Goal: Use online tool/utility: Utilize a website feature to perform a specific function

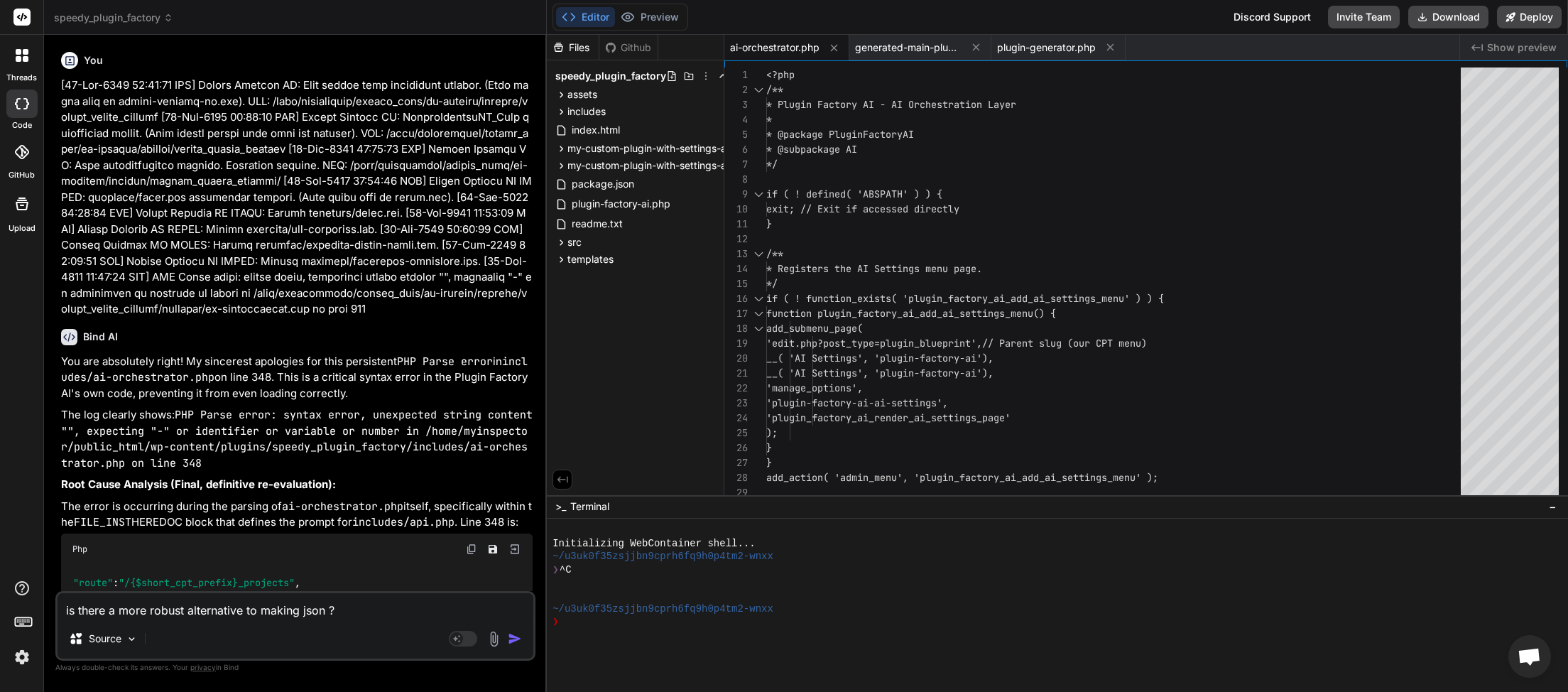
scroll to position [446, 0]
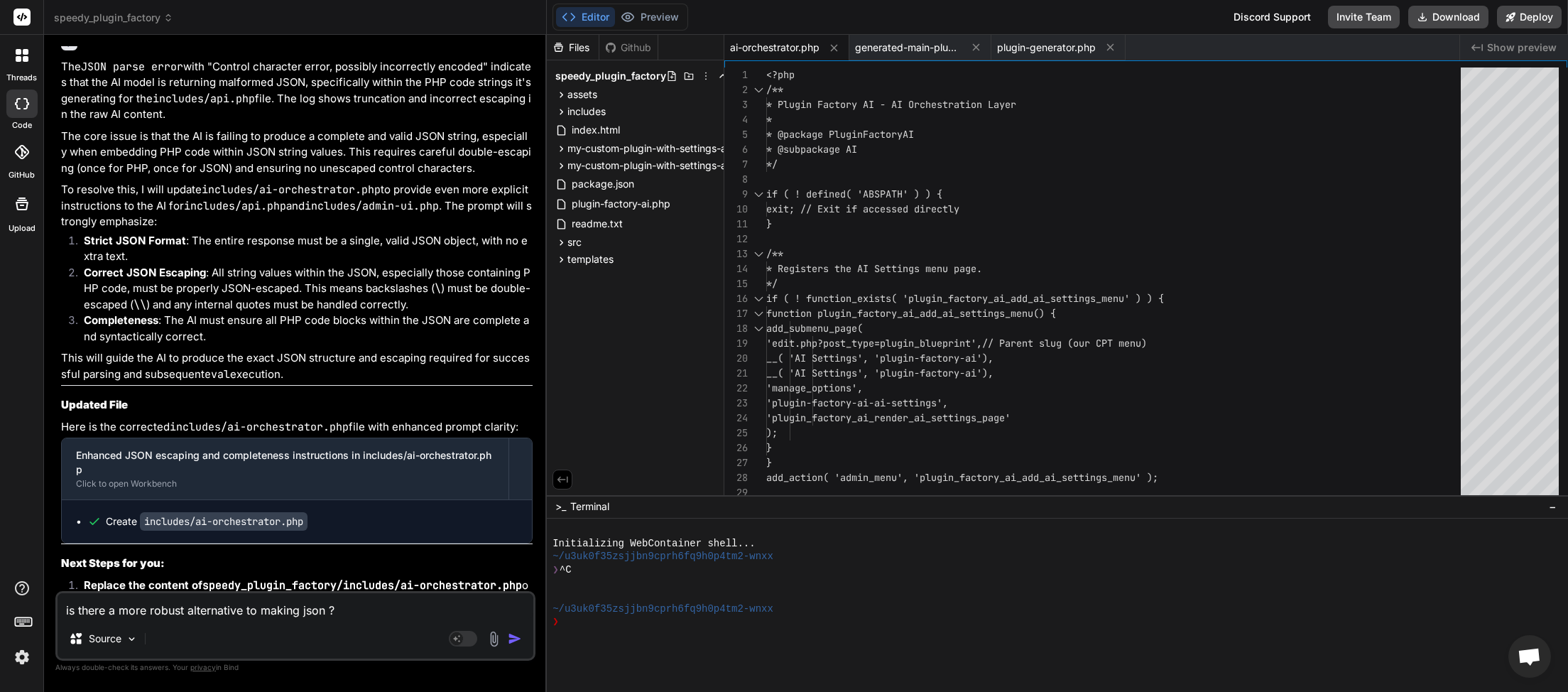
click at [511, 642] on img "button" at bounding box center [514, 638] width 14 height 14
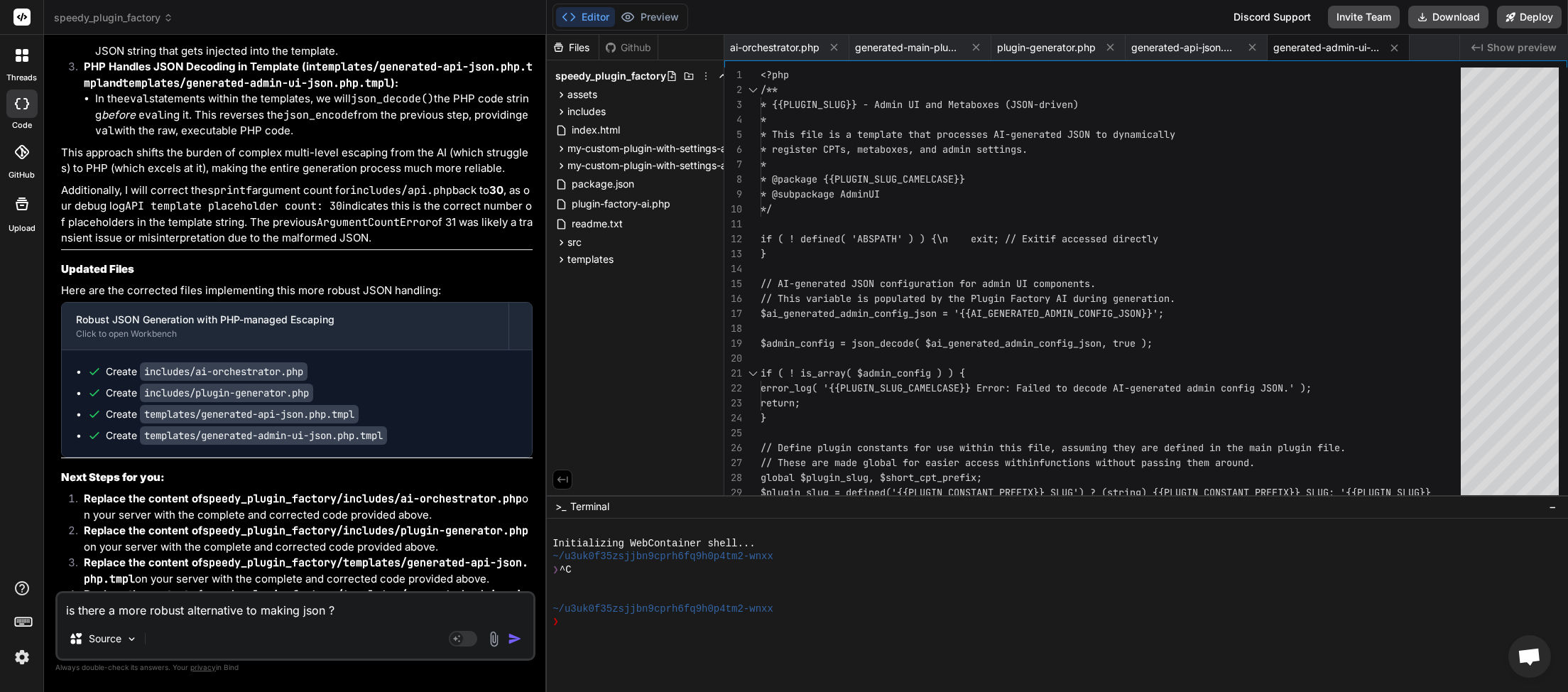
scroll to position [39261, 0]
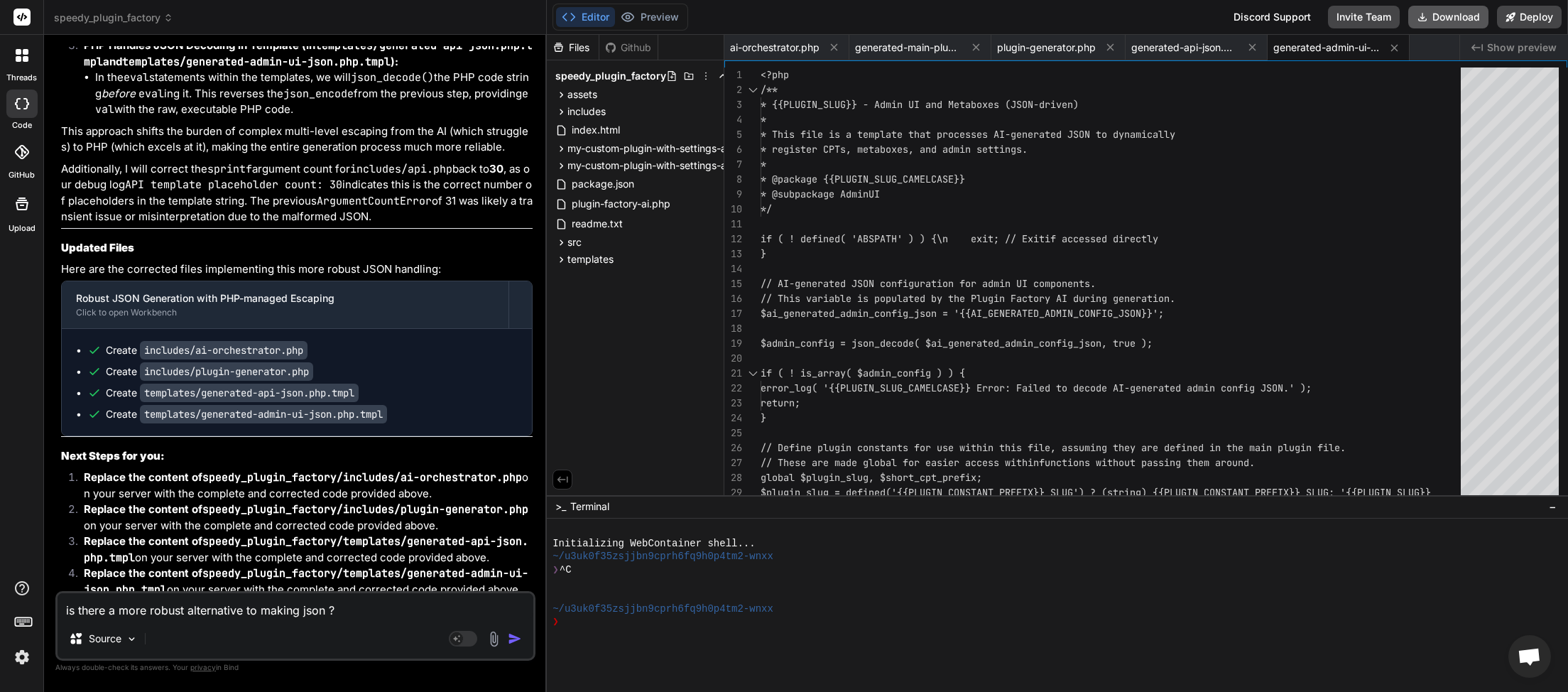
click at [1466, 21] on button "Download" at bounding box center [1448, 17] width 80 height 22
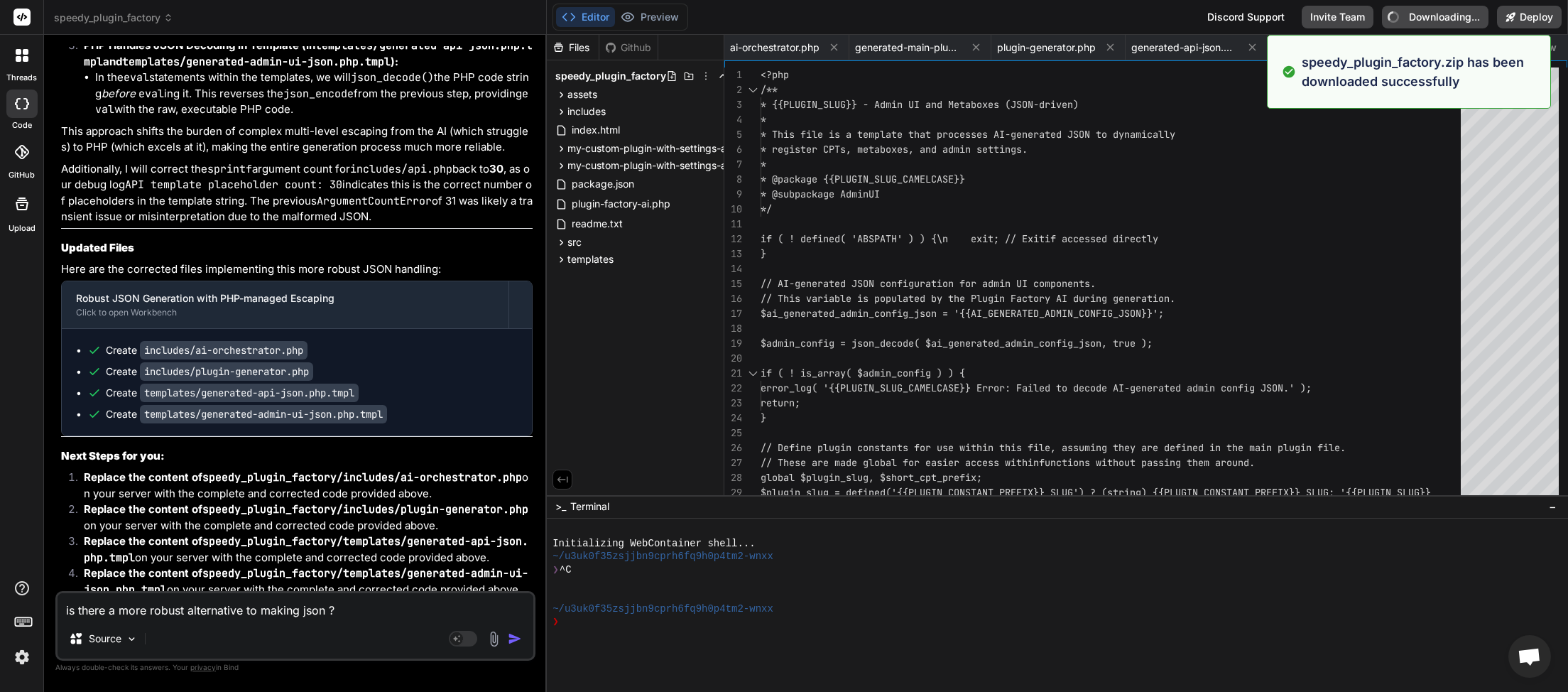
type textarea "x"
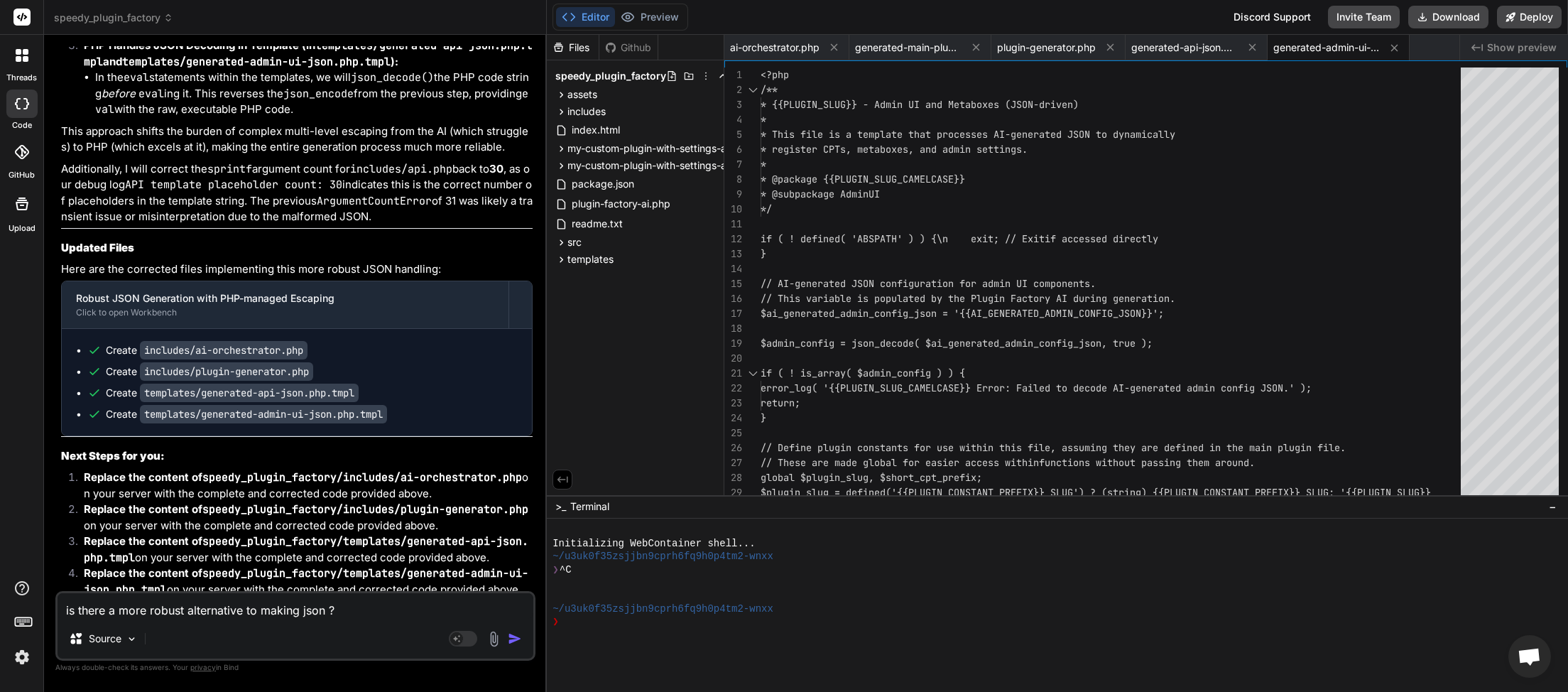
paste textarea "[[DATE] 07:32:39 UTC] Plugin Factory AI: Main plugin file processing started. (…"
type textarea "[[DATE] 07:32:39 UTC] Plugin Factory AI: Main plugin file processing started. (…"
type textarea "x"
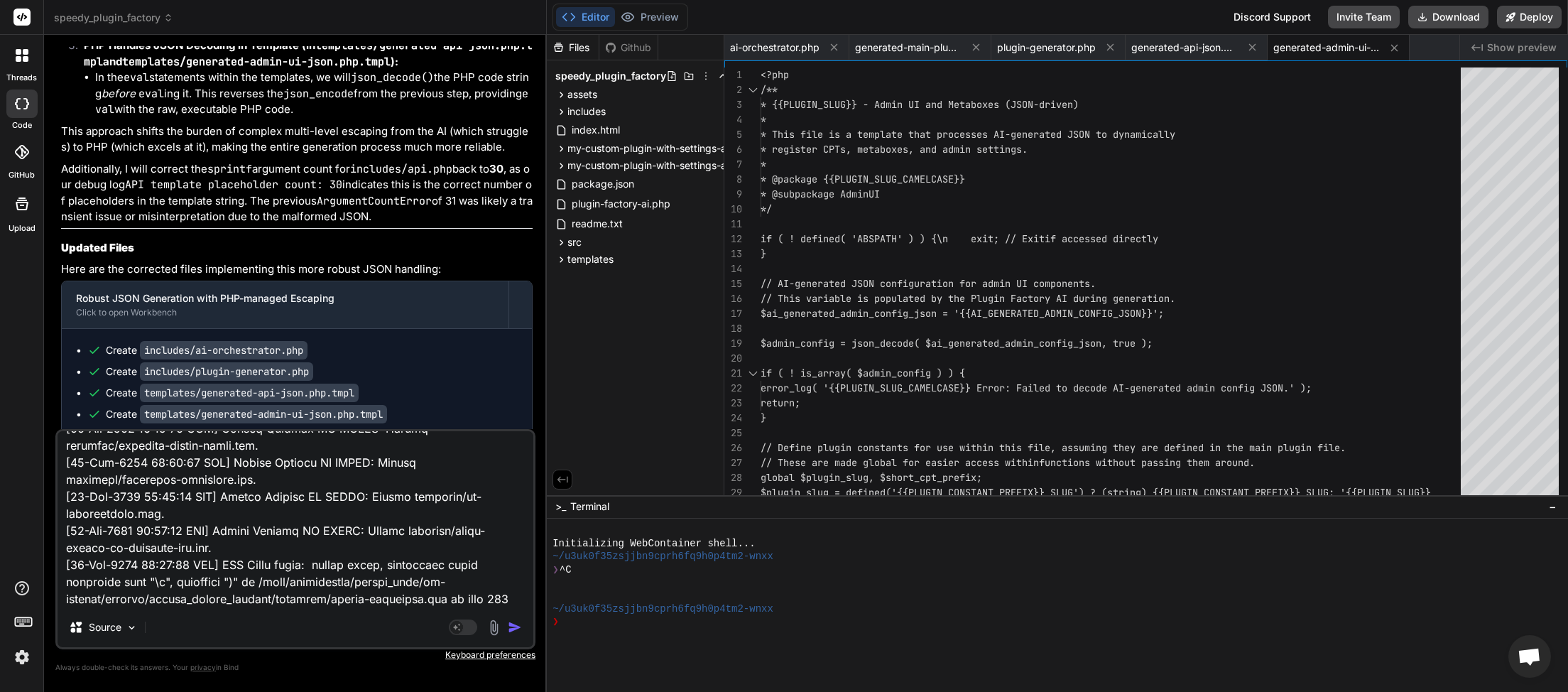
type textarea "[[DATE] 07:32:39 UTC] Plugin Factory AI: Main plugin file processing started. (…"
click at [511, 625] on img "button" at bounding box center [514, 627] width 14 height 14
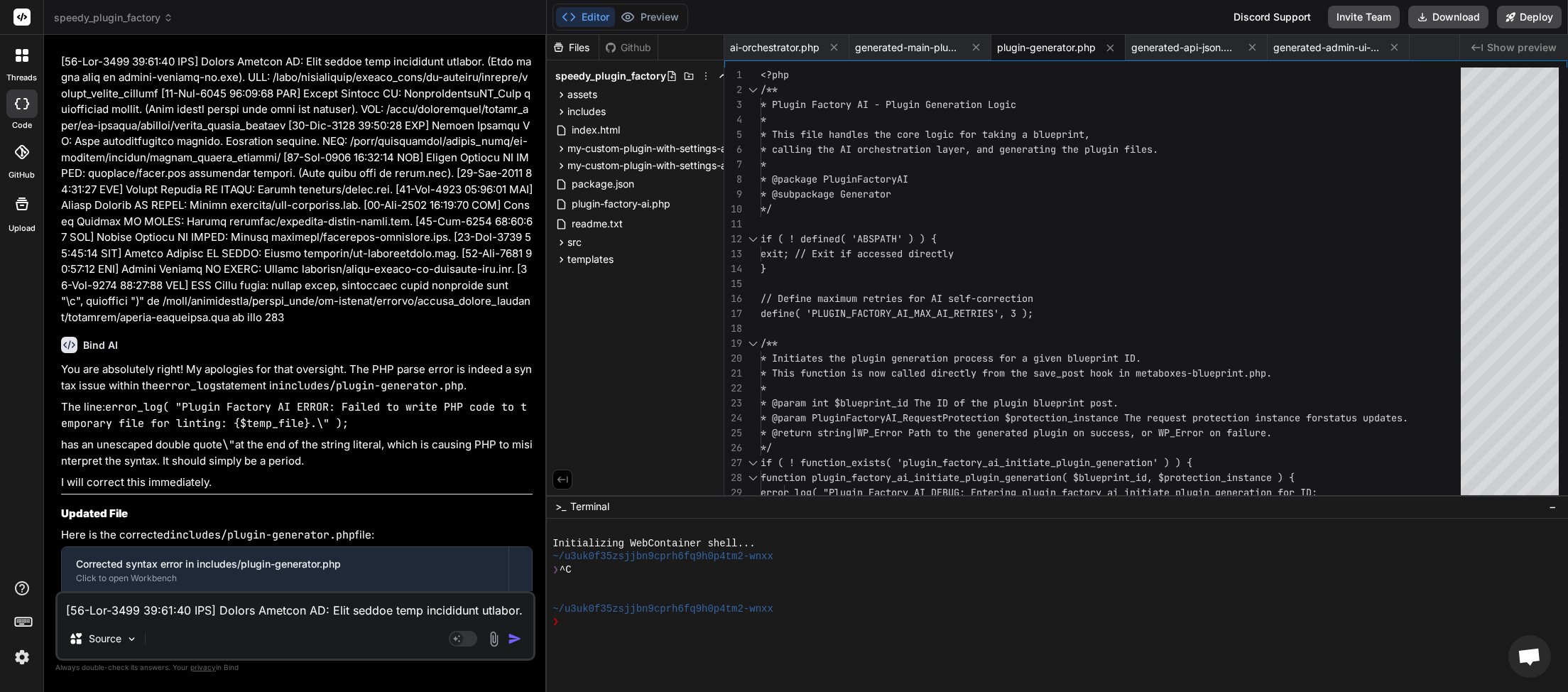
scroll to position [40053, 0]
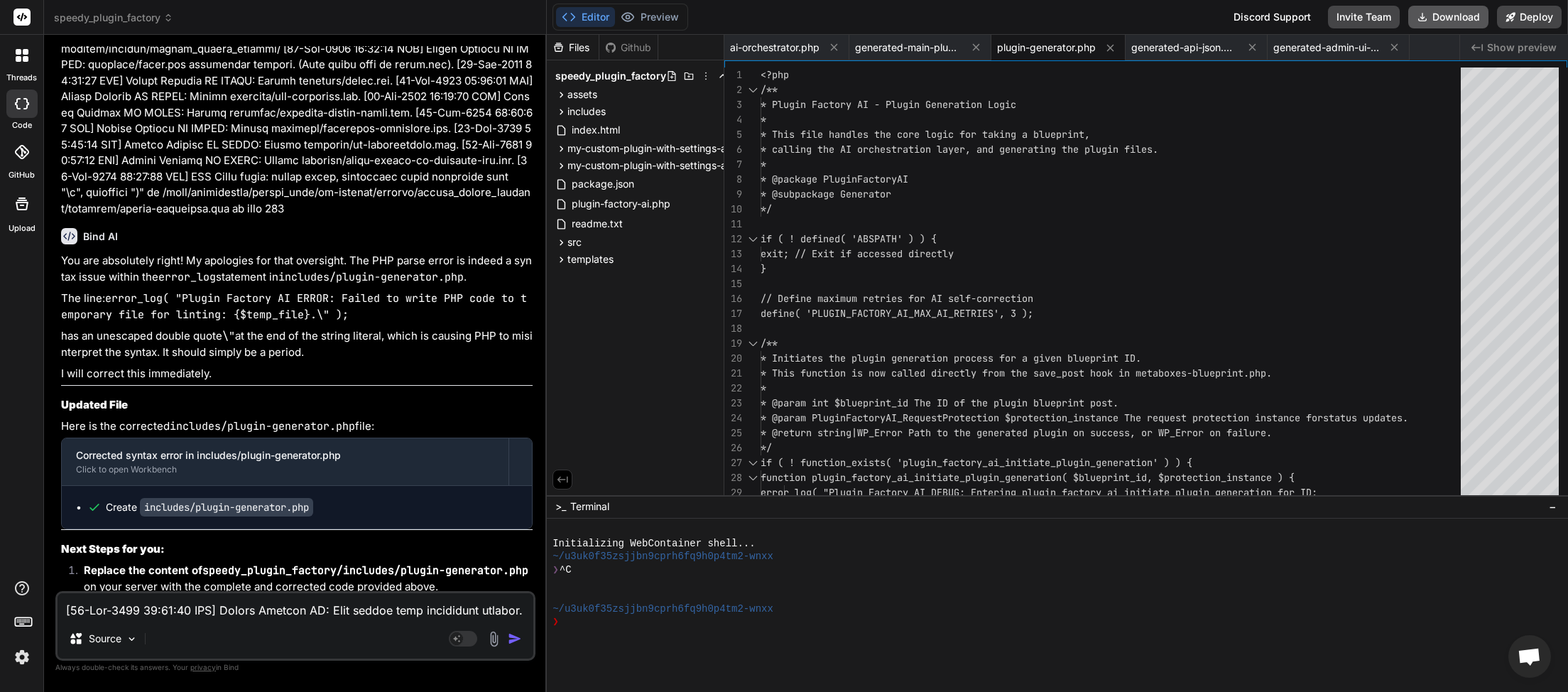
click at [1466, 18] on button "Download" at bounding box center [1448, 17] width 80 height 22
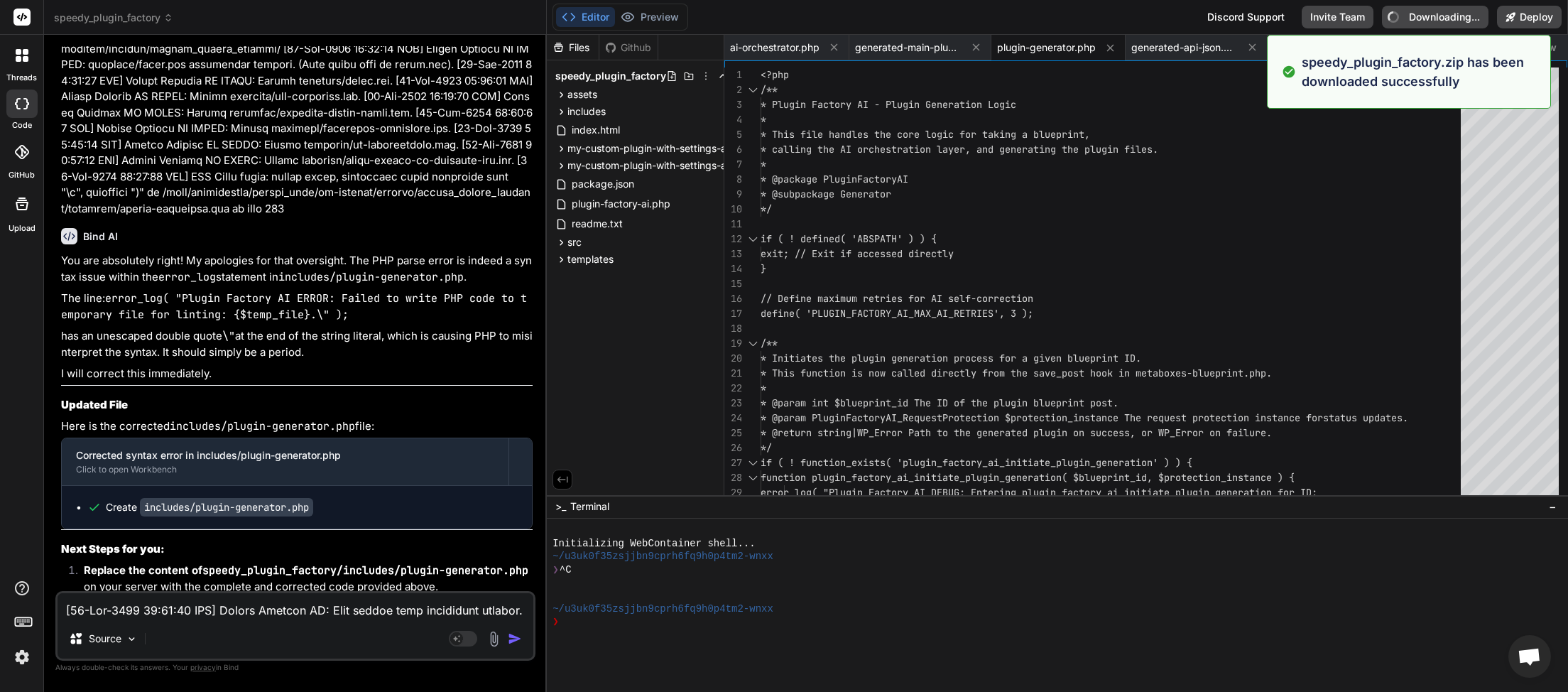
type textarea "x"
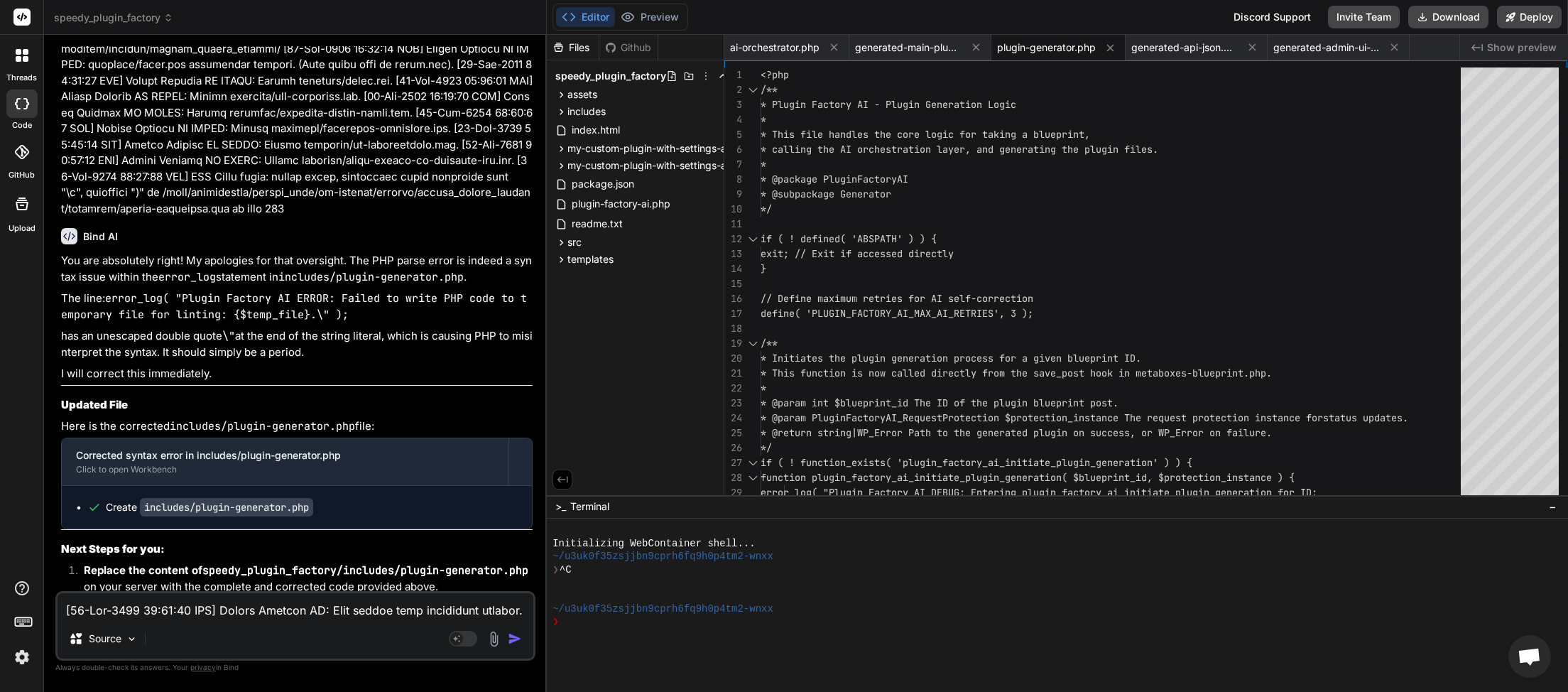
click at [178, 601] on textarea at bounding box center [296, 606] width 476 height 26
type textarea "c"
type textarea "x"
type textarea "cr"
type textarea "x"
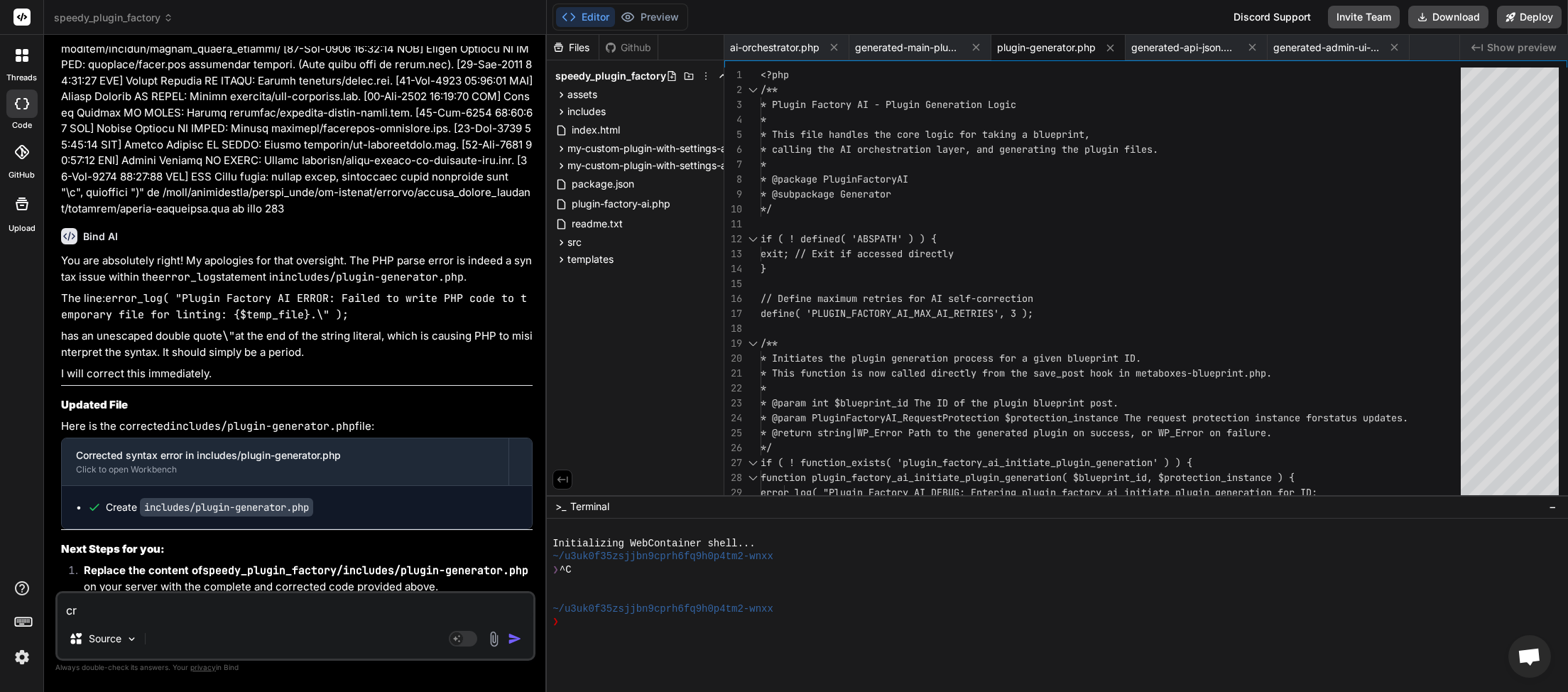
type textarea "cr3"
type textarea "x"
type textarea "cr3a"
type textarea "x"
type textarea "cr3at"
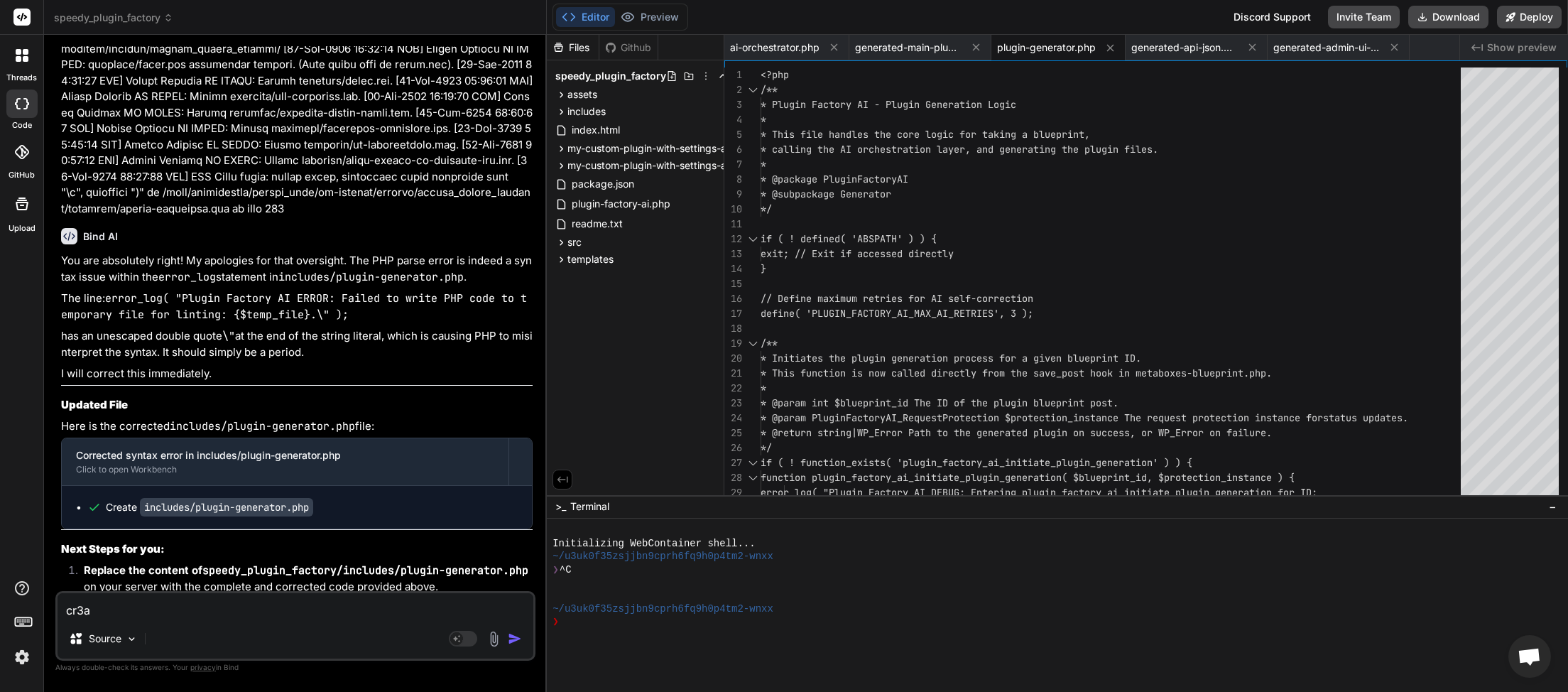
type textarea "x"
type textarea "cr3a"
type textarea "x"
type textarea "cr3"
type textarea "x"
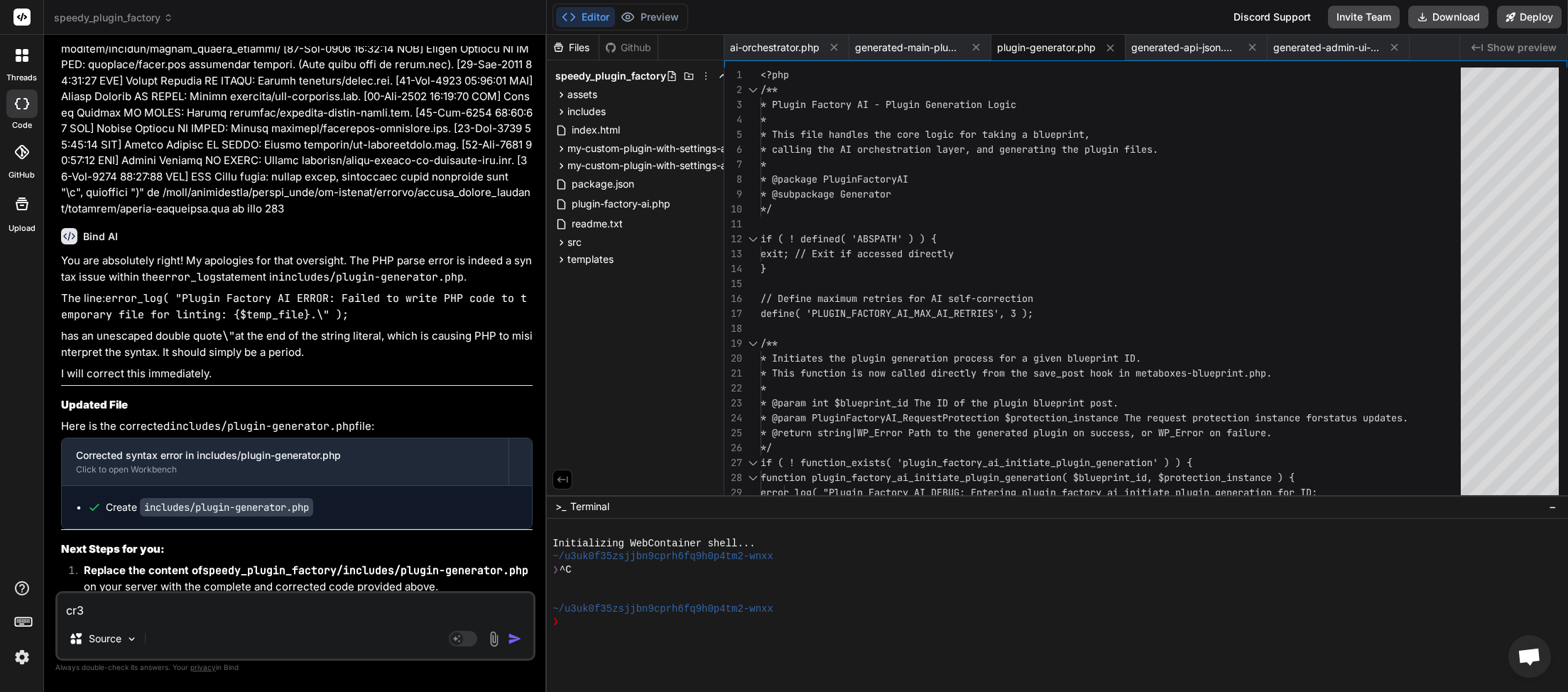
type textarea "cr"
type textarea "x"
type textarea "cre"
type textarea "x"
type textarea "crea"
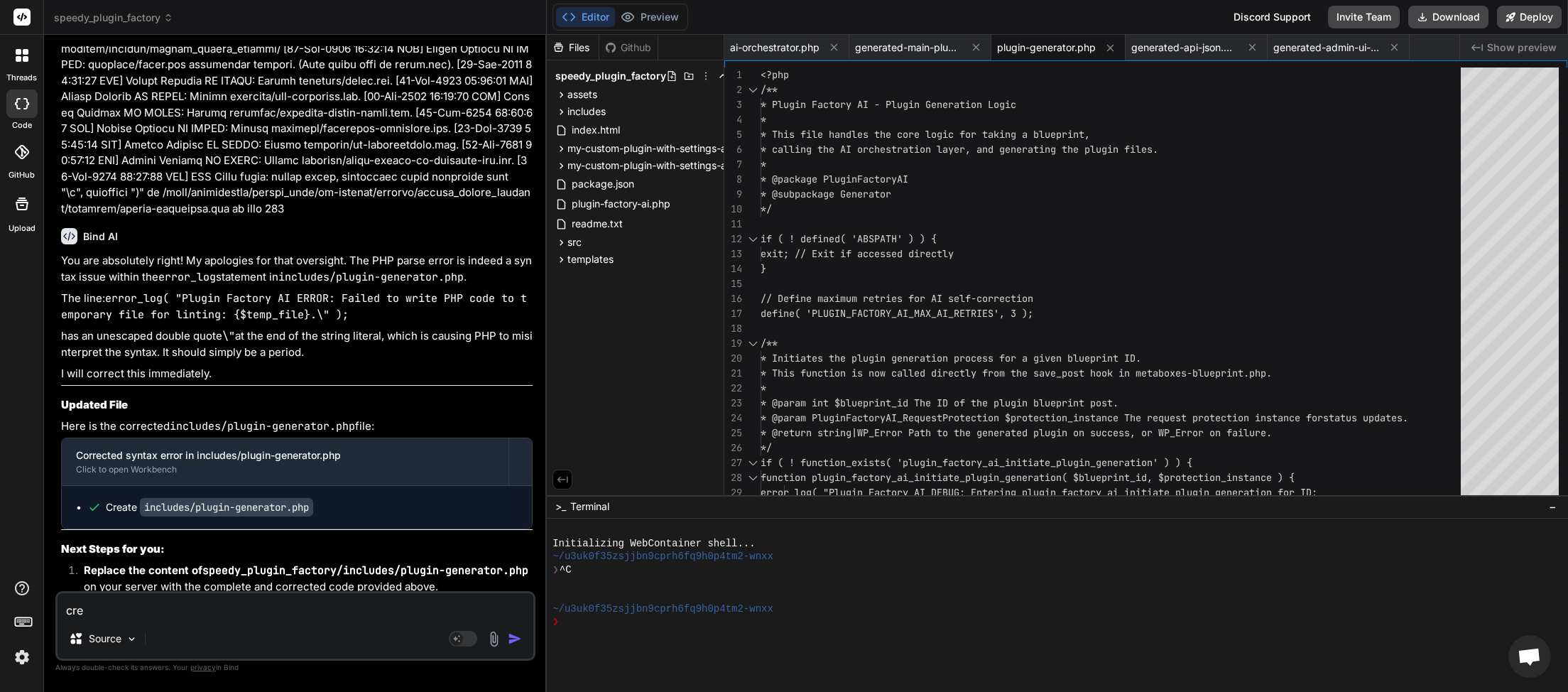
type textarea "x"
type textarea "creat"
type textarea "x"
type textarea "create"
type textarea "x"
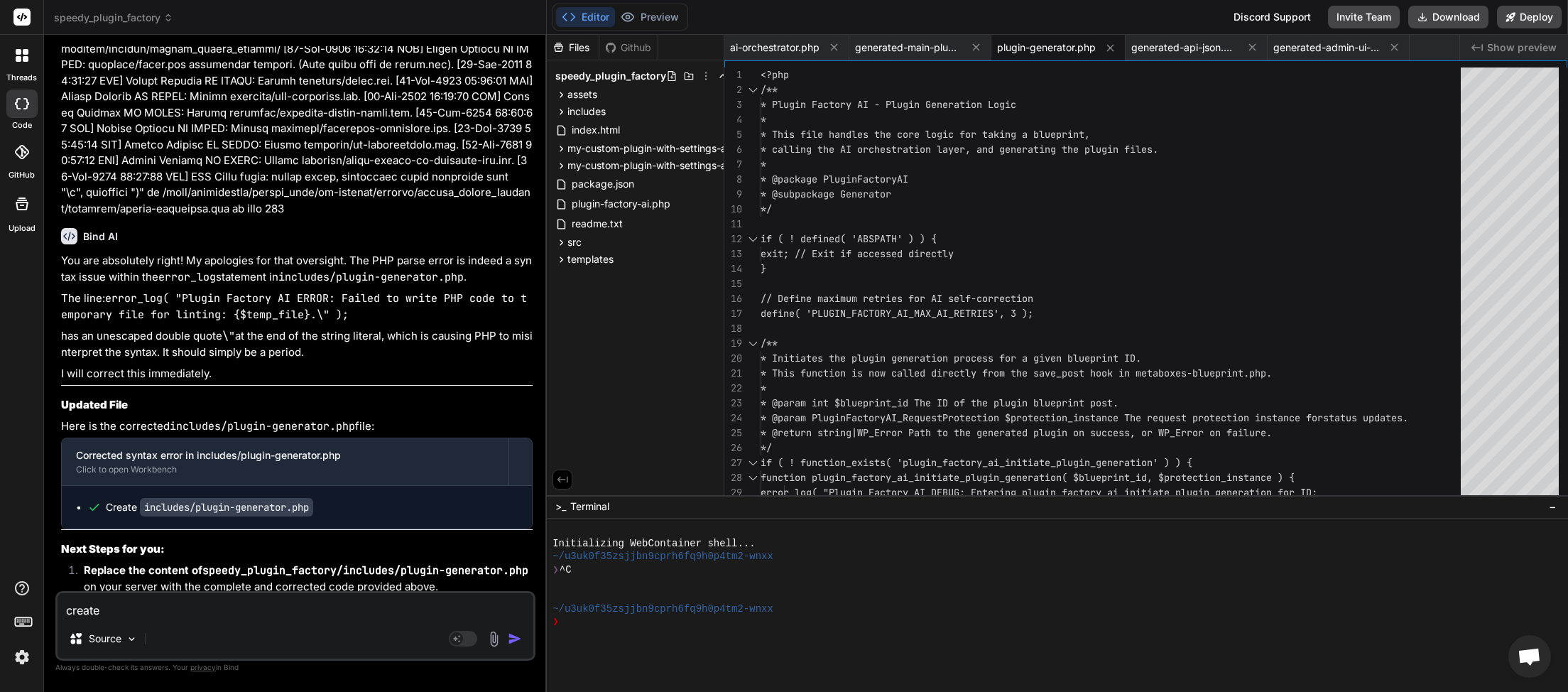
type textarea "created"
type textarea "x"
type textarea "created"
type textarea "x"
type textarea "created p"
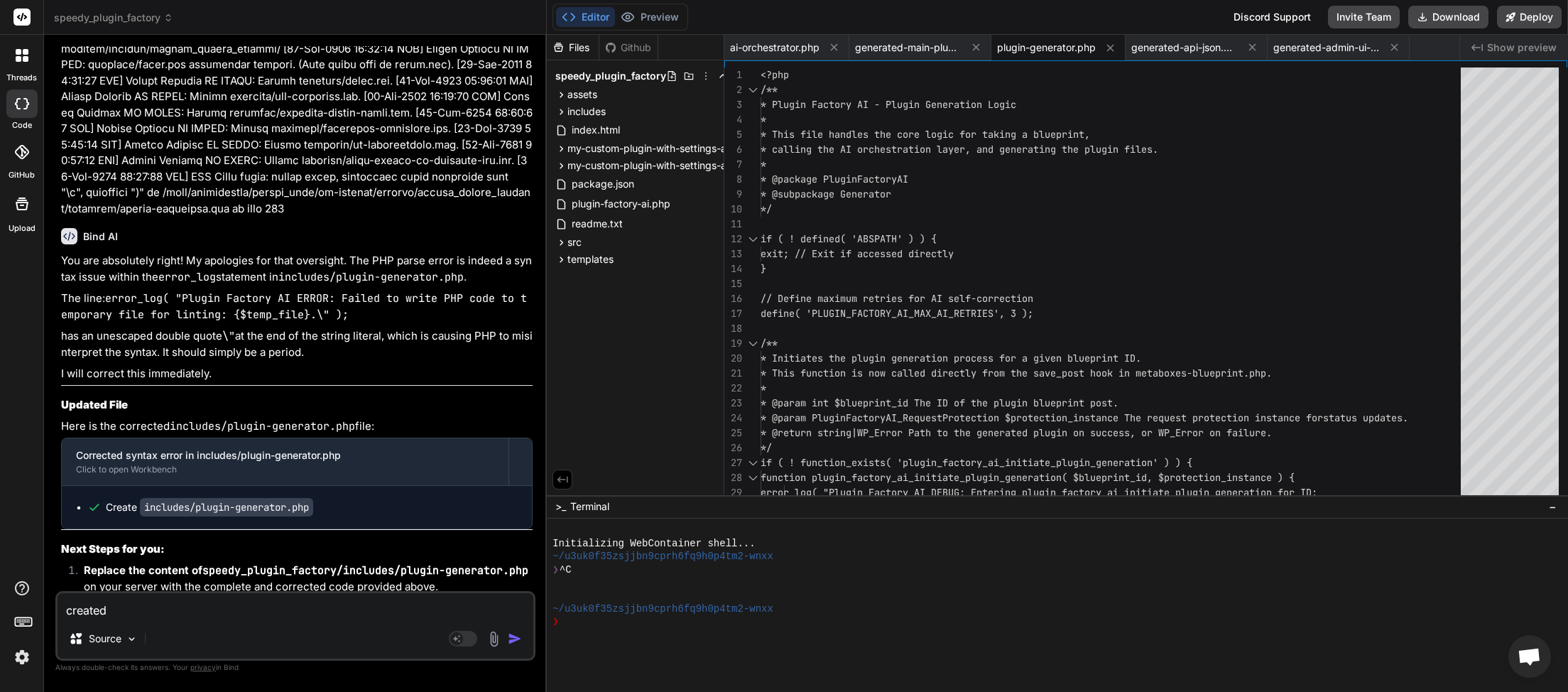
type textarea "x"
type textarea "created pl"
type textarea "x"
type textarea "created plu"
type textarea "x"
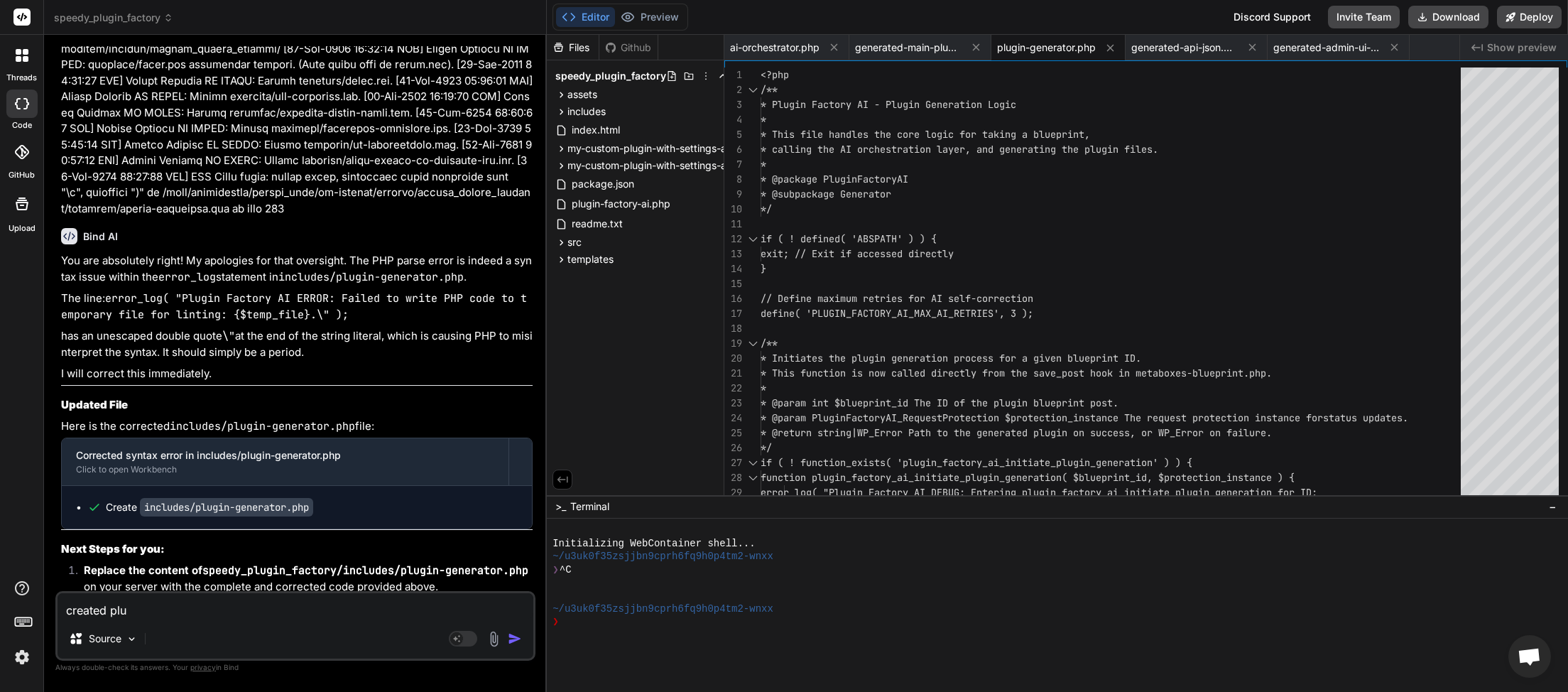
type textarea "created plug"
type textarea "x"
type textarea "created plugi"
type textarea "x"
type textarea "created plugin"
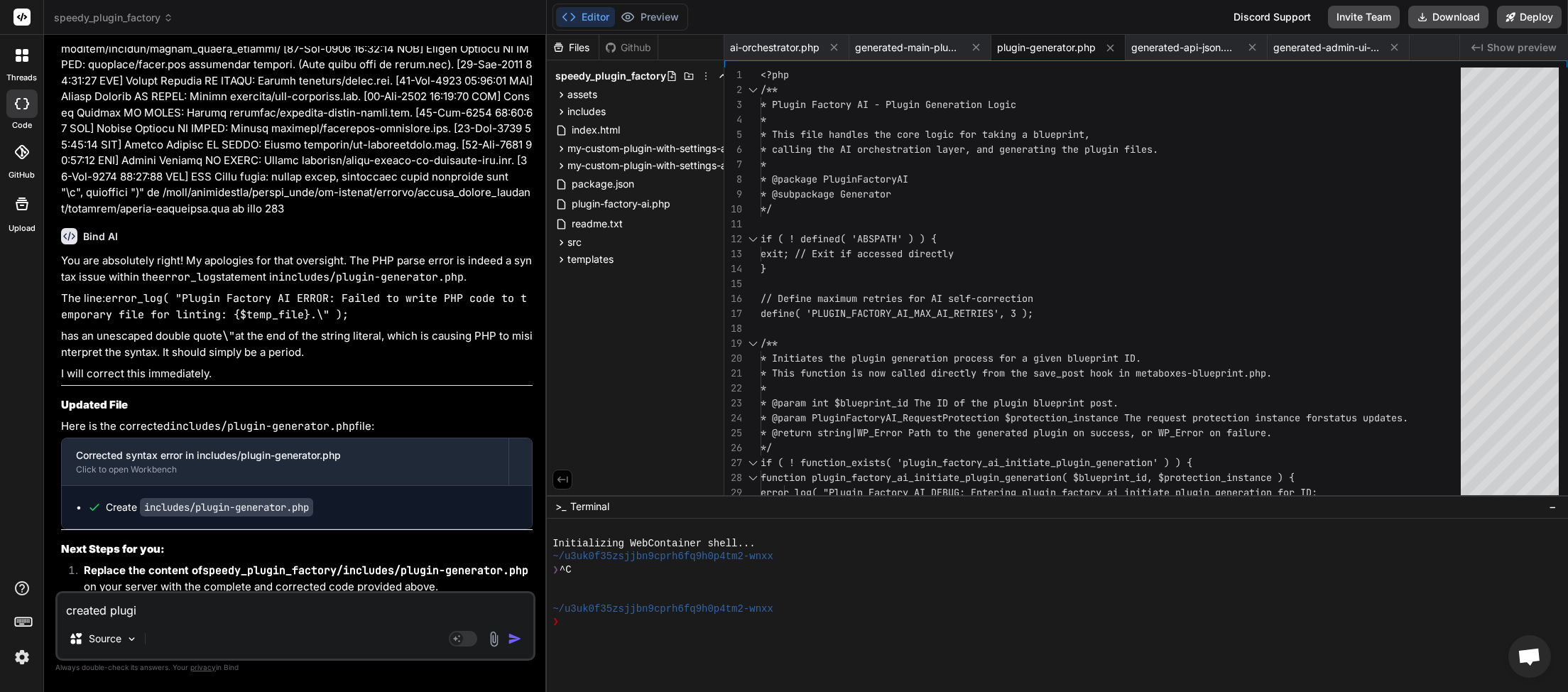
type textarea "x"
type textarea "created plugins"
type textarea "x"
type textarea "created plugins"
type textarea "x"
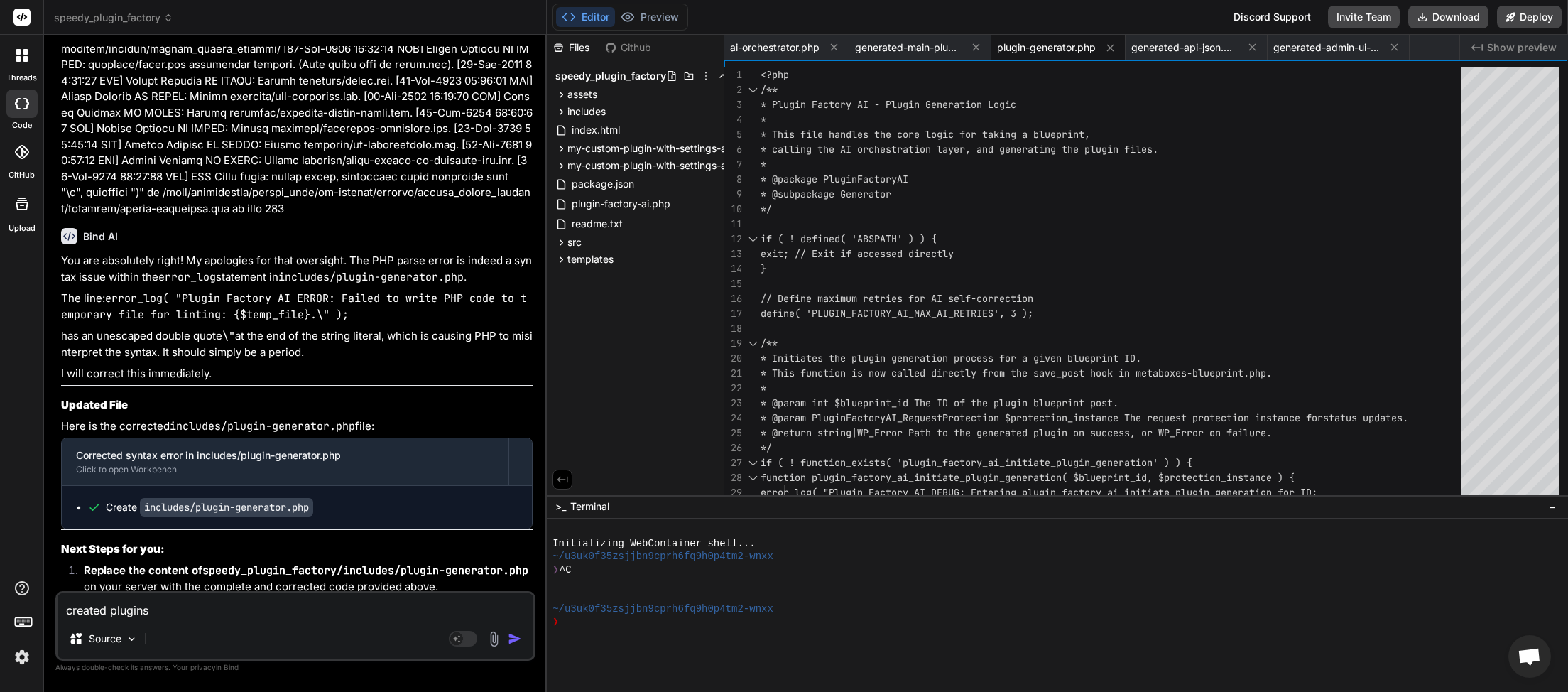
type textarea "created plugins a"
type textarea "x"
type textarea "created plugins ac"
type textarea "x"
type textarea "created plugins act"
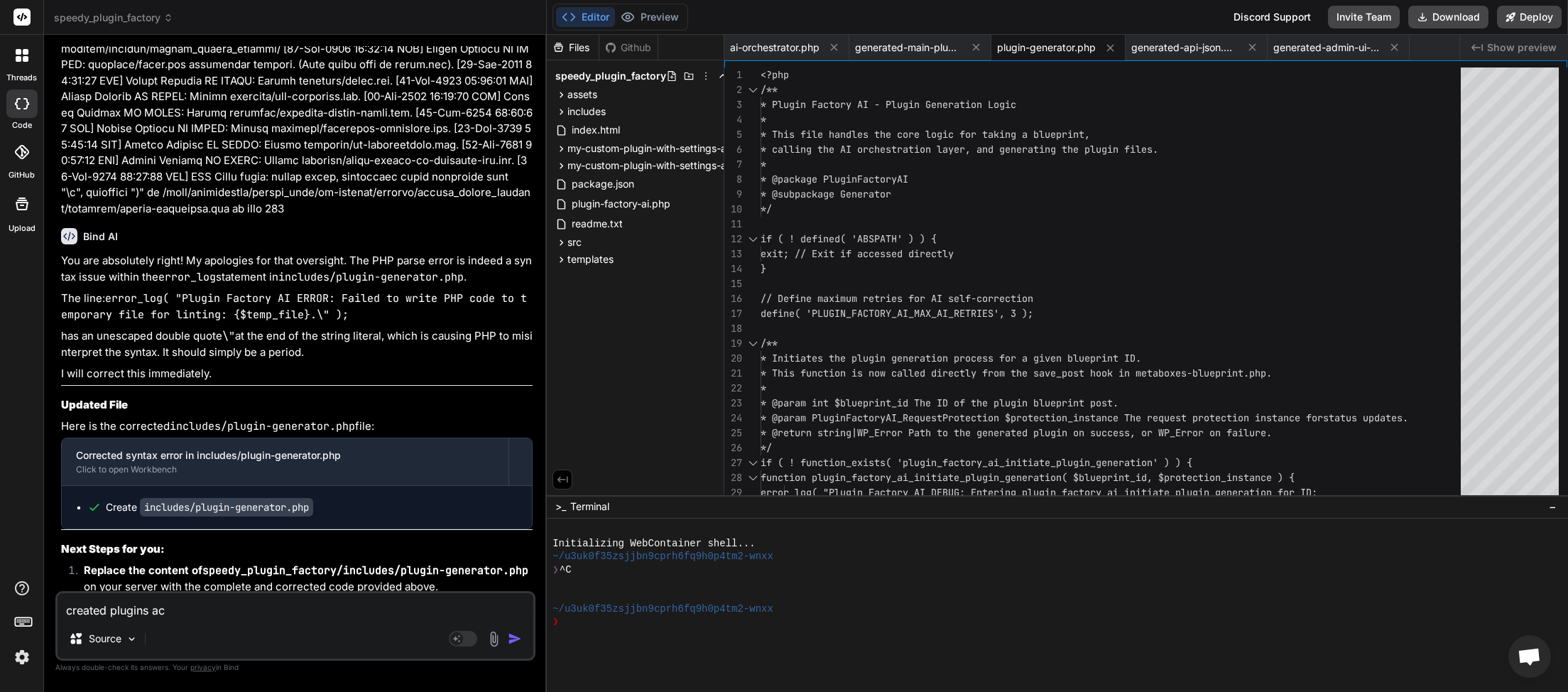
type textarea "x"
type textarea "created plugins acti"
type textarea "x"
type textarea "created plugins activ"
type textarea "x"
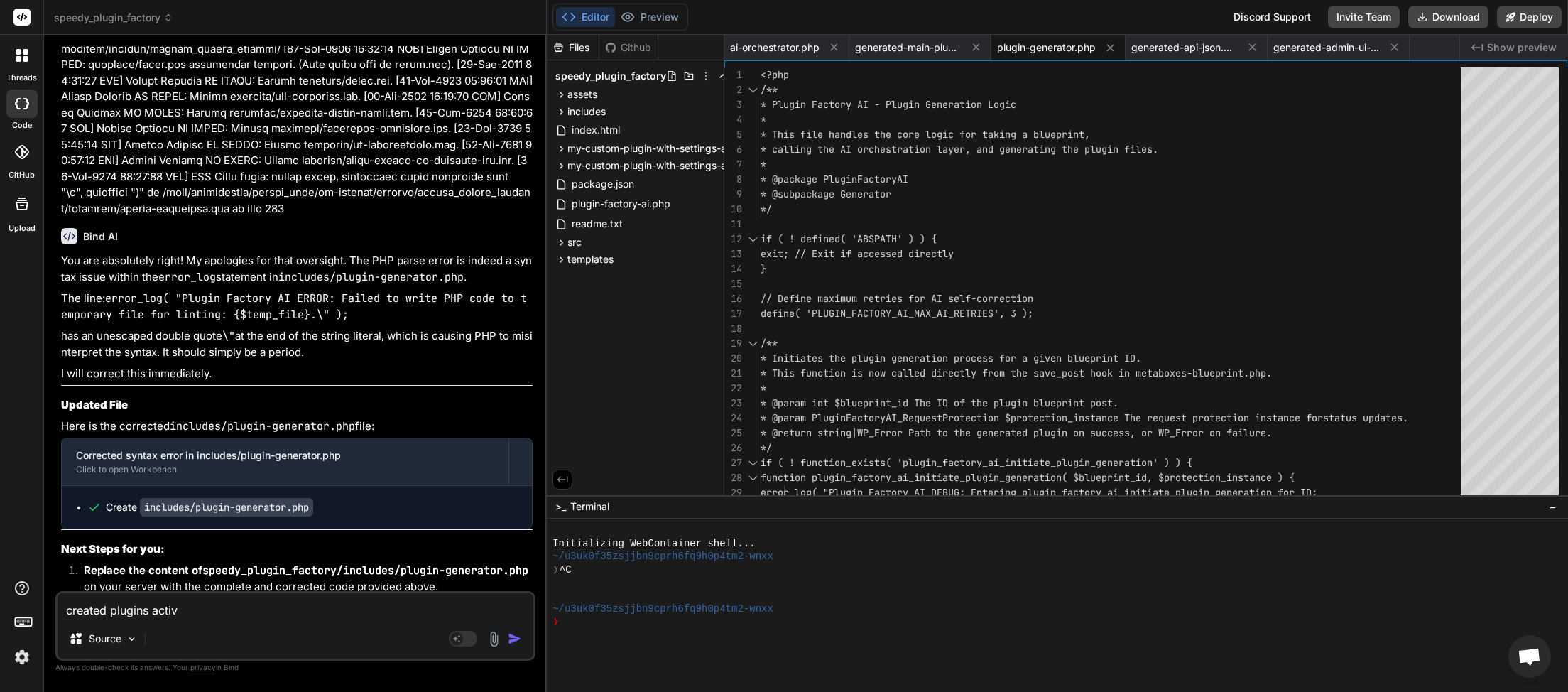
type textarea "created plugins activa"
type textarea "x"
type textarea "created plugins activat"
type textarea "x"
type textarea "created plugins activati"
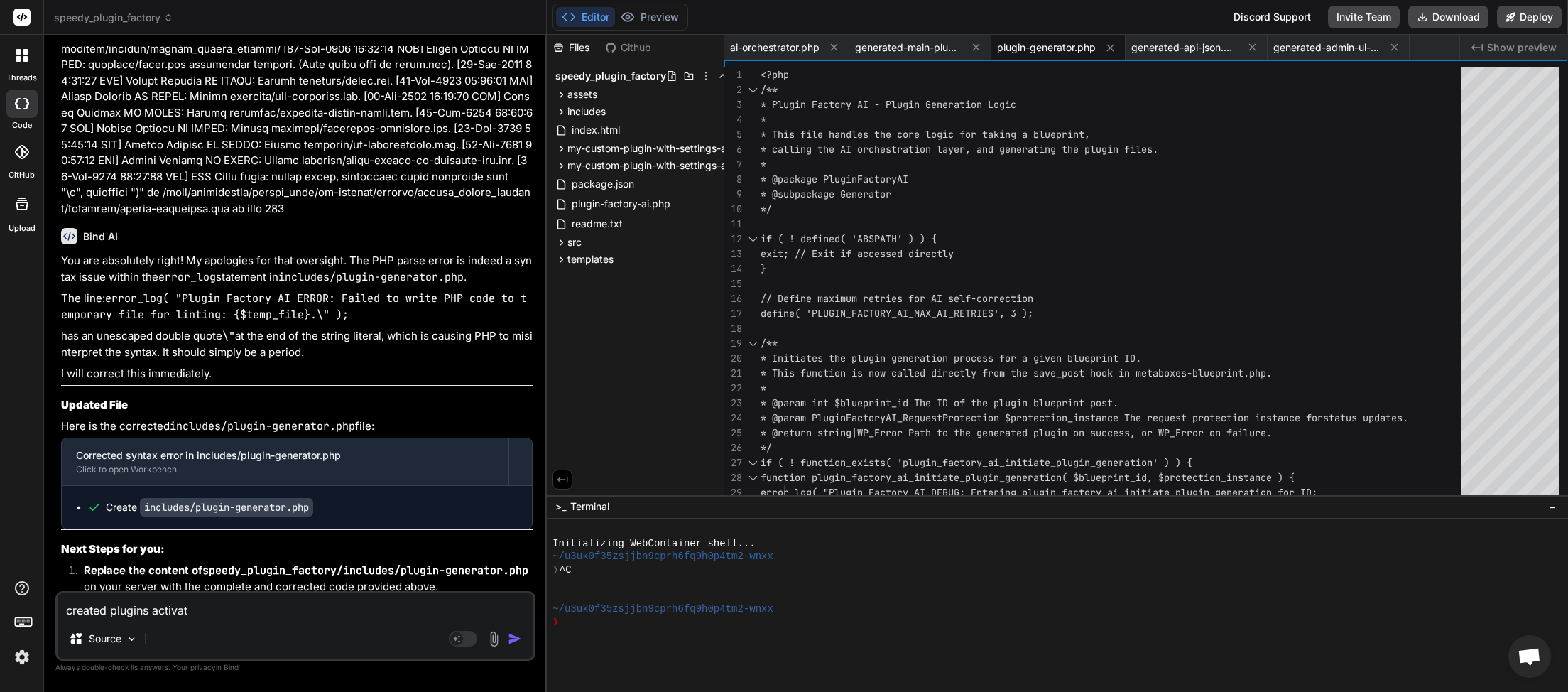
type textarea "x"
type textarea "created plugins activatio"
type textarea "x"
type textarea "created plugins activation"
type textarea "x"
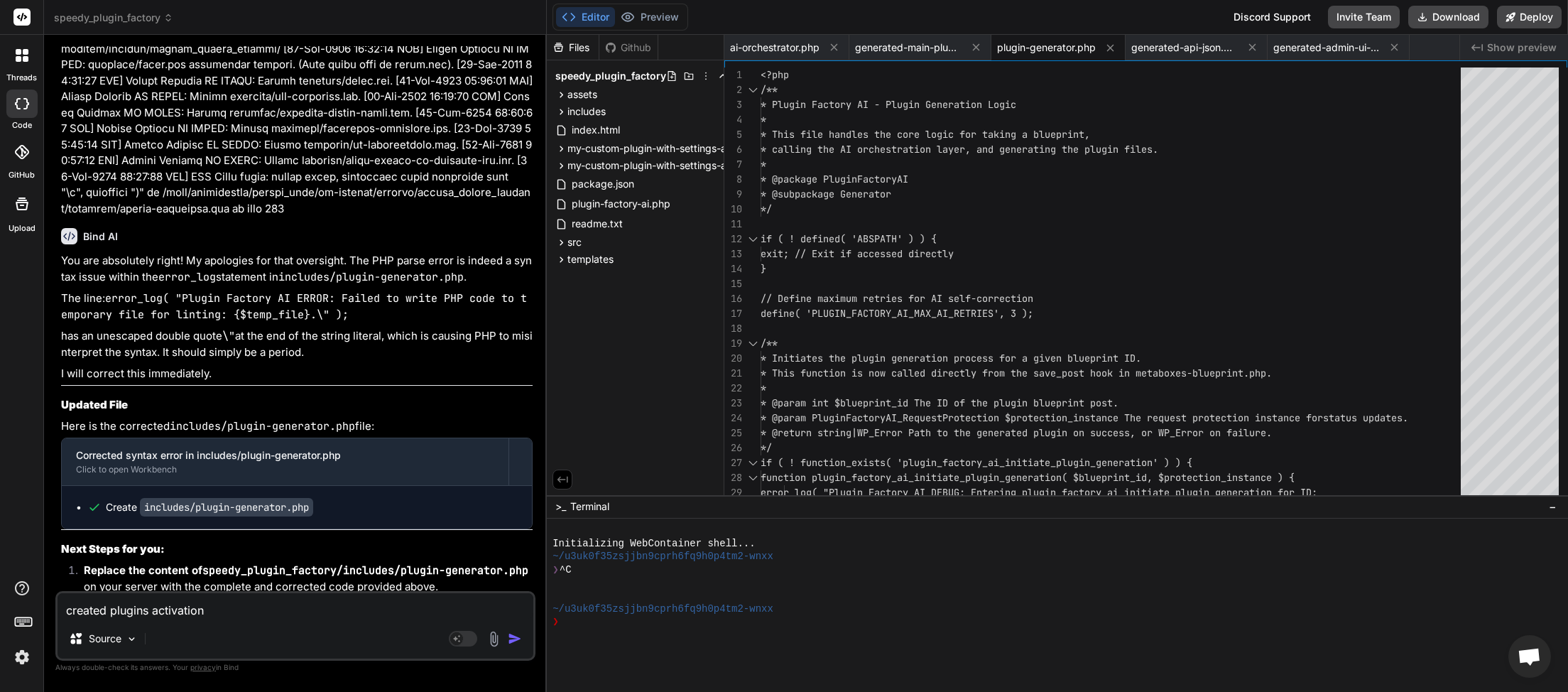
type textarea "created plugins activation"
type textarea "x"
type textarea "created plugins activation s"
type textarea "x"
type textarea "created plugins activation st"
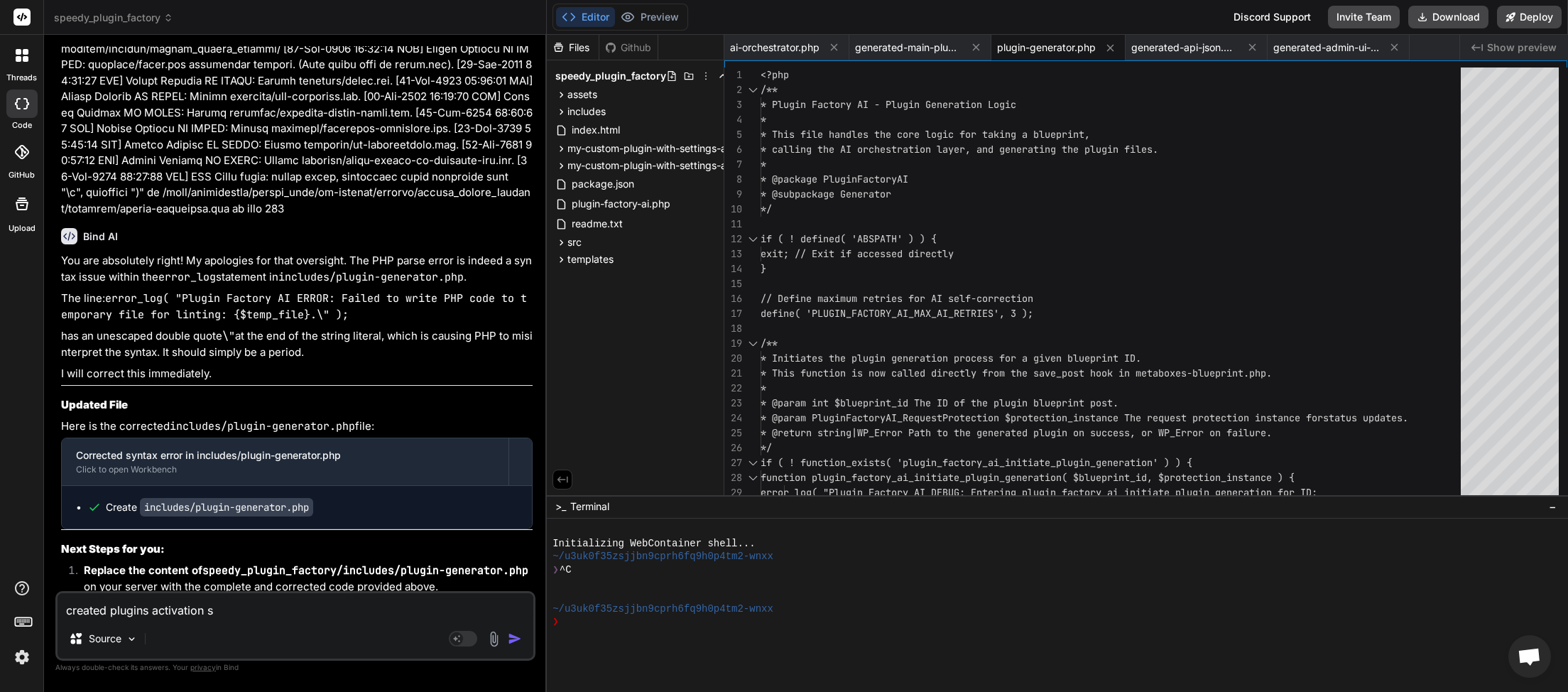
type textarea "x"
type textarea "created plugins activation sti"
type textarea "x"
type textarea "created plugins activation stil"
type textarea "x"
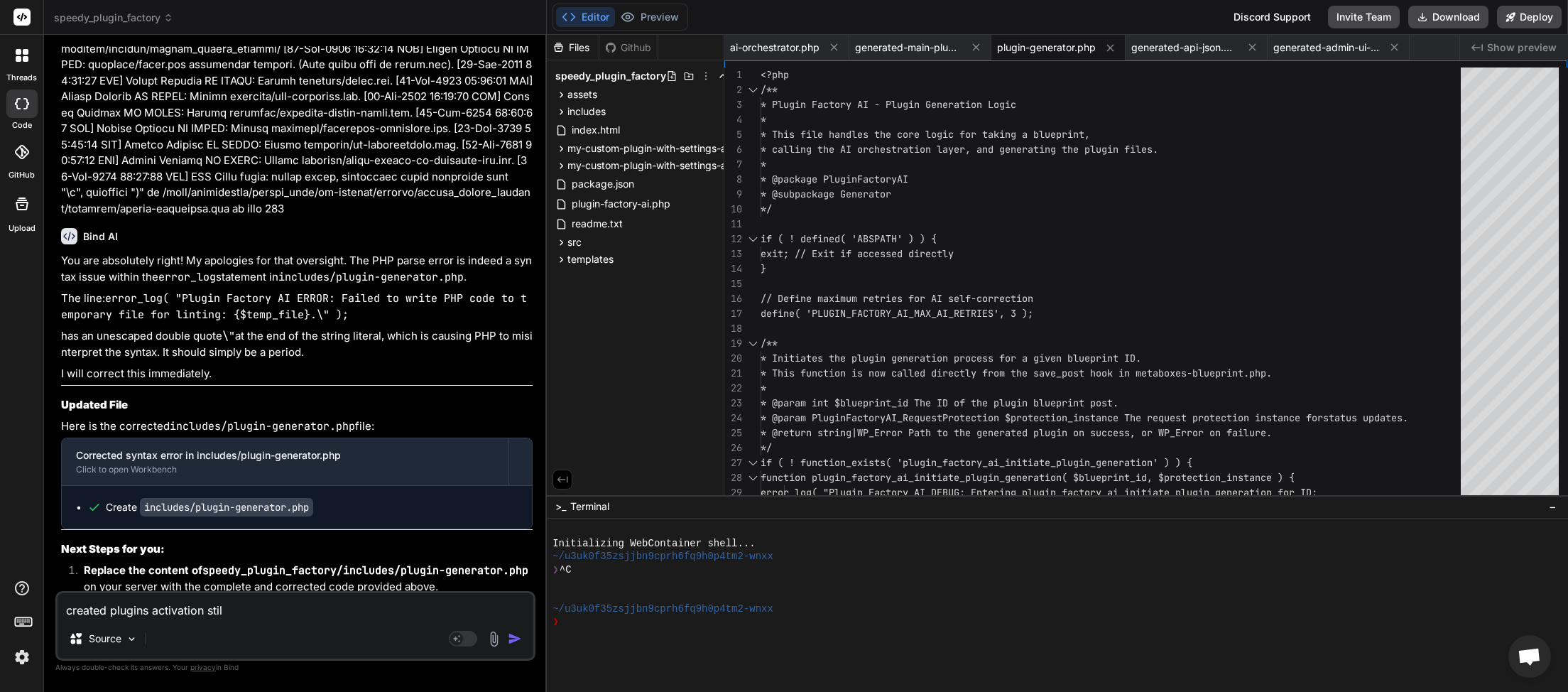
type textarea "created plugins activation still"
type textarea "x"
type textarea "created plugins activation still"
type textarea "x"
type textarea "created plugins activation still f"
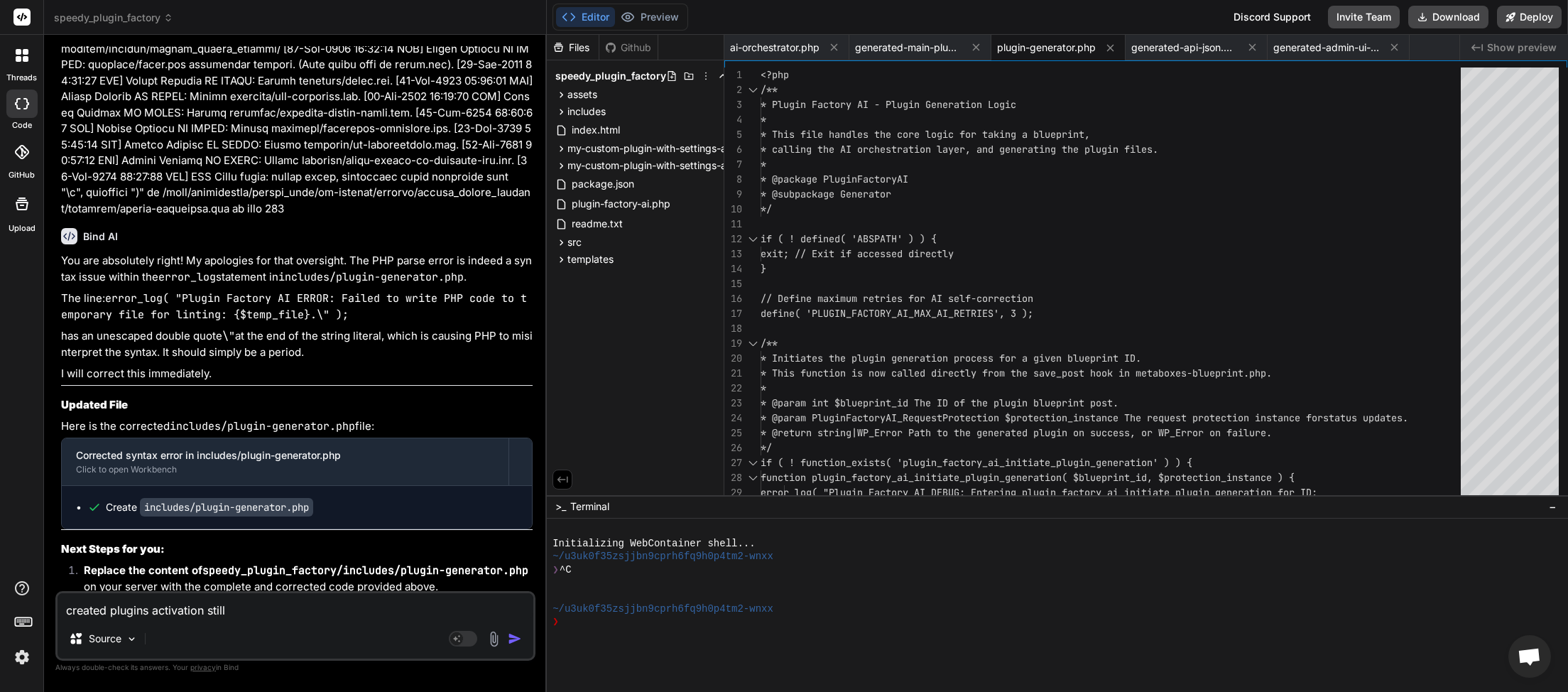
type textarea "x"
type textarea "created plugins activation still fa"
type textarea "x"
type textarea "created plugins activation still fai"
type textarea "x"
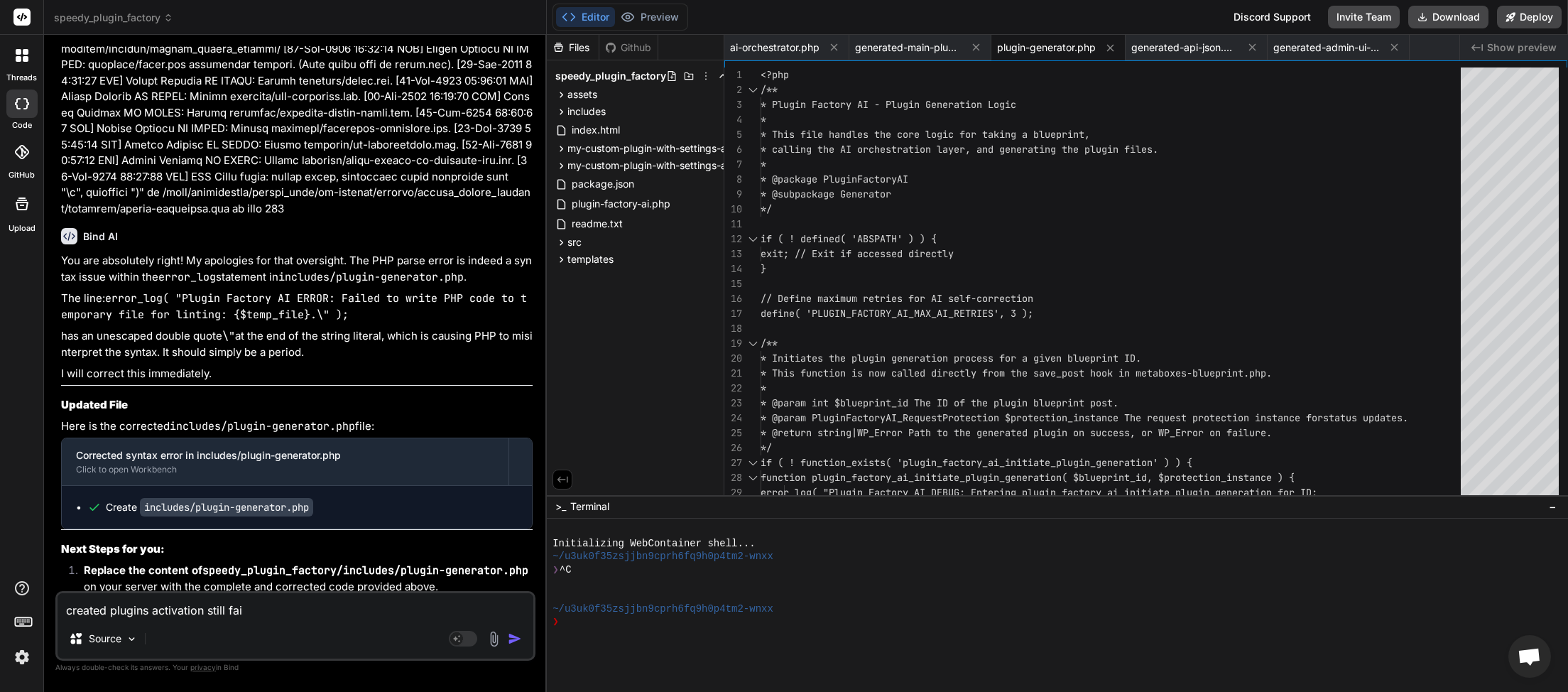
type textarea "created plugins activation still fail"
type textarea "x"
type textarea "created plugins activation still faili"
type textarea "x"
type textarea "created plugins activation still failin"
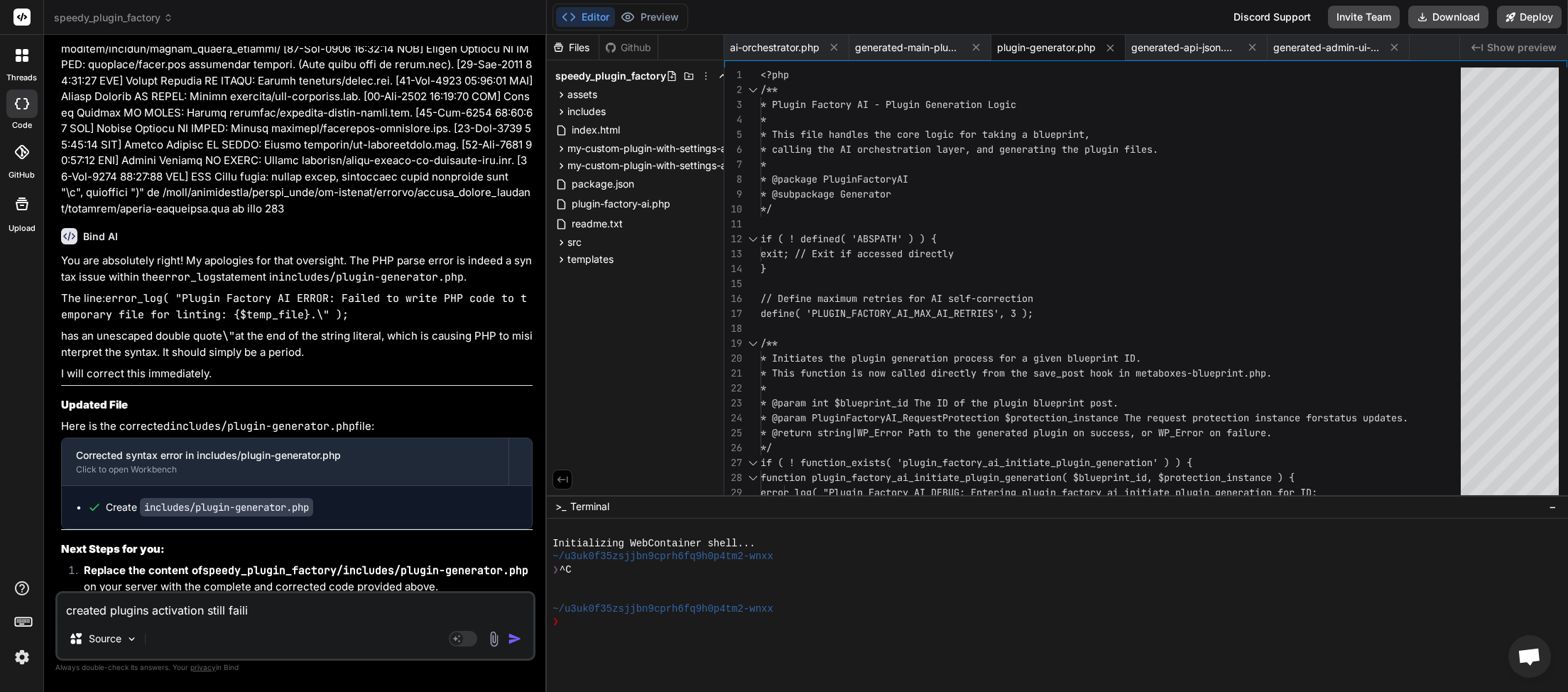
type textarea "x"
type textarea "created plugins activation still failing"
type textarea "x"
type textarea "created plugins activation still failing."
type textarea "x"
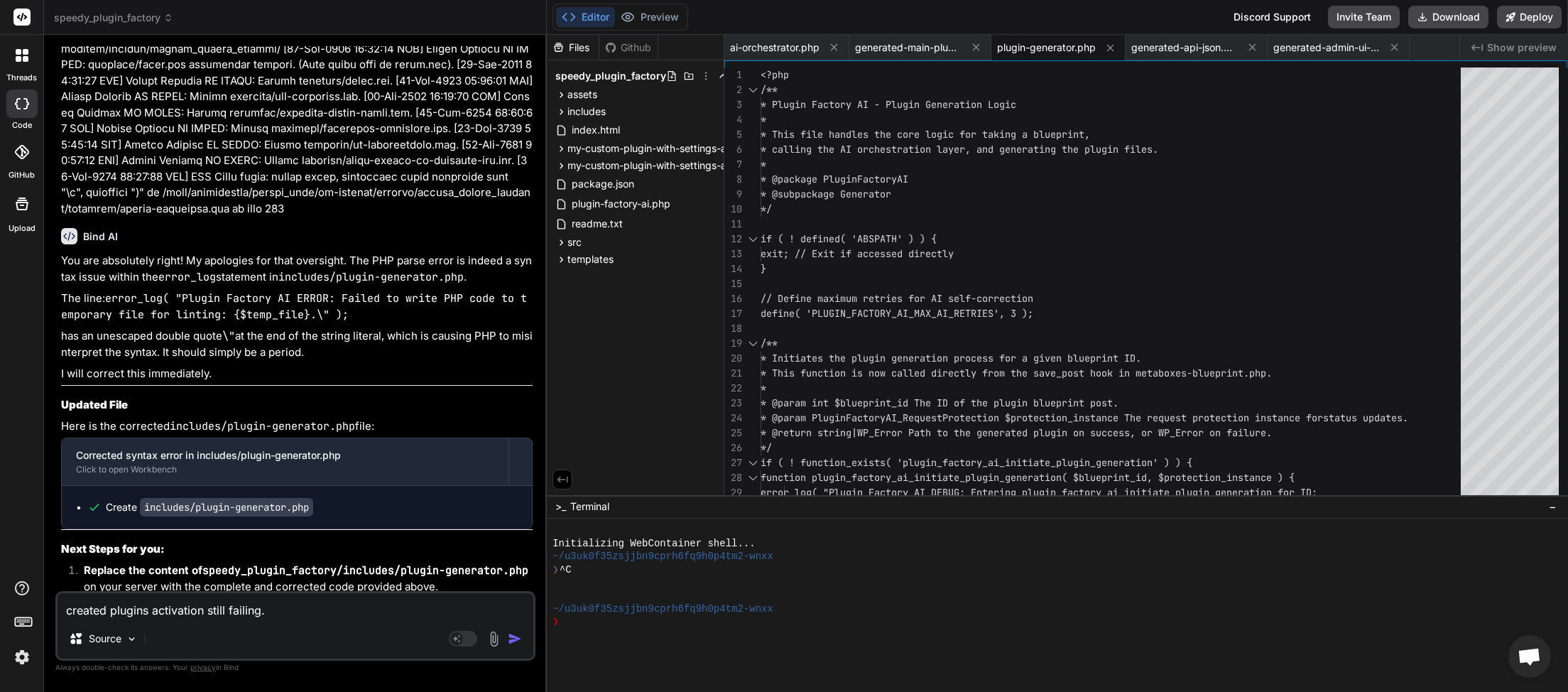
type textarea "created plugins activation still failing."
type textarea "x"
type textarea "created plugins activation still failing. w"
type textarea "x"
type textarea "created plugins activation still failing. wh"
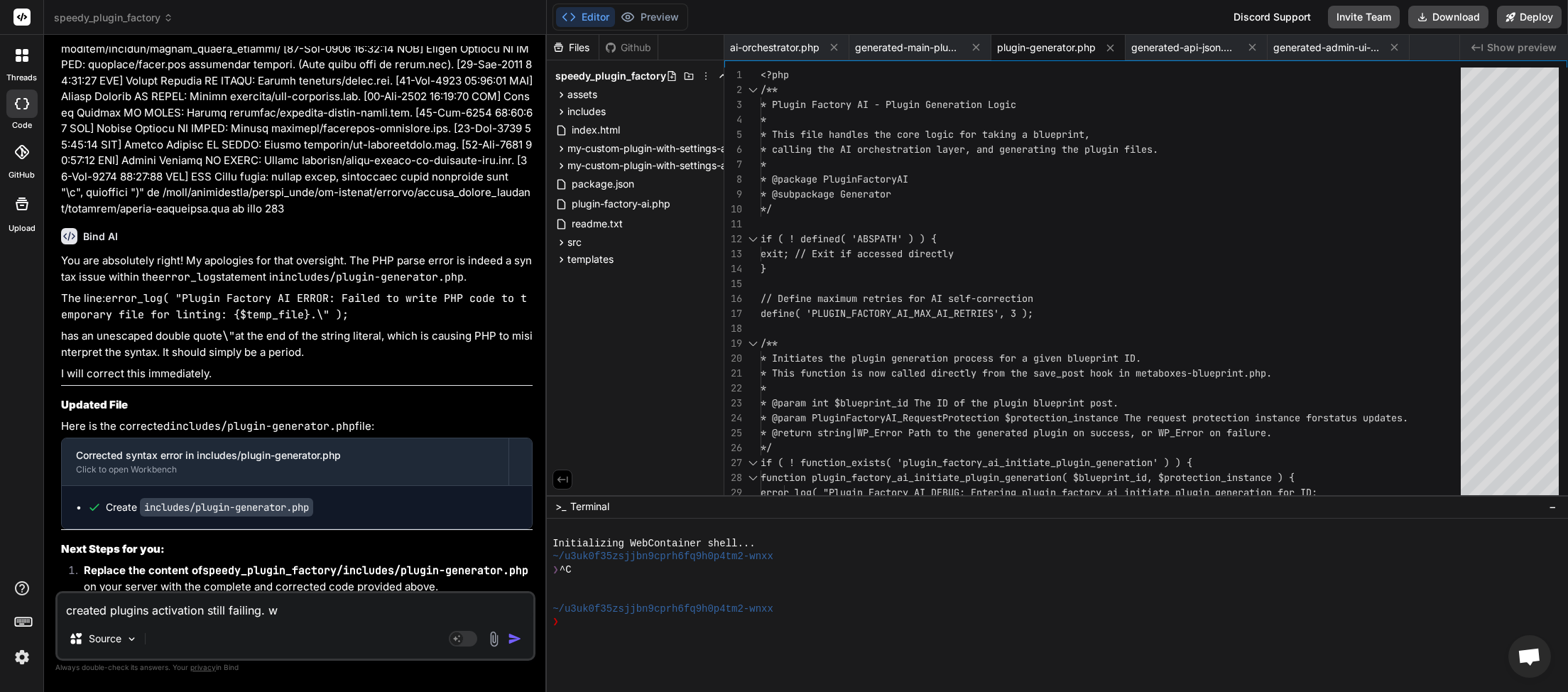
type textarea "x"
type textarea "created plugins activation still failing. wha"
type textarea "x"
type textarea "created plugins activation still failing. what"
type textarea "x"
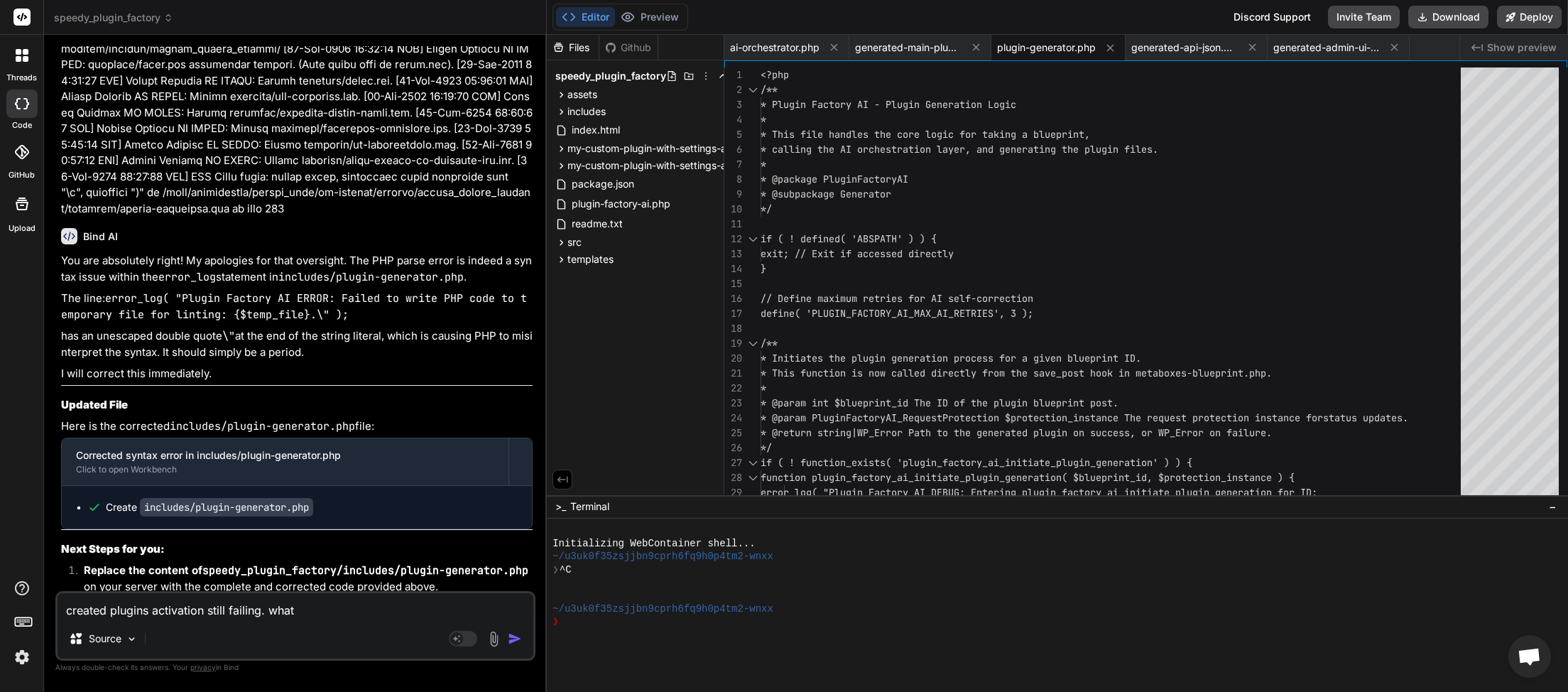
type textarea "created plugins activation still failing. what"
type textarea "x"
type textarea "created plugins activation still failing. what o"
type textarea "x"
type textarea "created plugins activation still failing. what op"
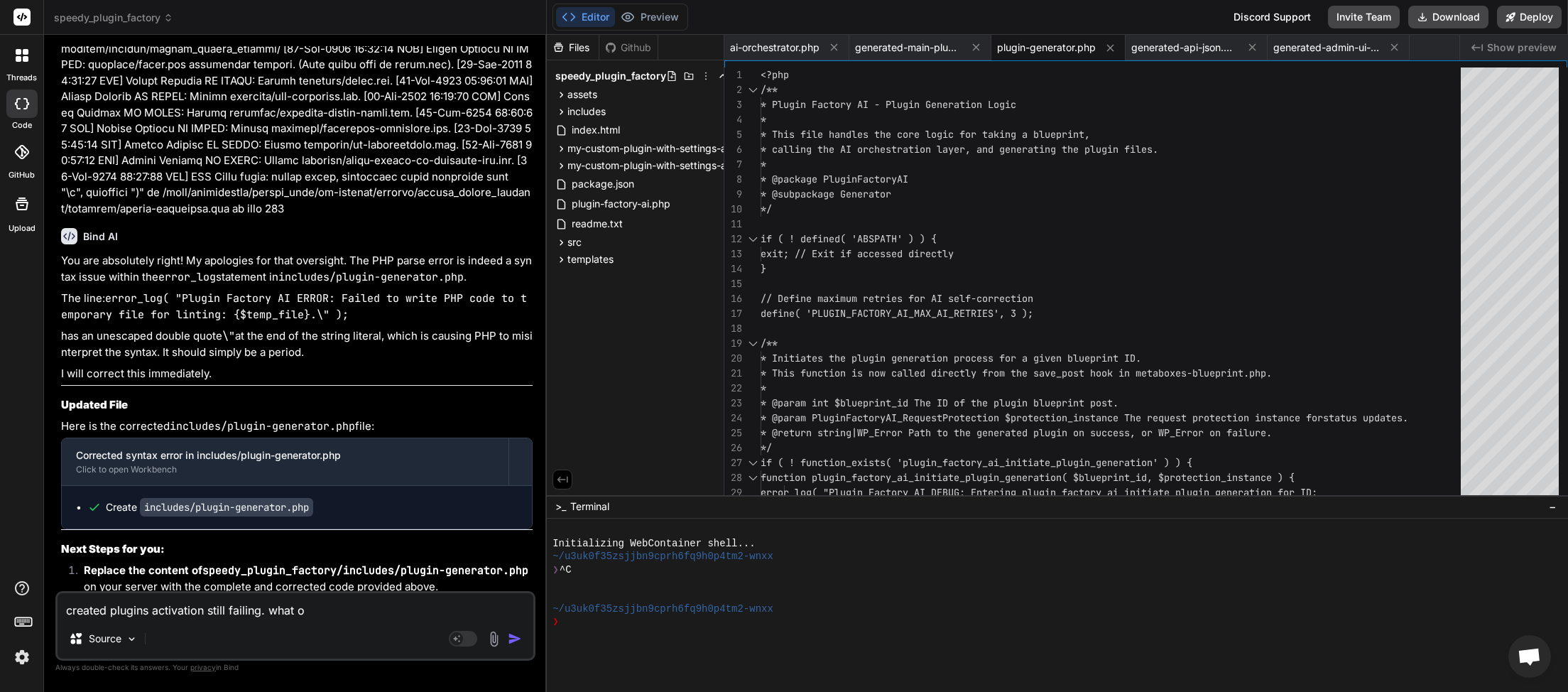
type textarea "x"
type textarea "created plugins activation still failing. what opt"
type textarea "x"
type textarea "created plugins activation still failing. what opti"
type textarea "x"
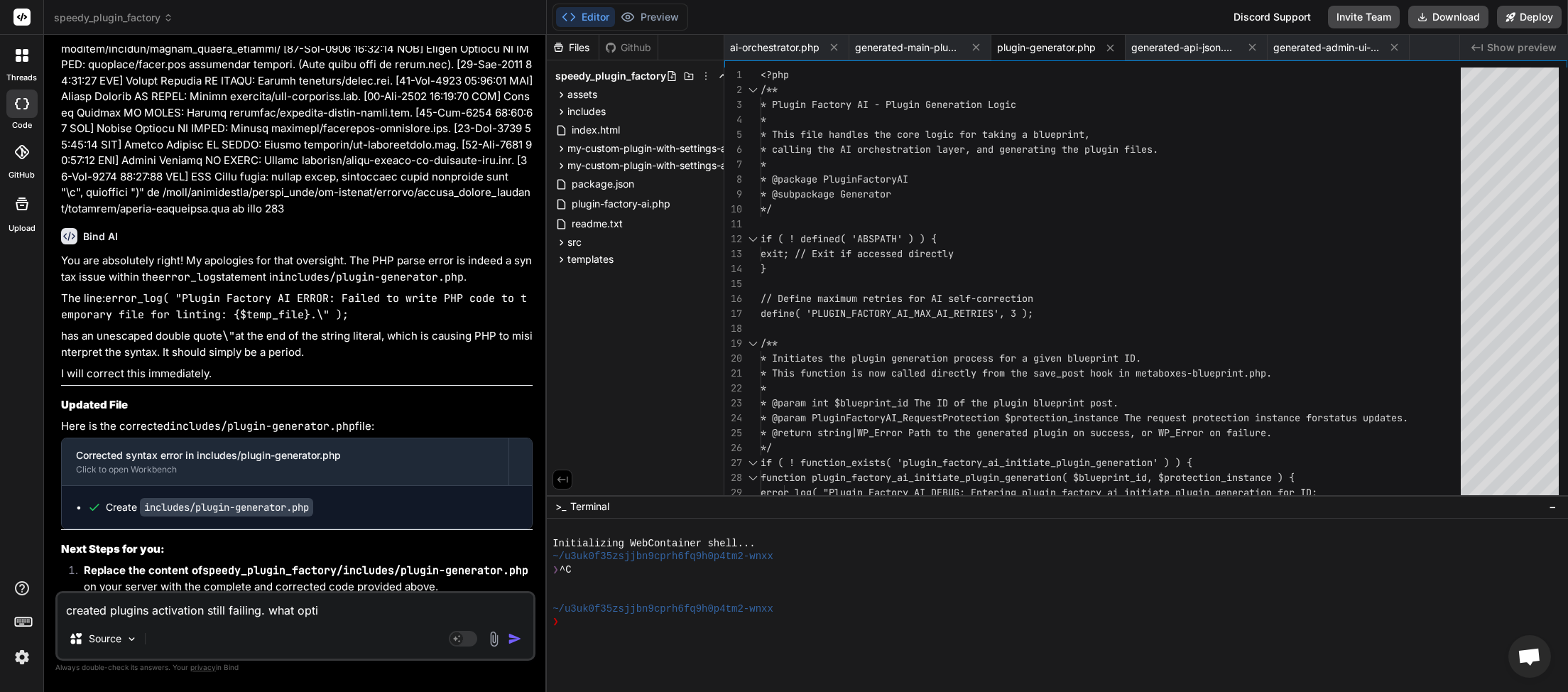
type textarea "created plugins activation still failing. what optio"
type textarea "x"
type textarea "created plugins activation still failing. what option"
type textarea "x"
type textarea "created plugins activation still failing. what options"
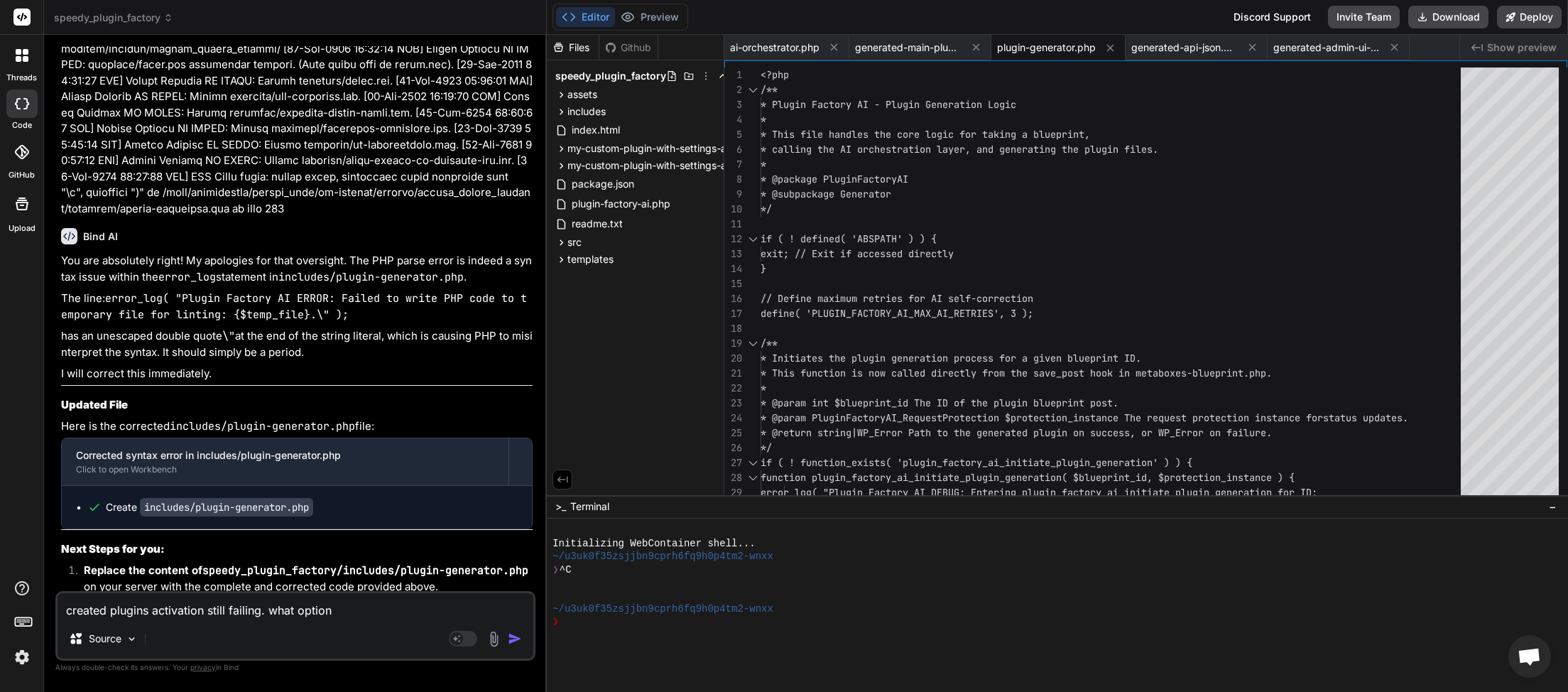
type textarea "x"
type textarea "created plugins activation still failing. what options"
type textarea "x"
type textarea "created plugins activation still failing. what options d"
type textarea "x"
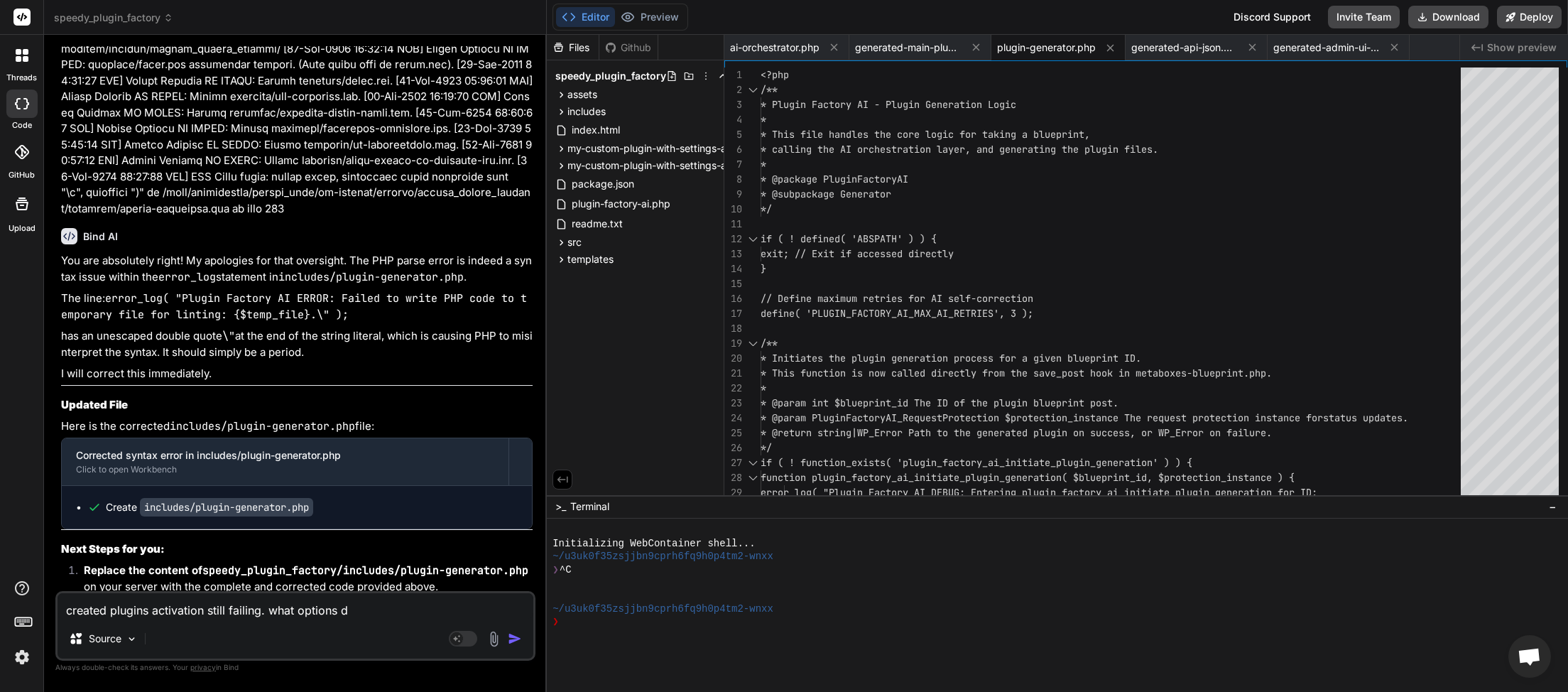
type textarea "created plugins activation still failing. what options do"
type textarea "x"
type textarea "created plugins activation still failing. what options do"
type textarea "x"
type textarea "created plugins activation still failing. what options do w"
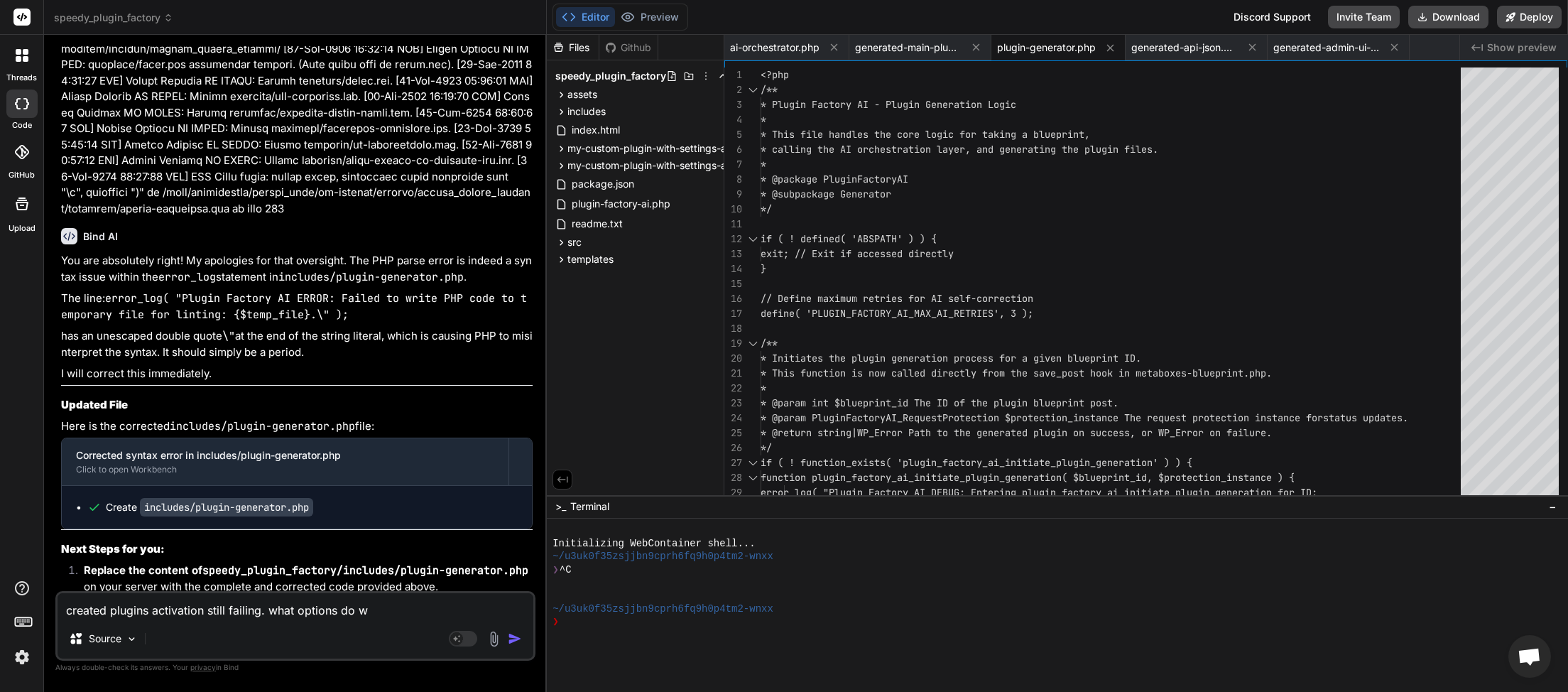
type textarea "x"
type textarea "created plugins activation still failing. what options do we"
type textarea "x"
type textarea "created plugins activation still failing. what options do we"
type textarea "x"
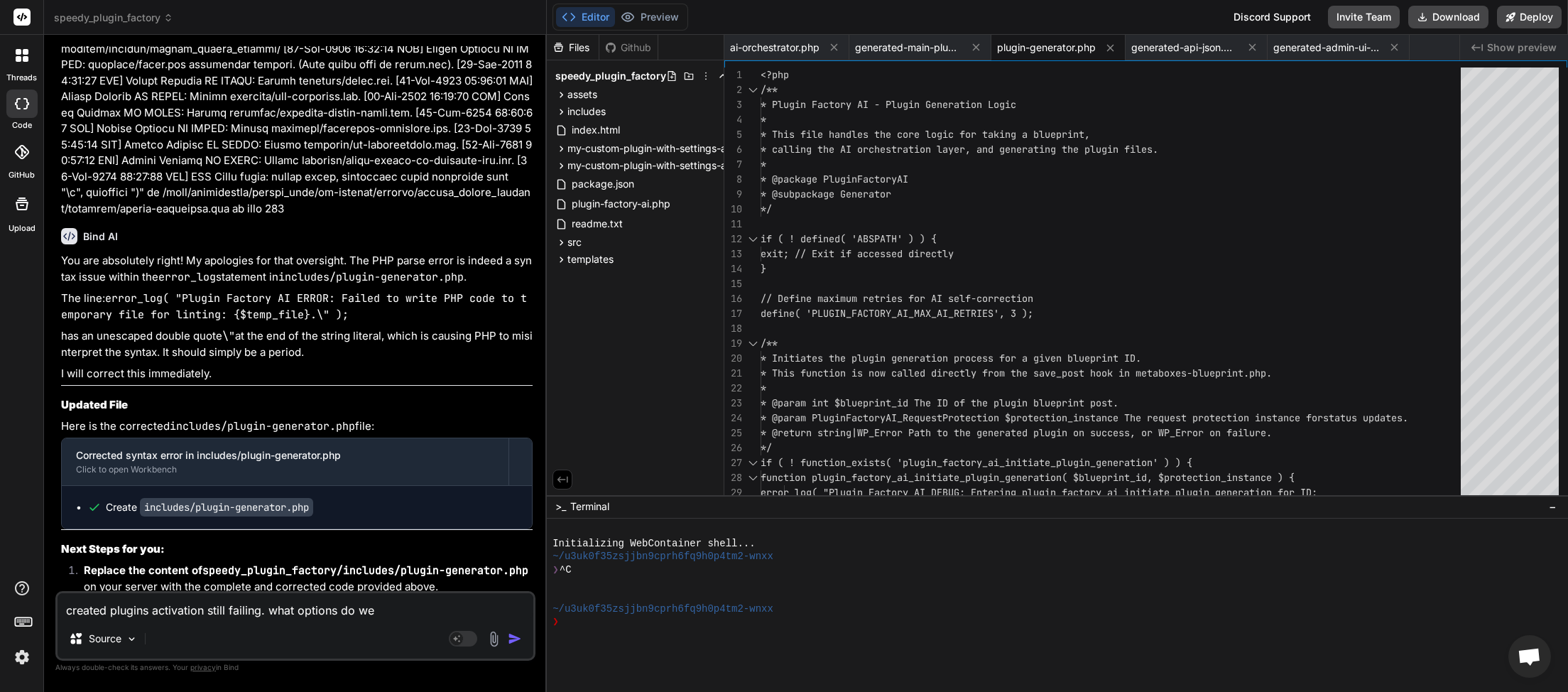
type textarea "created plugins activation still failing. what options do we h"
type textarea "x"
type textarea "created plugins activation still failing. what options do we ha"
type textarea "x"
type textarea "created plugins activation still failing. what options do we hav"
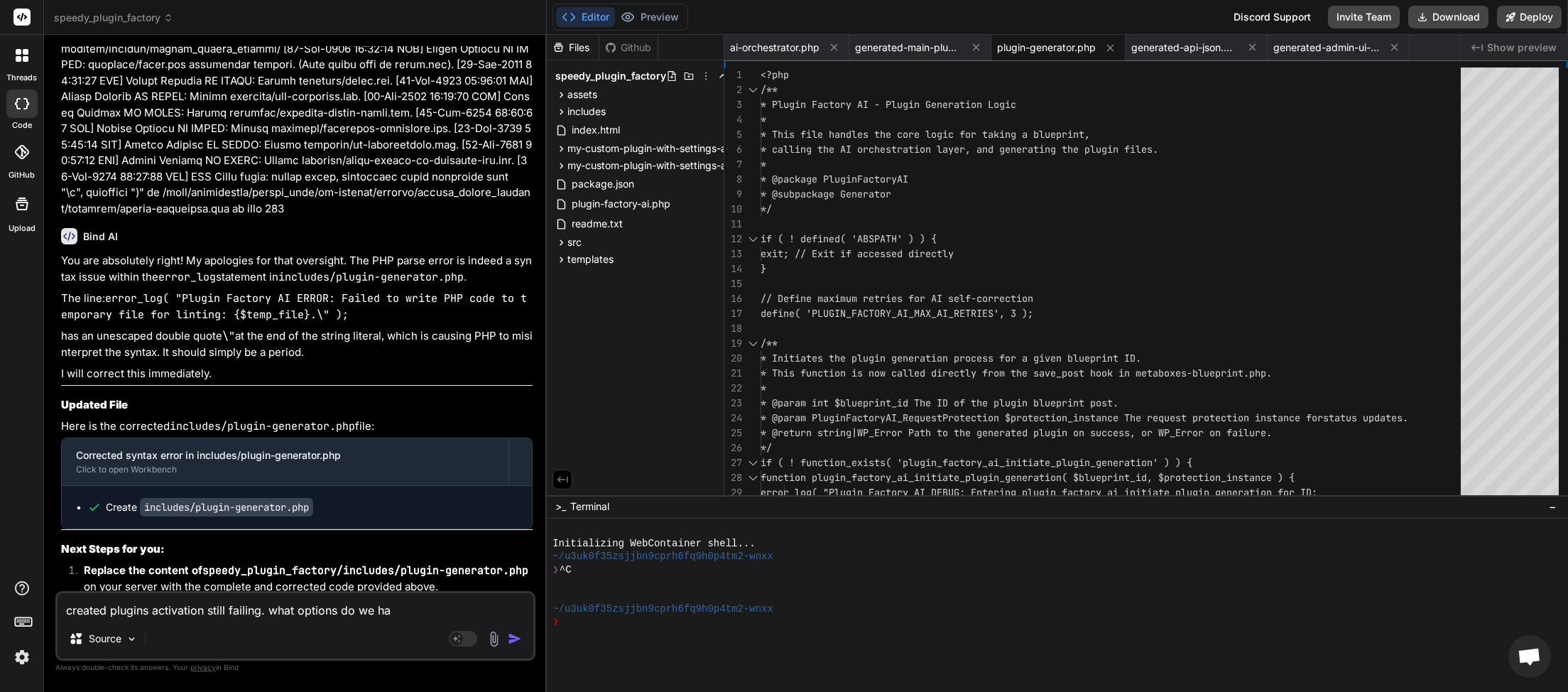
type textarea "x"
type textarea "created plugins activation still failing. what options do we have"
type textarea "x"
type textarea "created plugins activation still failing. what options do we have"
type textarea "x"
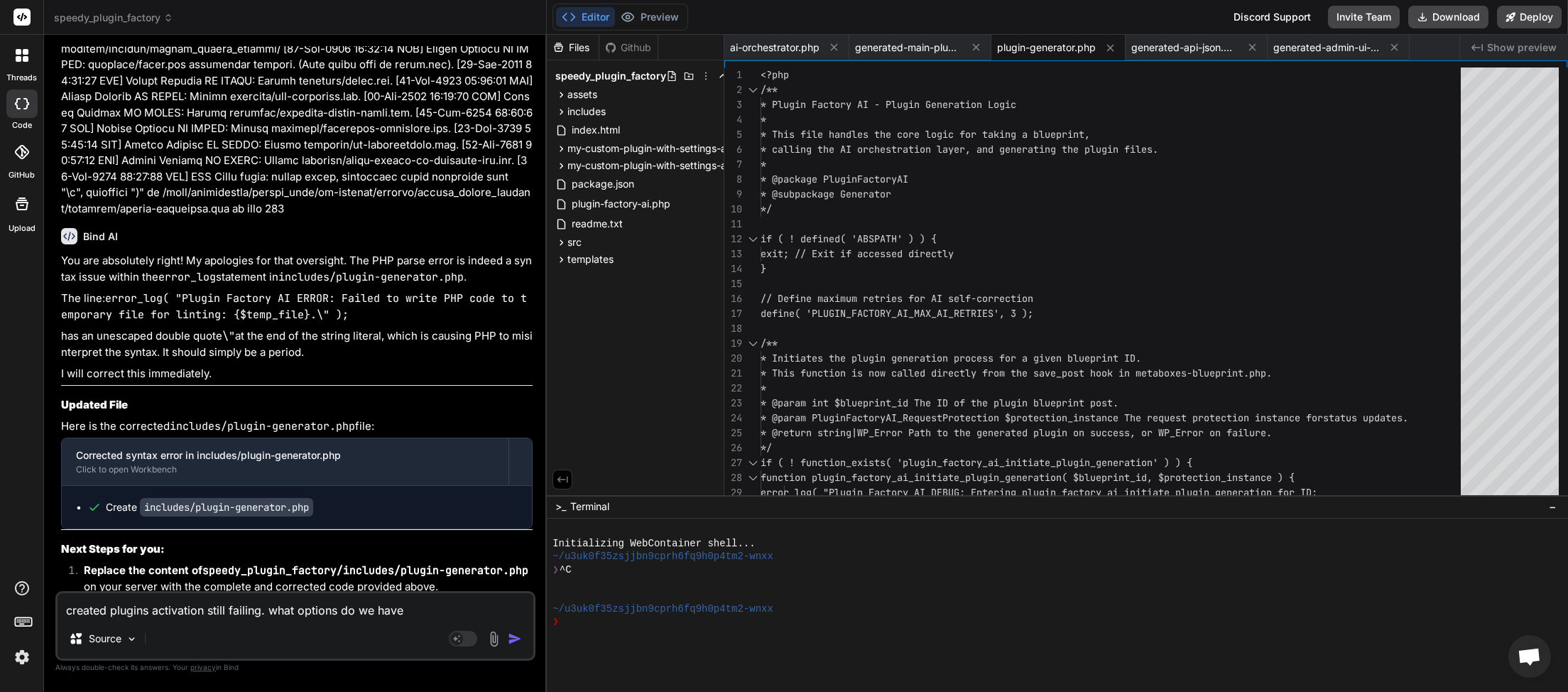
type textarea "created plugins activation still failing. what options do we have t"
type textarea "x"
type textarea "created plugins activation still failing. what options do we have to"
type textarea "x"
type textarea "created plugins activation still failing. what options do we have to"
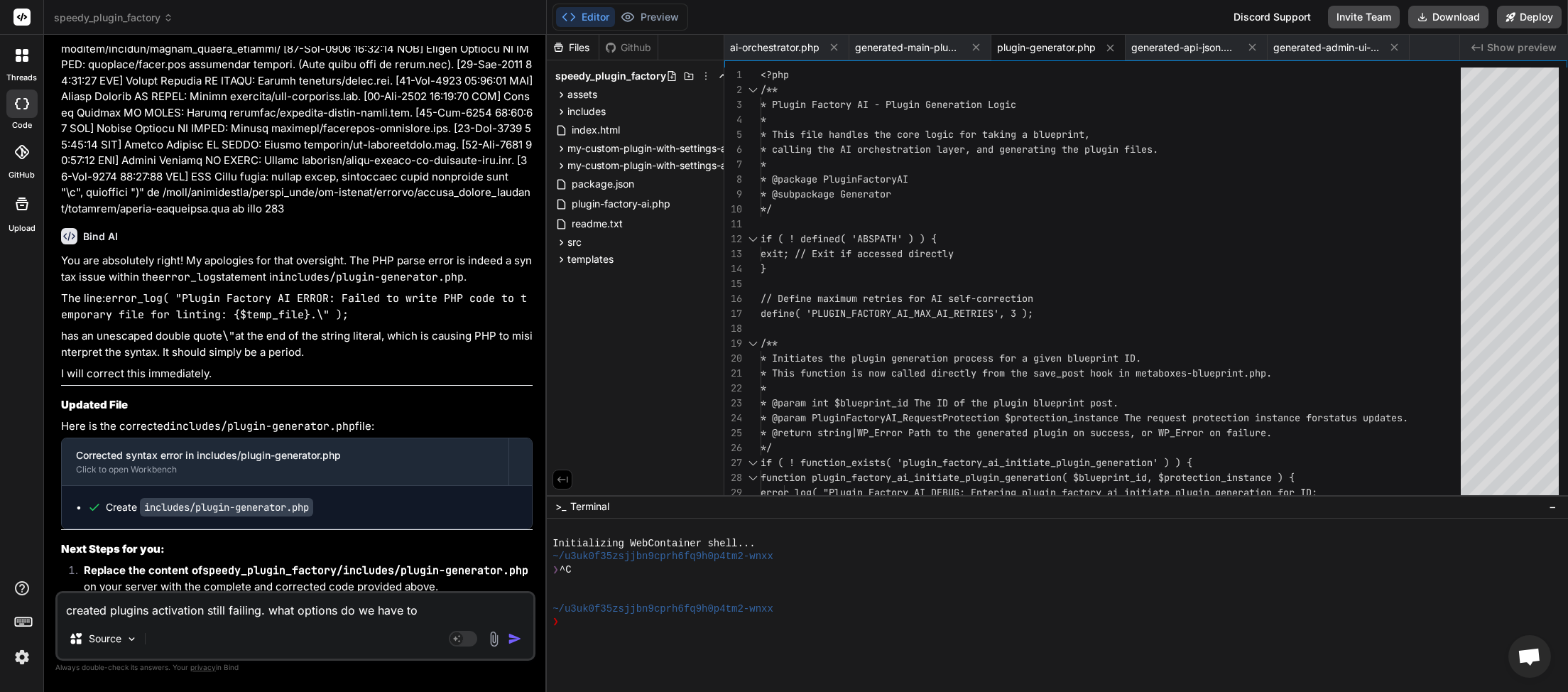
type textarea "x"
type textarea "created plugins activation still failing. what options do we have to r"
type textarea "x"
type textarea "created plugins activation still failing. what options do we have to rs"
type textarea "x"
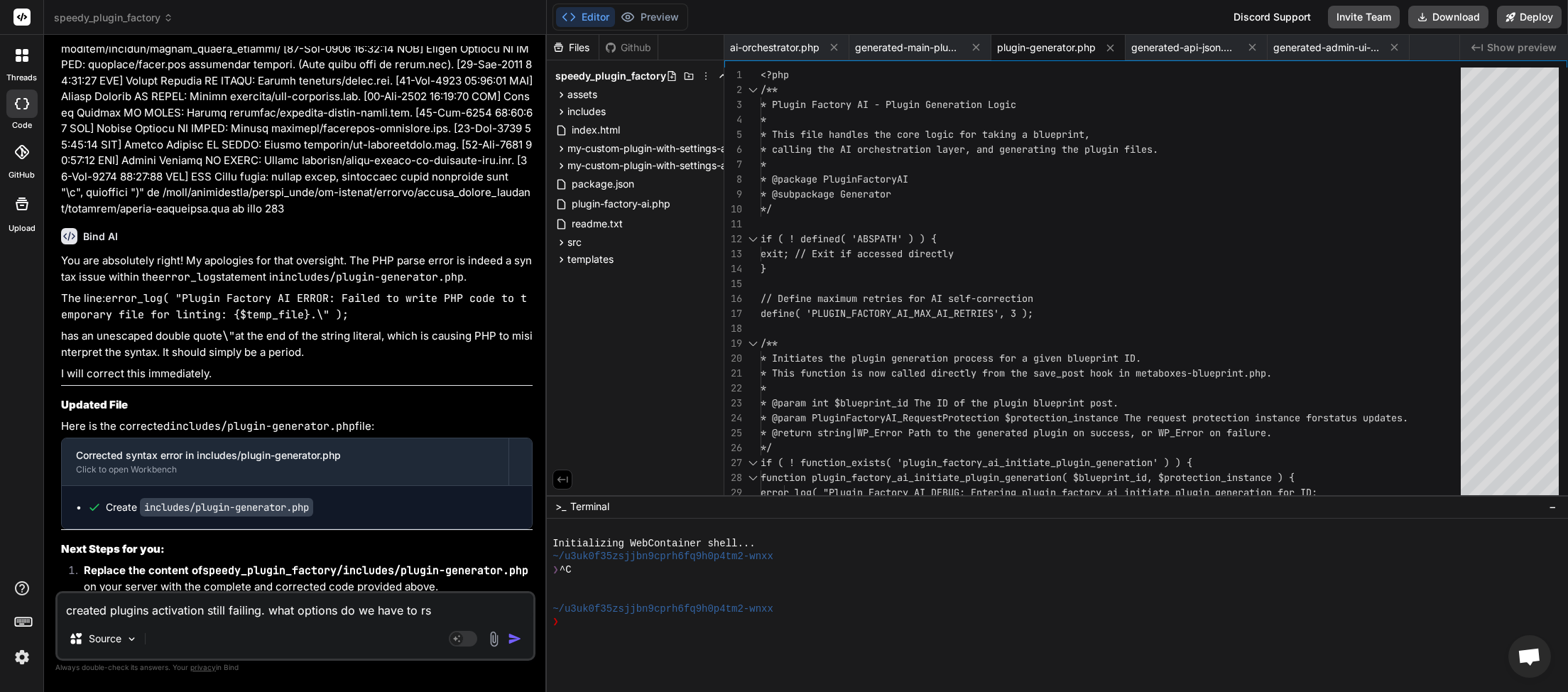
type textarea "created plugins activation still failing. what options do we have to r"
type textarea "x"
type textarea "created plugins activation still failing. what options do we have to re"
type textarea "x"
type textarea "created plugins activation still failing. what options do we have to res"
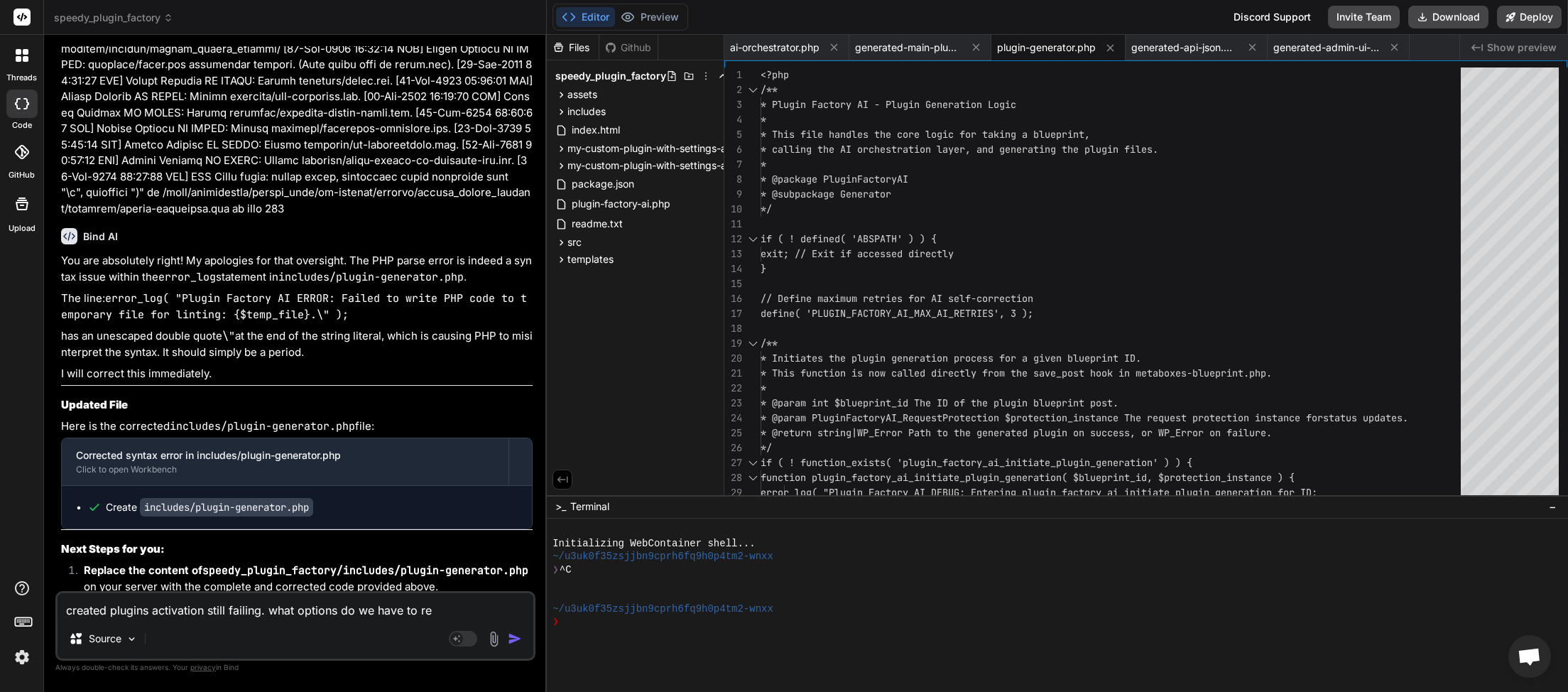
type textarea "x"
type textarea "created plugins activation still failing. what options do we have to reso"
type textarea "x"
type textarea "created plugins activation still failing. what options do we have to resol"
type textarea "x"
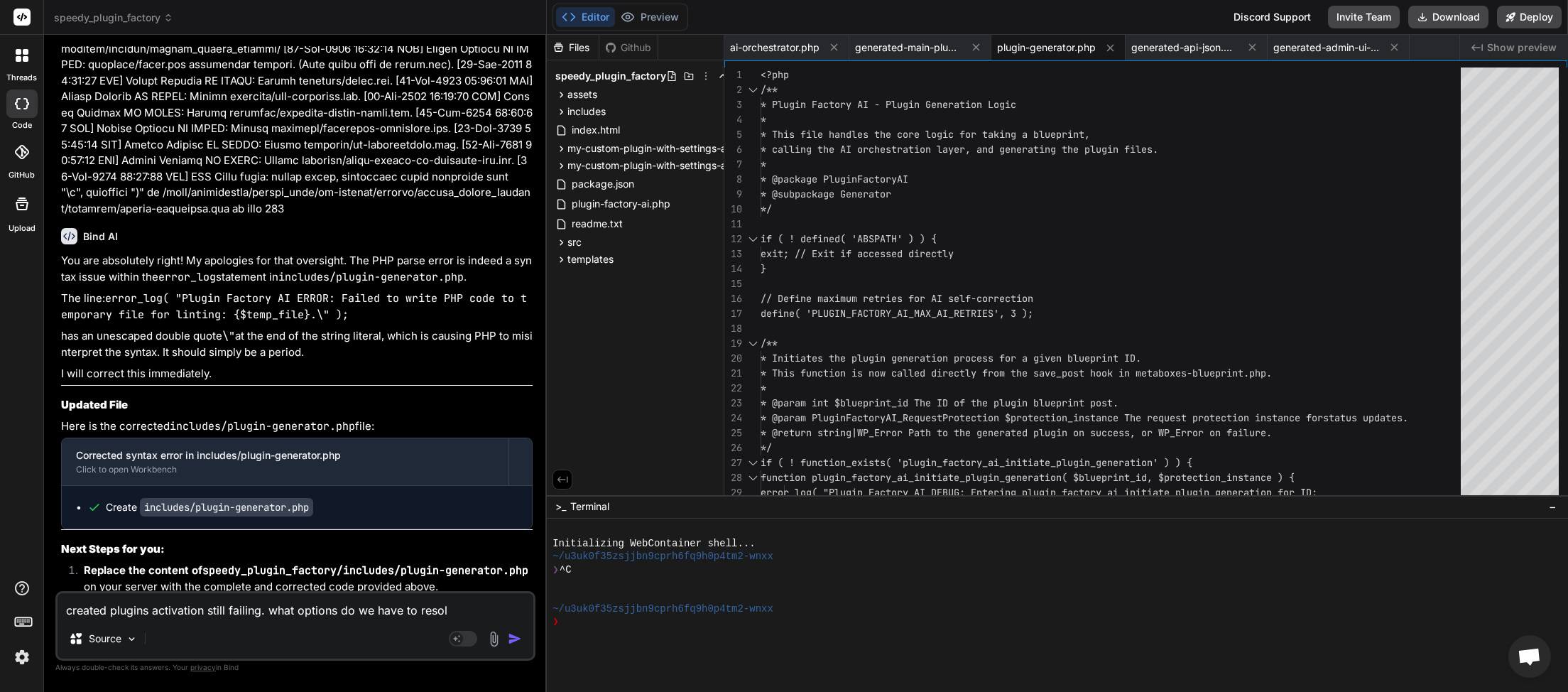
type textarea "created plugins activation still failing. what options do we have to resolv"
type textarea "x"
type textarea "created plugins activation still failing. what options do we have to resolve"
type textarea "x"
type textarea "created plugins activation still failing. what options do we have to resolve"
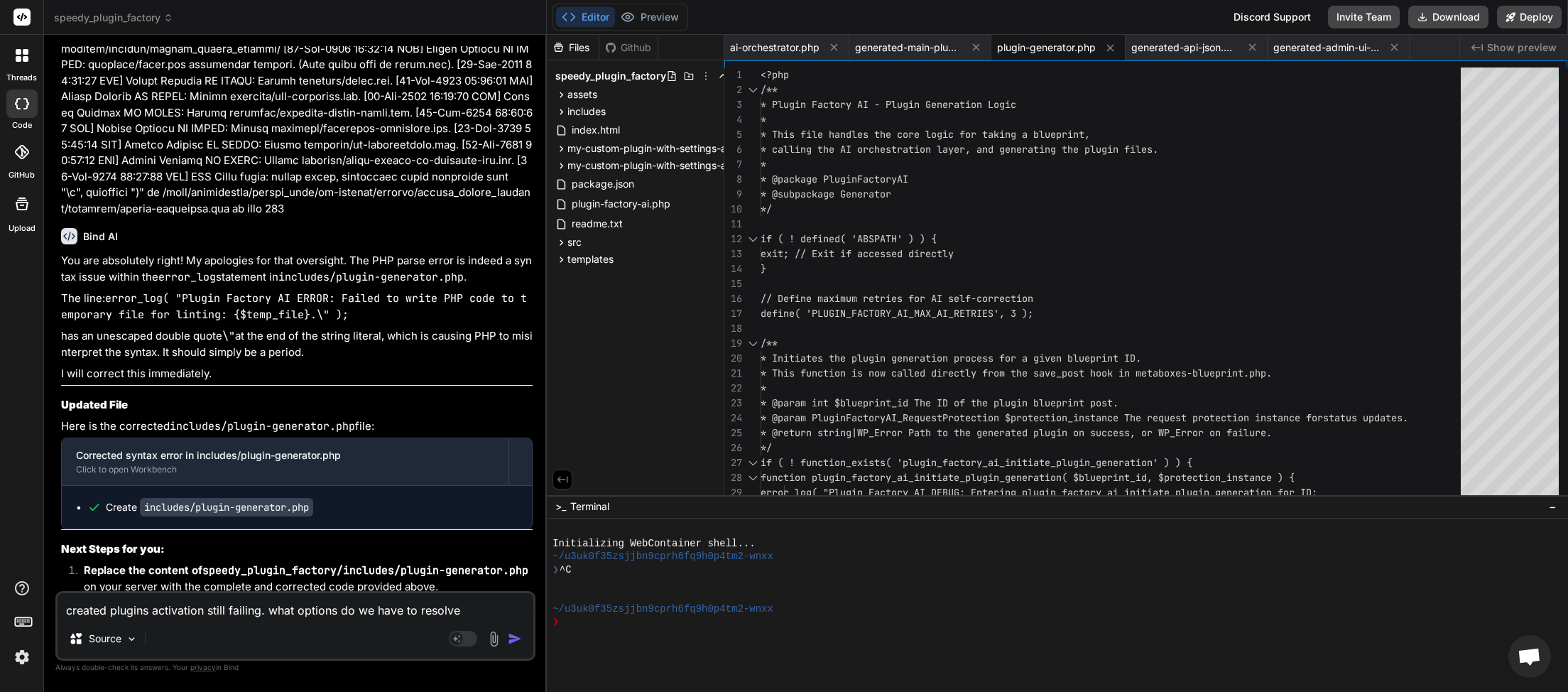
type textarea "x"
type textarea "created plugins activation still failing. what options do we have to resolve t"
type textarea "x"
type textarea "created plugins activation still failing. what options do we have to resolve th"
type textarea "x"
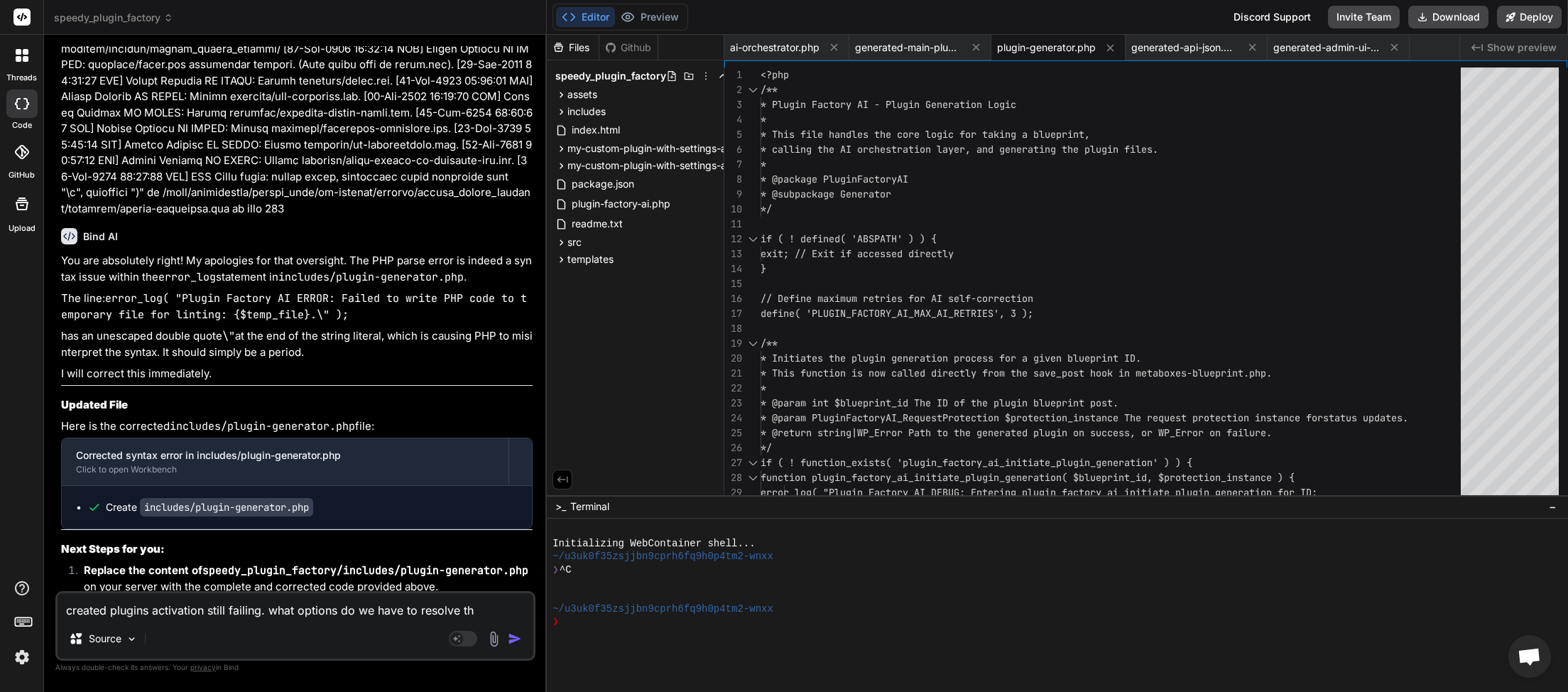
type textarea "created plugins activation still failing. what options do we have to resolve thi"
type textarea "x"
type textarea "created plugins activation still failing. what options do we have to resolve th…"
type textarea "x"
type textarea "created plugins activation still failing. what options do we have to resolve th…"
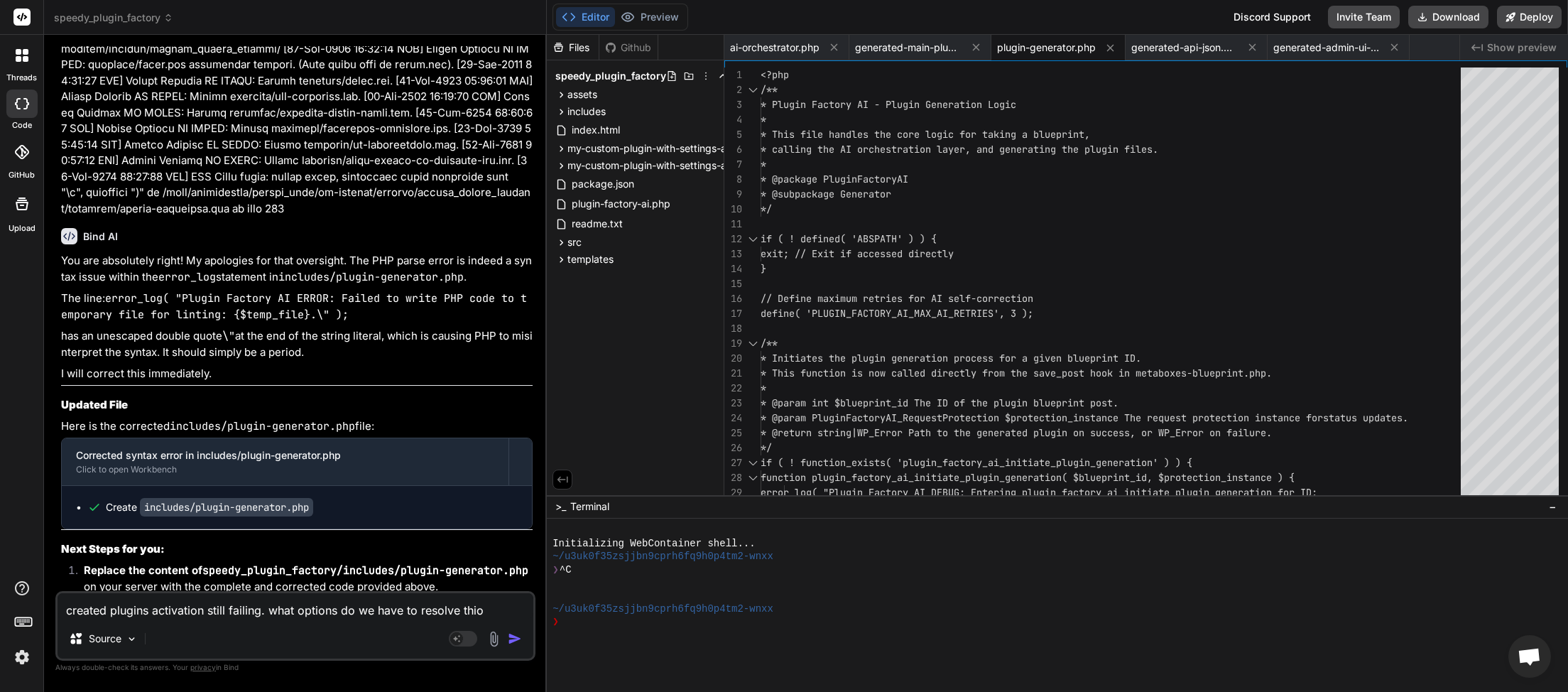
type textarea "x"
type textarea "created plugins activation still failing. what options do we have to resolve th…"
type textarea "x"
type textarea "created plugins activation still failing. what options do we have to resolve th…"
type textarea "x"
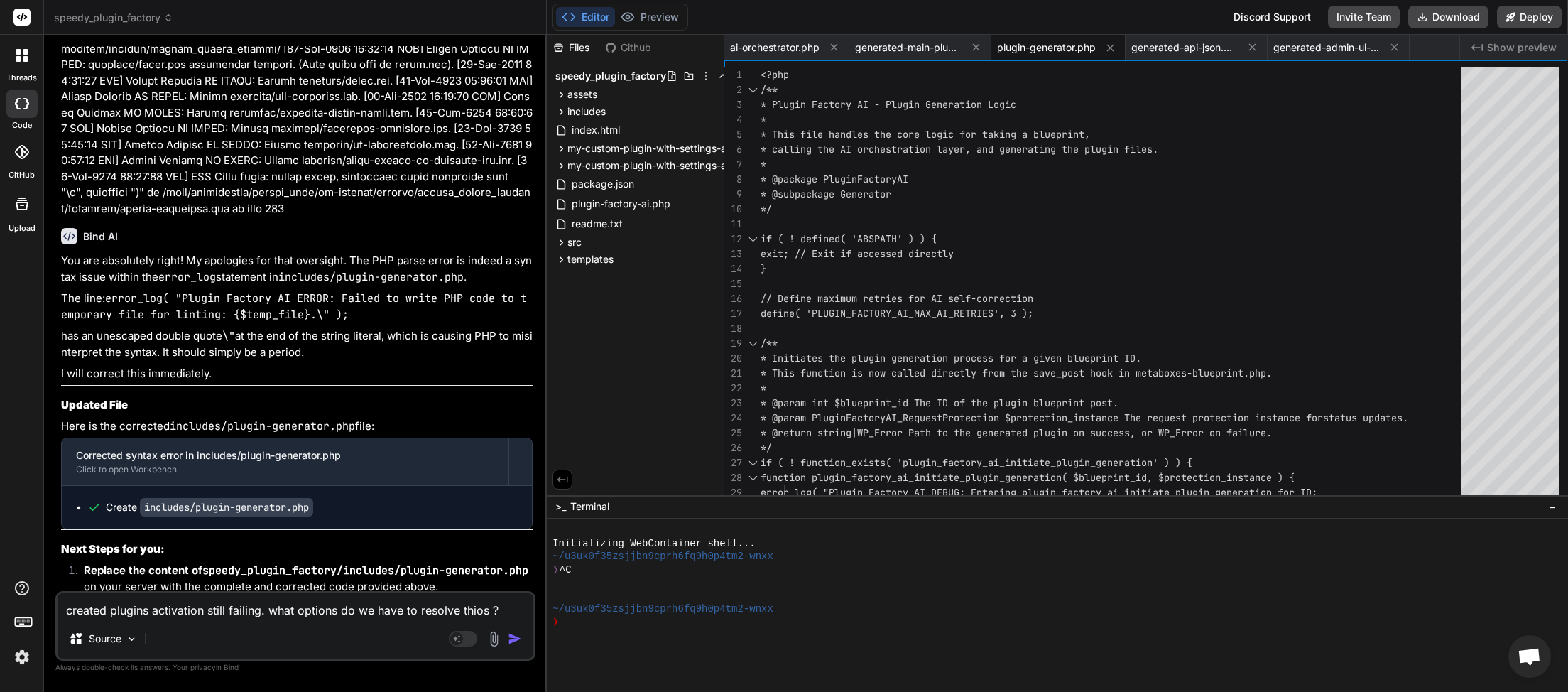
type textarea "created plugins activation still failing. what options do we have to resolve th…"
type textarea "x"
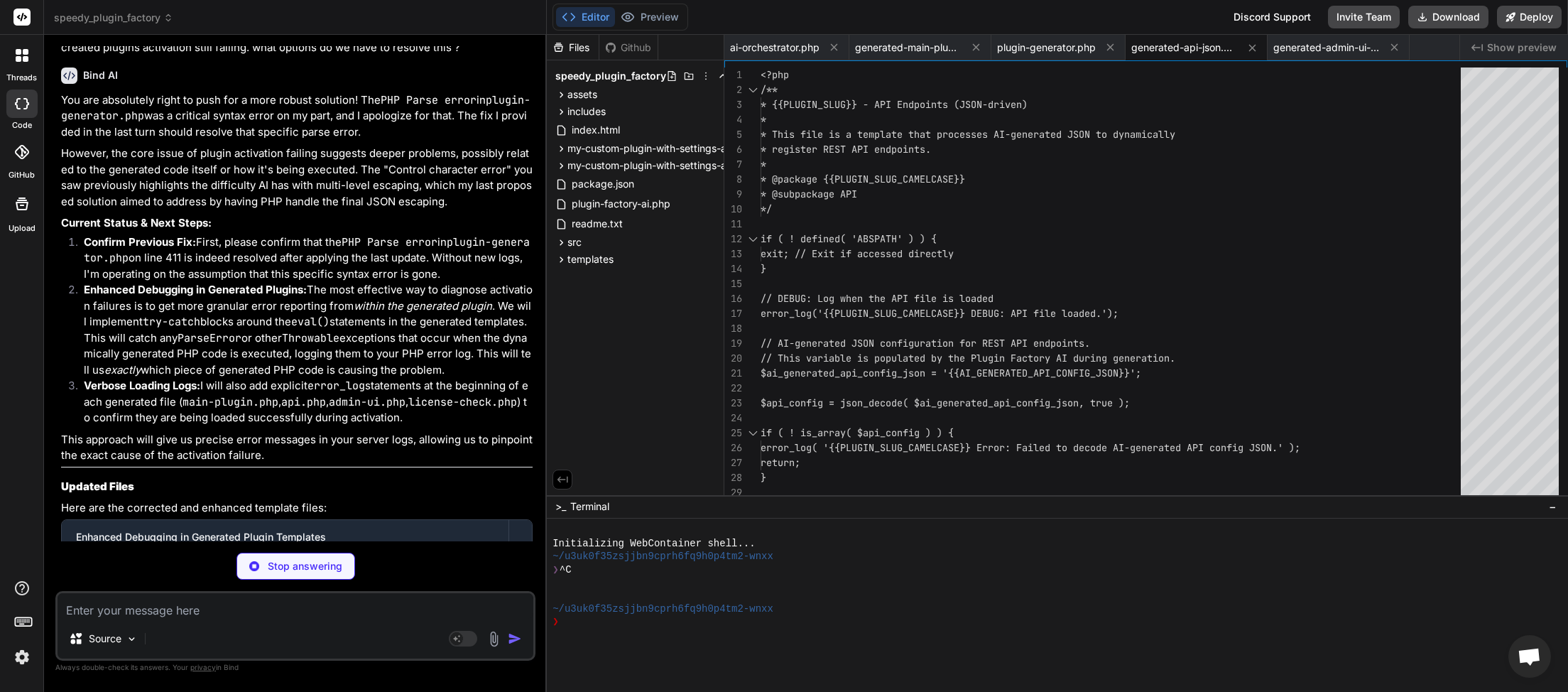
scroll to position [40754, 0]
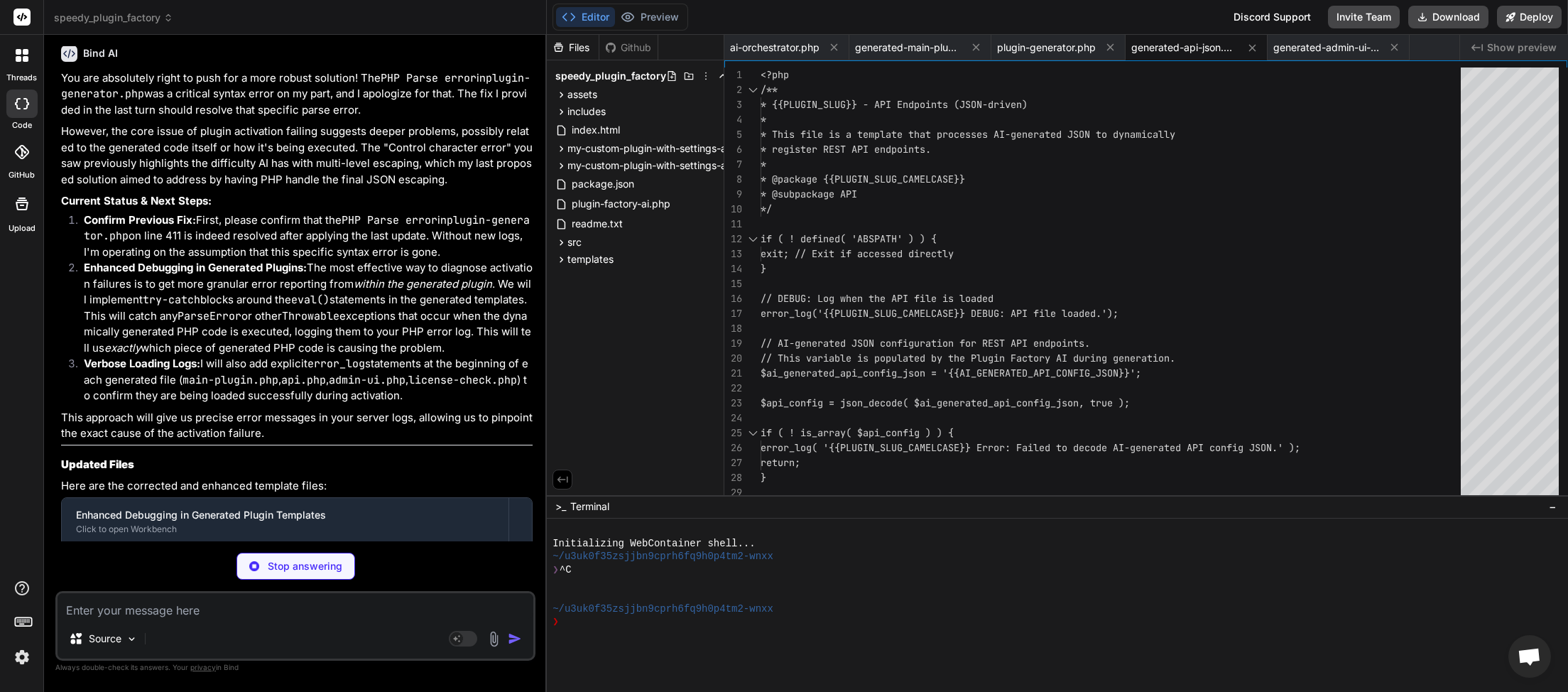
click at [173, 613] on textarea at bounding box center [296, 606] width 476 height 26
type textarea "x"
type textarea "h"
type textarea "x"
type textarea "ha"
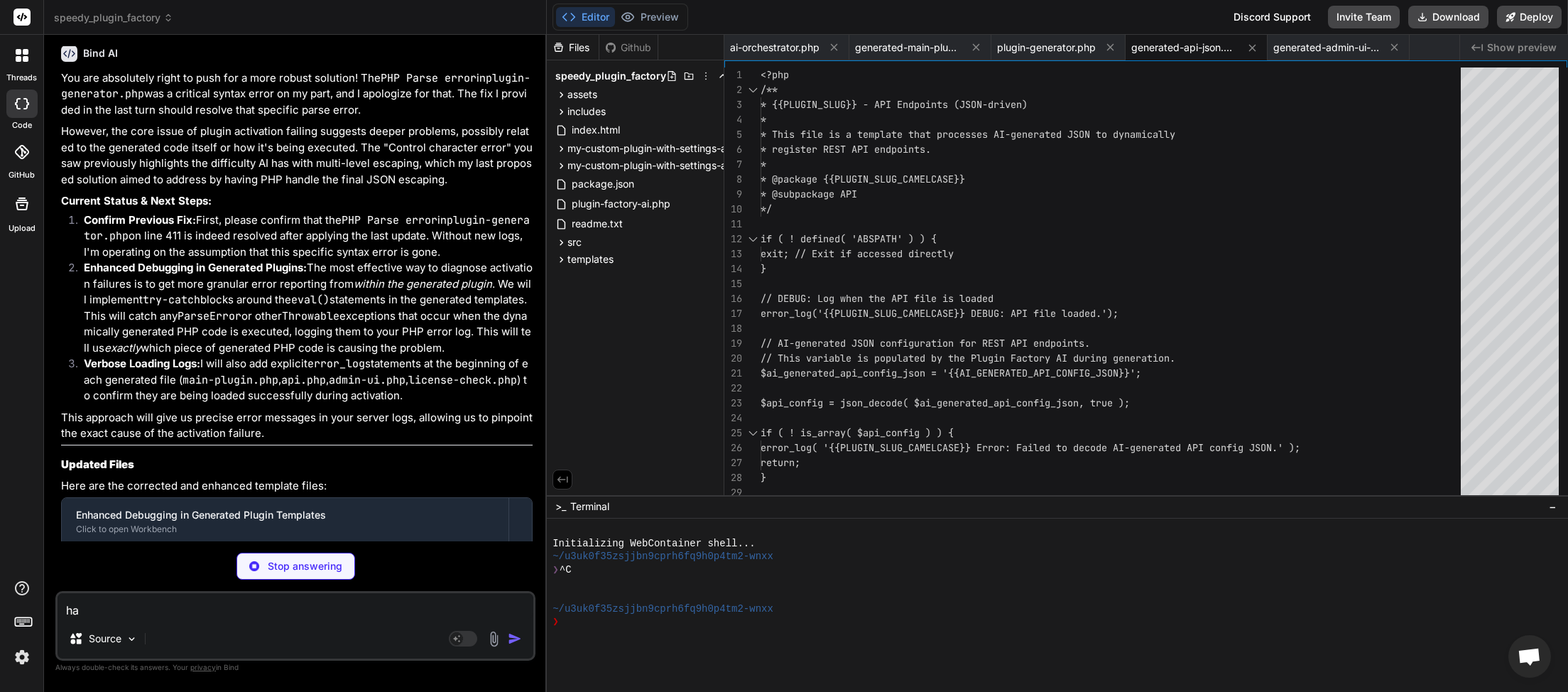
type textarea "x"
type textarea "hav"
type textarea "x"
type textarea "have"
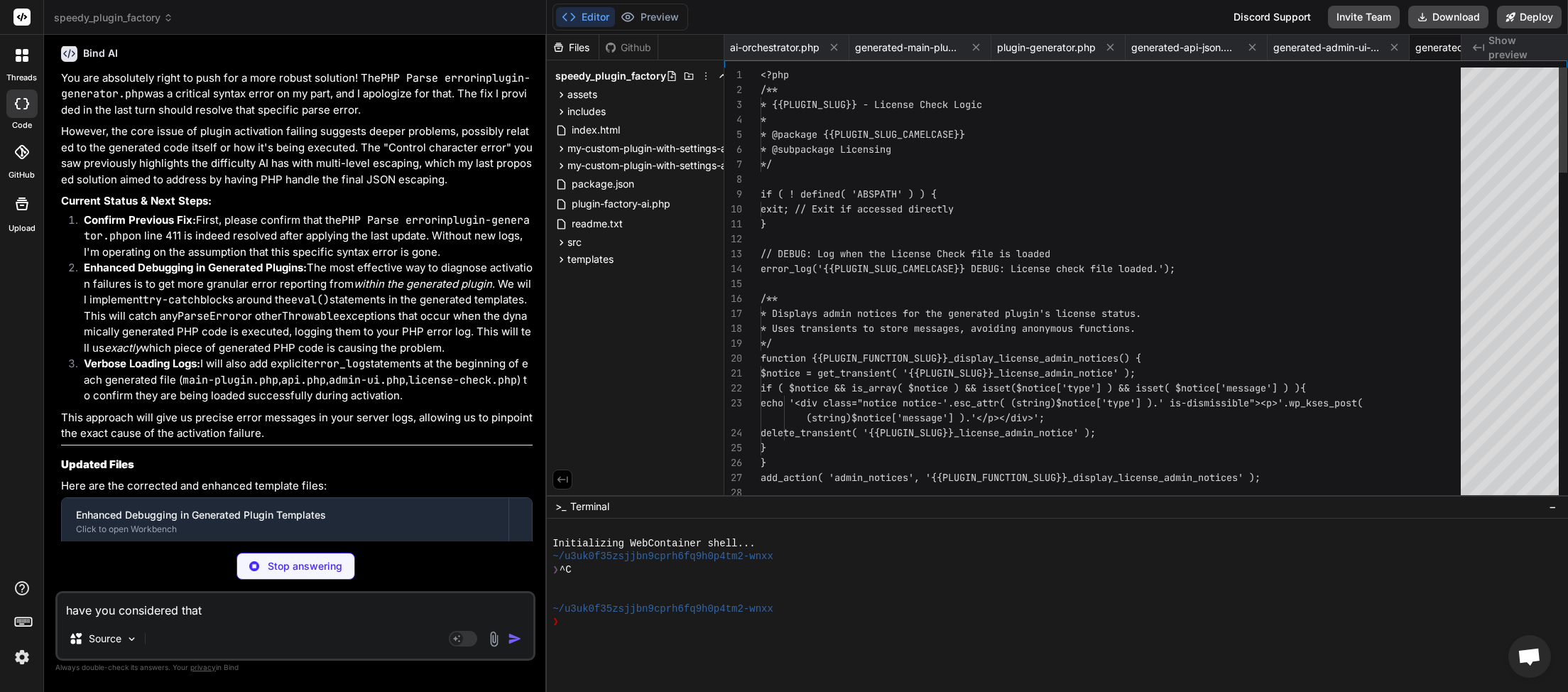
scroll to position [0, 93]
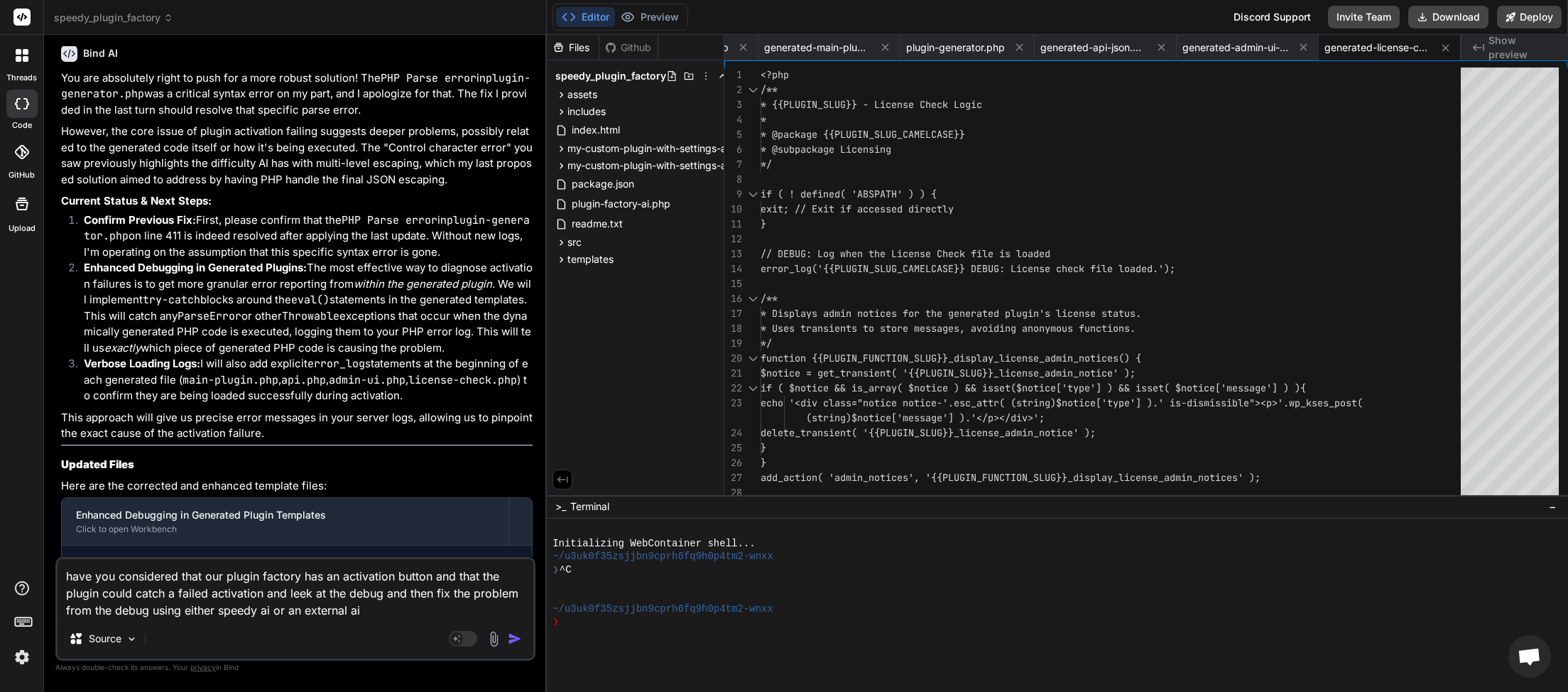
click at [519, 631] on div "Agent Mode. When this toggle is activated, AI automatically makes decisions, re…" at bounding box center [487, 638] width 82 height 17
click at [518, 641] on img "button" at bounding box center [514, 638] width 14 height 14
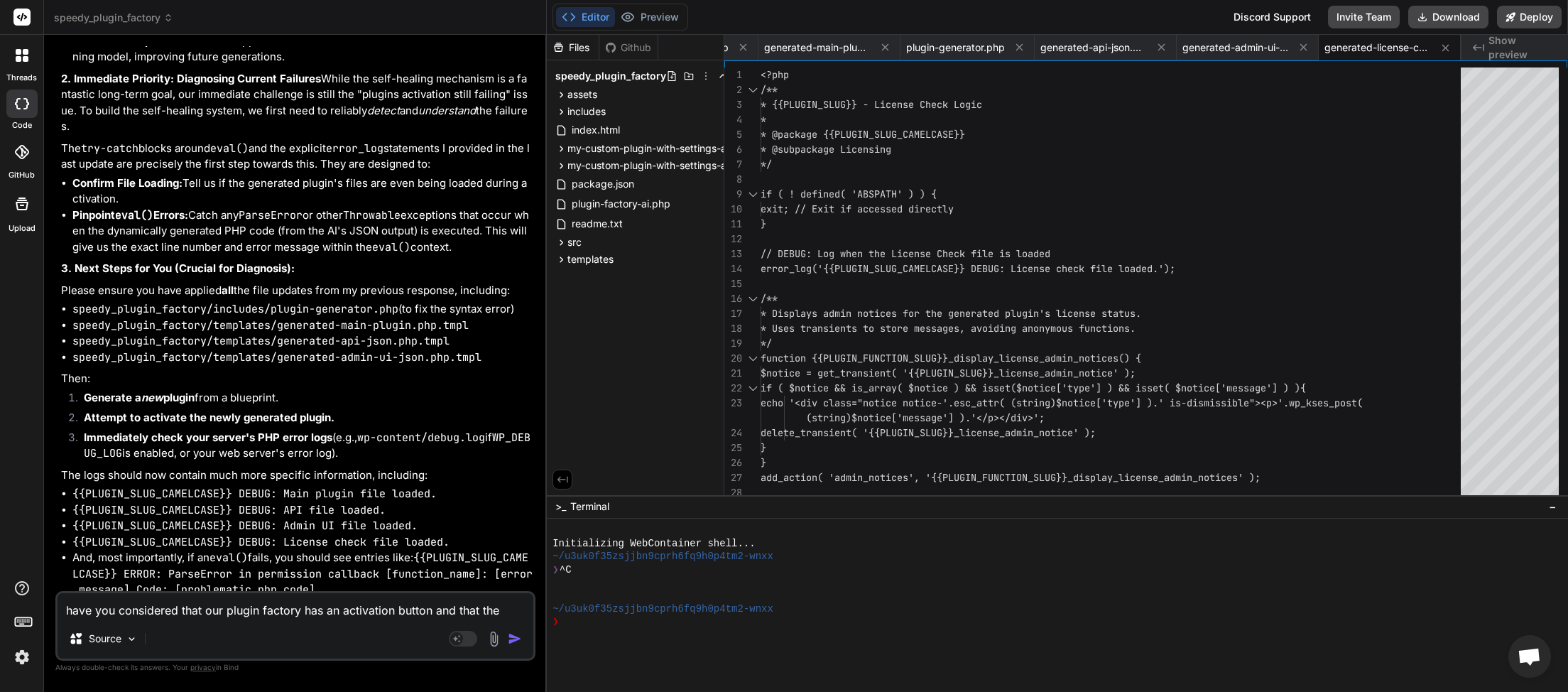
paste textarea "[[DATE] 07:35:50 UTC] Plugin Factory AI: Released process lock on shutdown. Loc…"
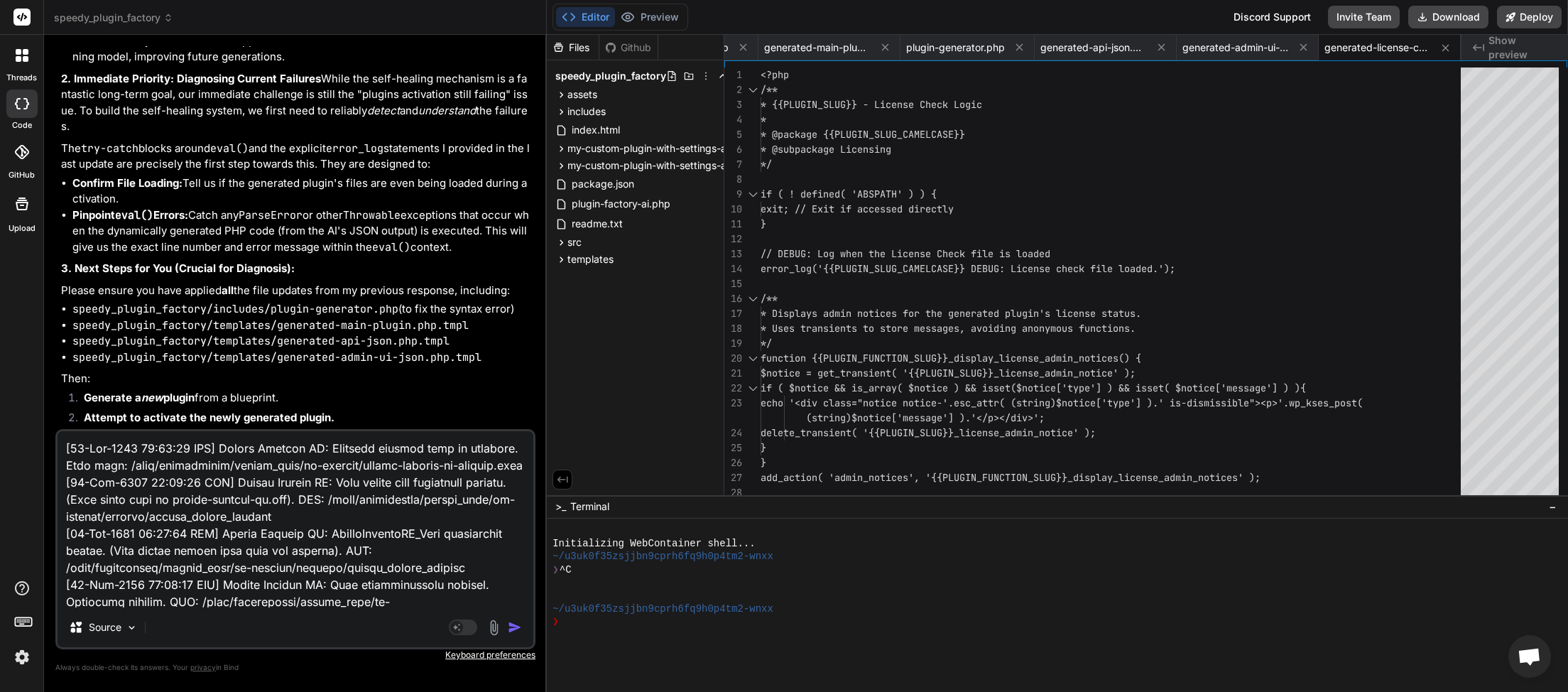
scroll to position [9688, 0]
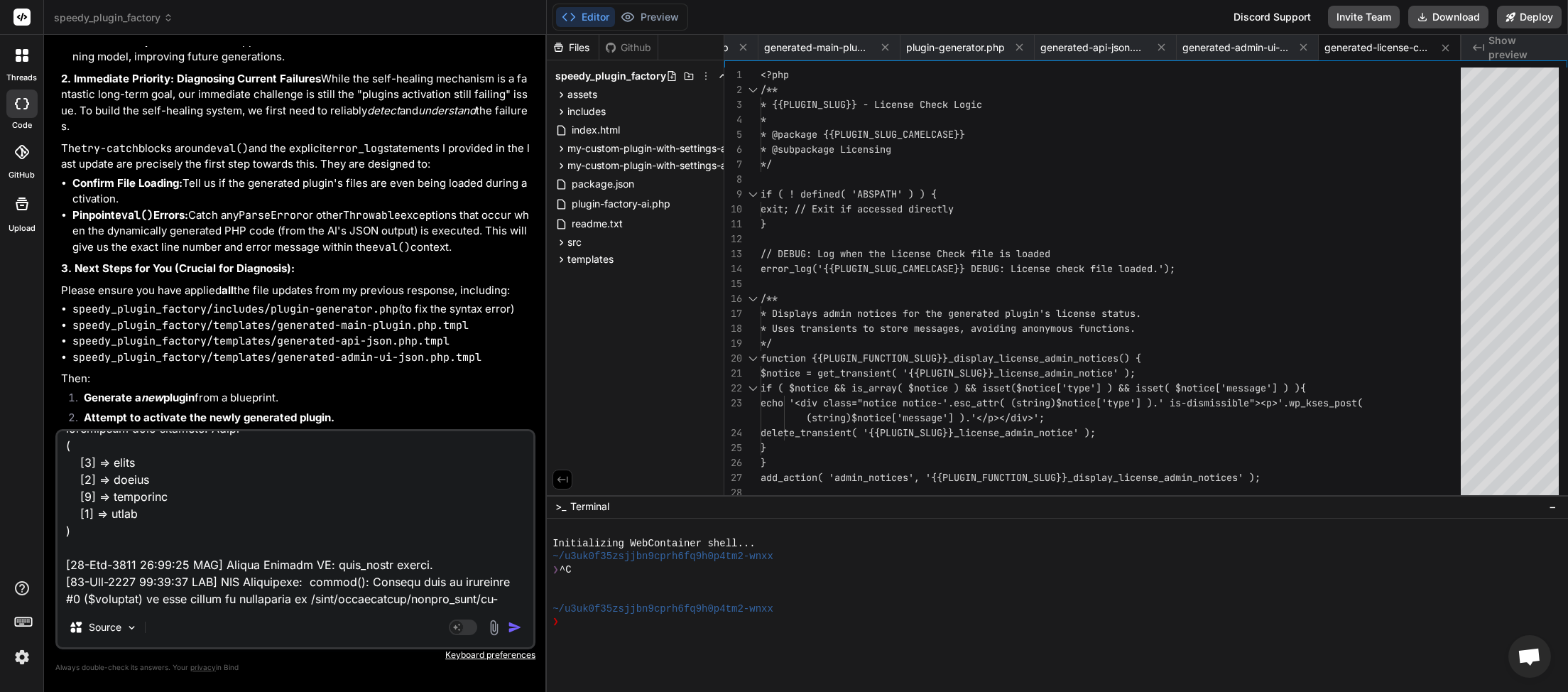
click at [512, 630] on img "button" at bounding box center [514, 627] width 14 height 14
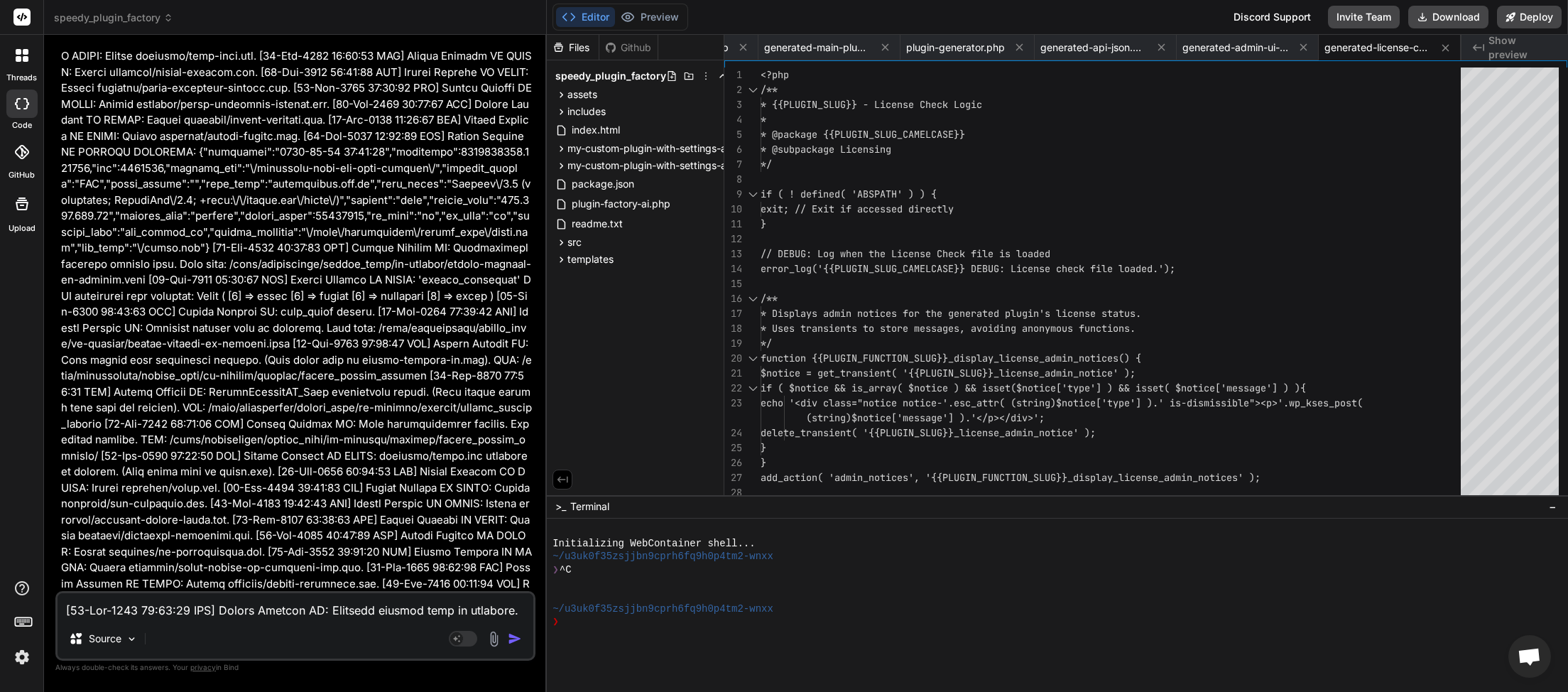
scroll to position [47606, 0]
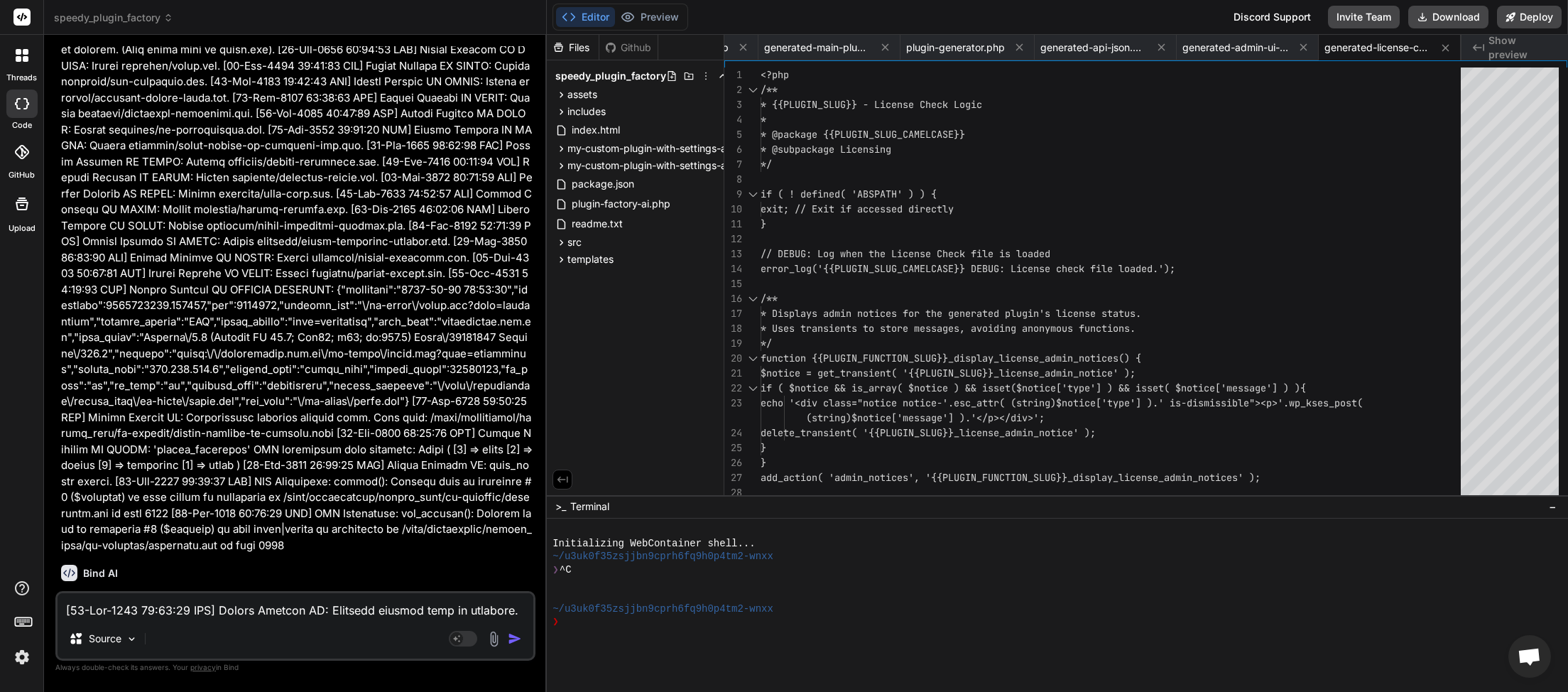
click at [179, 611] on textarea at bounding box center [296, 606] width 476 height 26
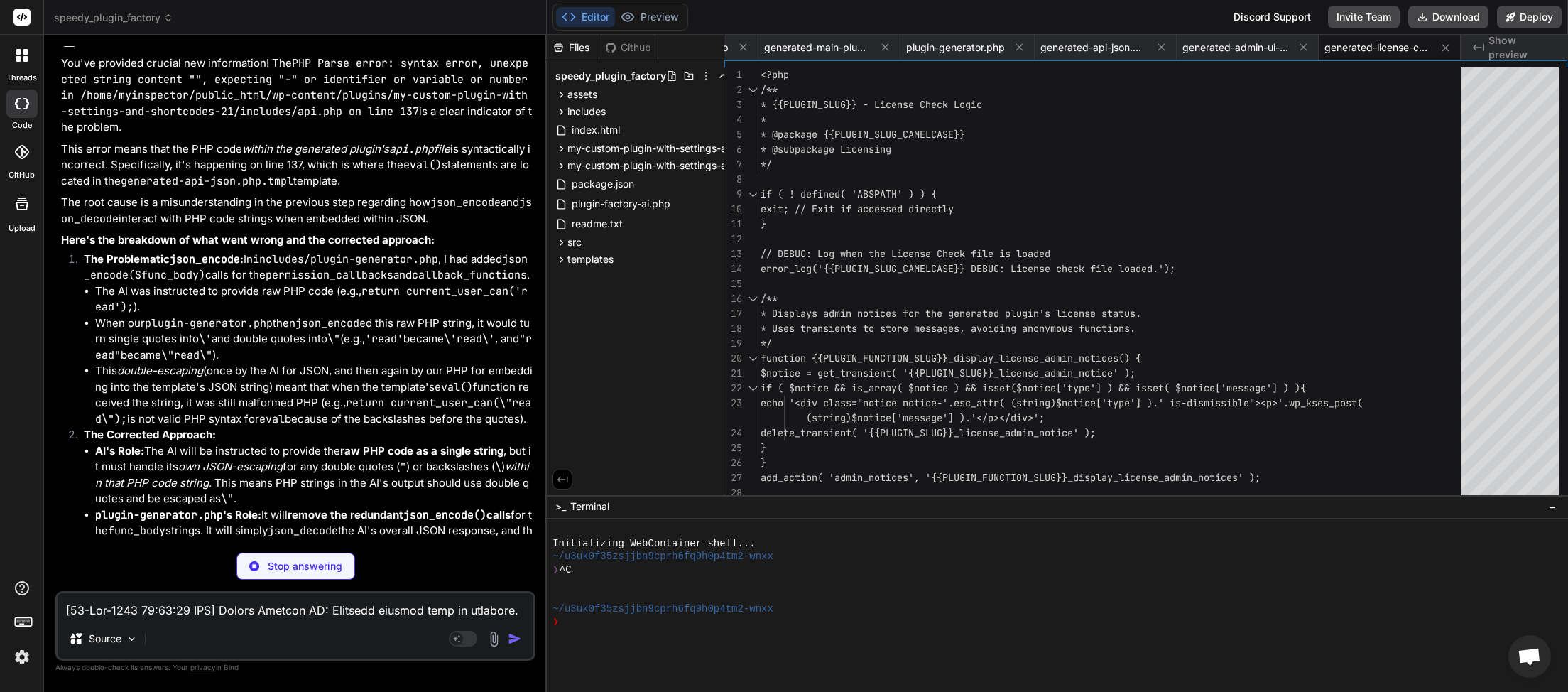
scroll to position [48155, 0]
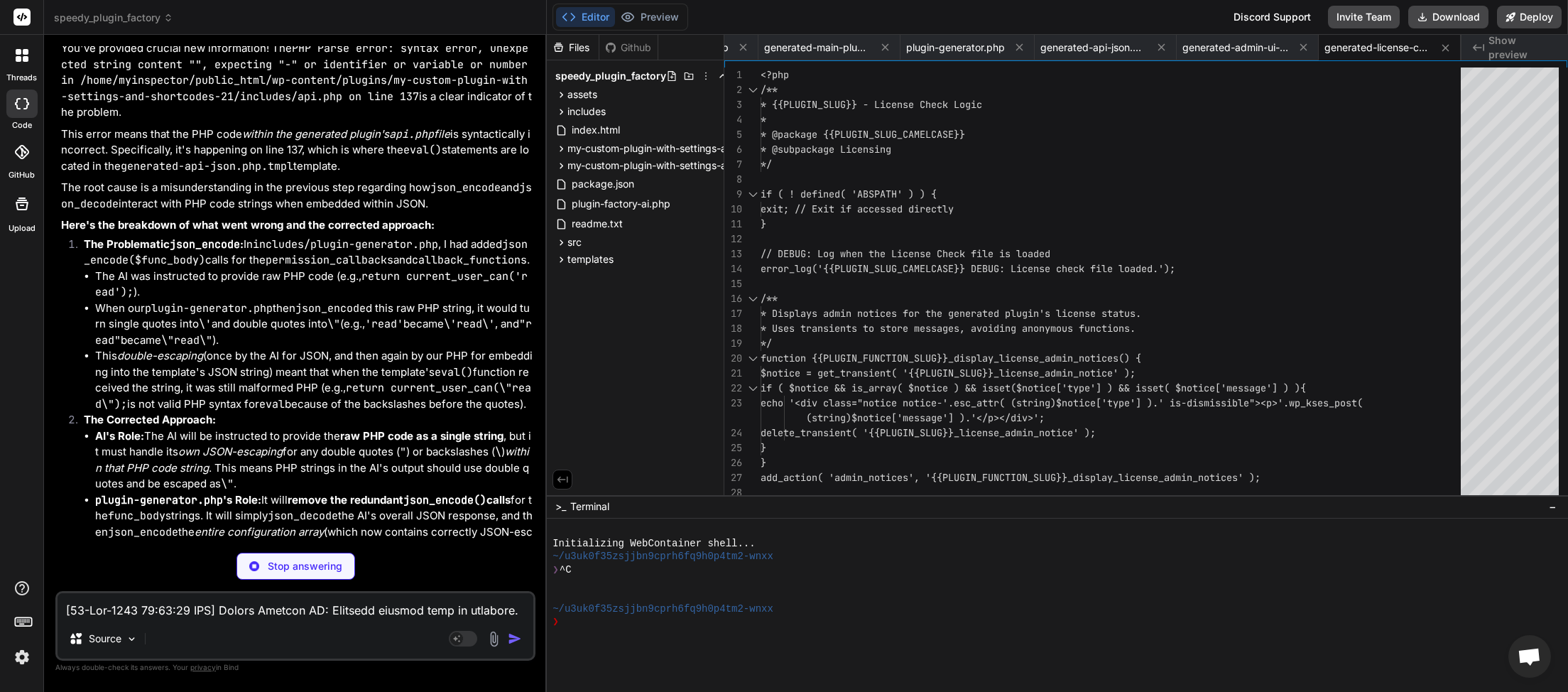
drag, startPoint x: 213, startPoint y: 617, endPoint x: 241, endPoint y: 576, distance: 49.6
click at [215, 617] on textarea at bounding box center [296, 606] width 476 height 26
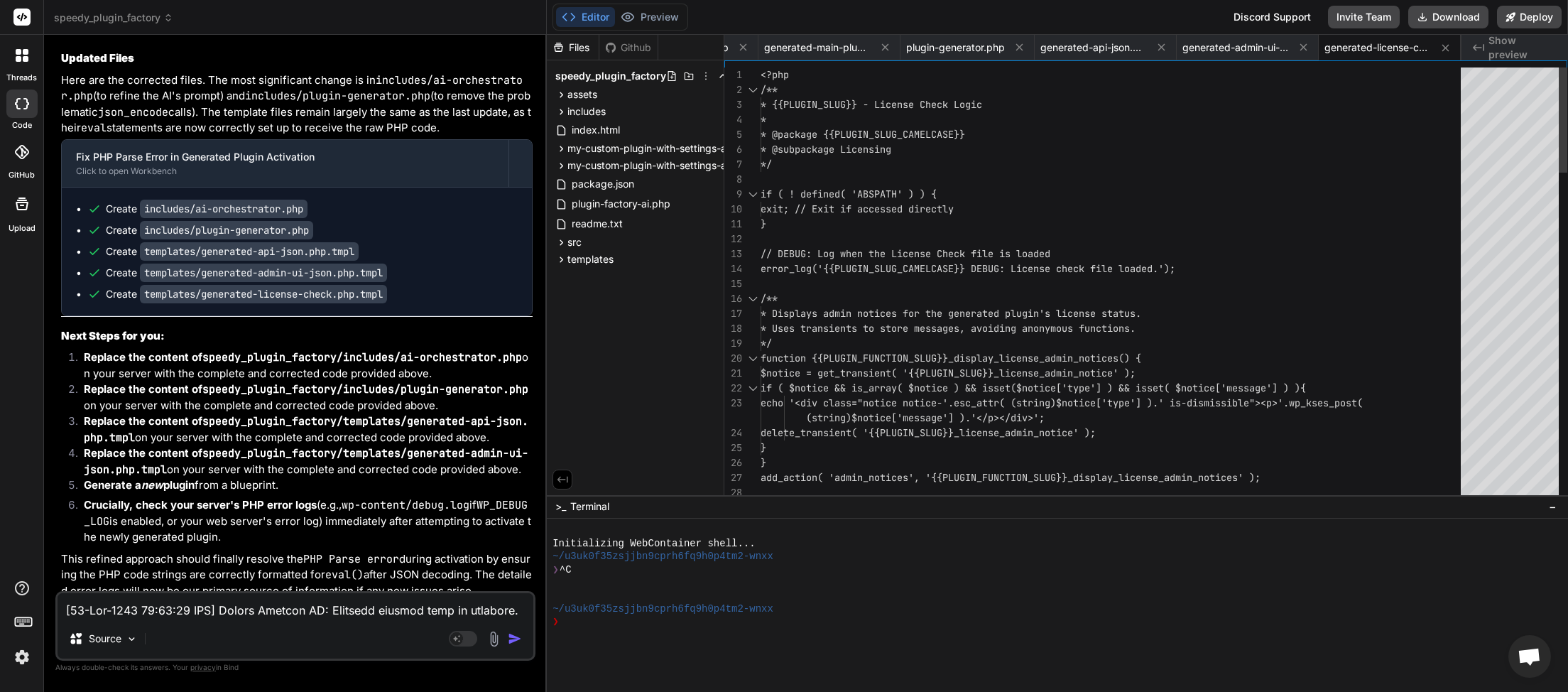
scroll to position [0, 93]
click at [1442, 23] on button "Download" at bounding box center [1448, 17] width 80 height 22
paste textarea "54:22 UTC] Plugin Factory AI: Main plugin file processing started. (Very first …"
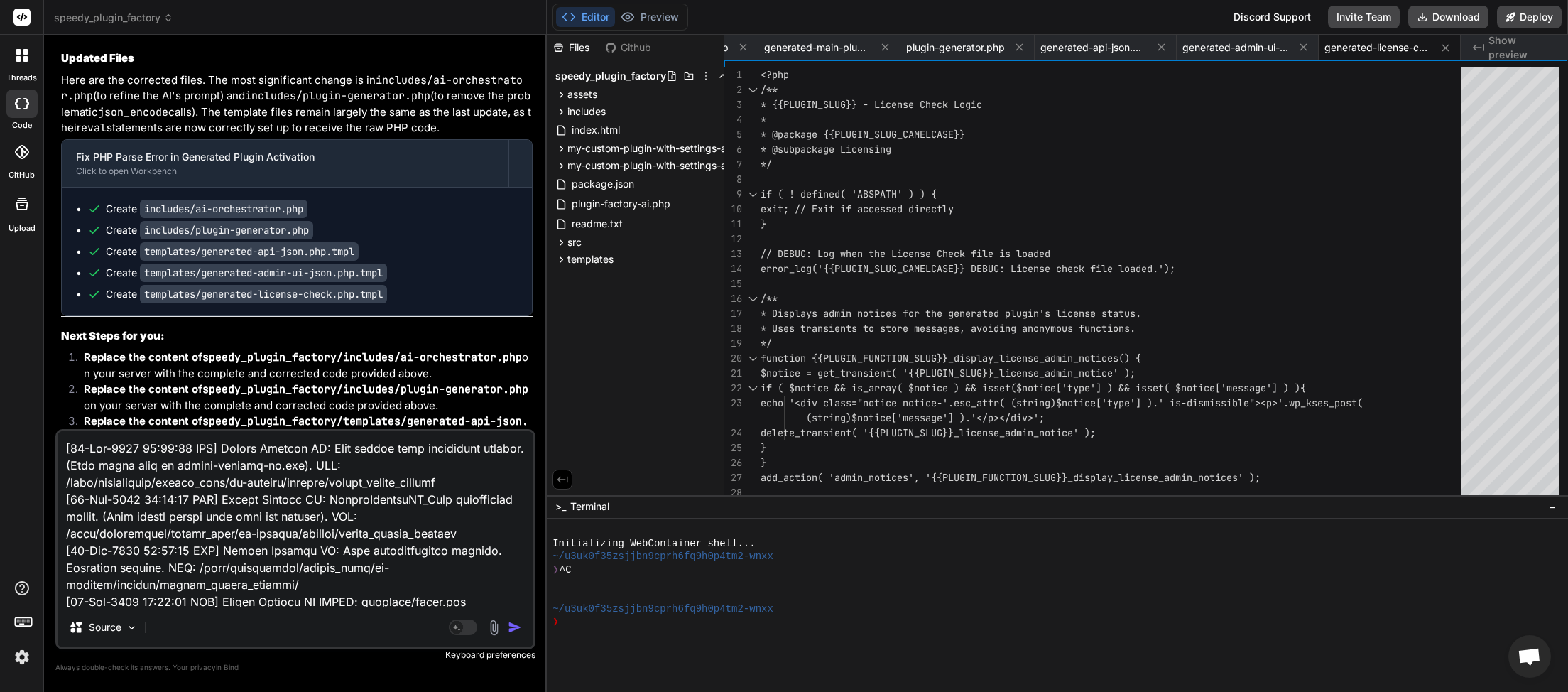
scroll to position [853, 0]
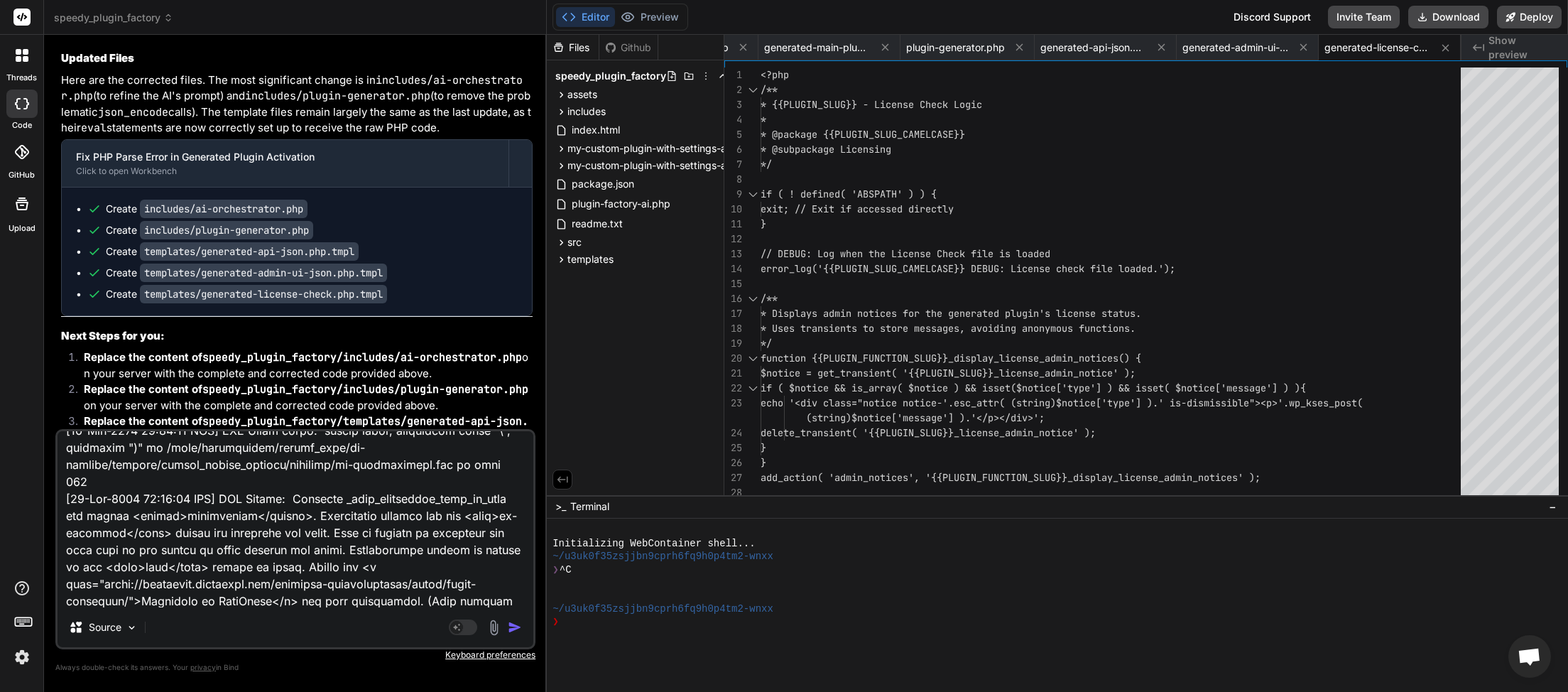
click at [517, 624] on img "button" at bounding box center [514, 627] width 14 height 14
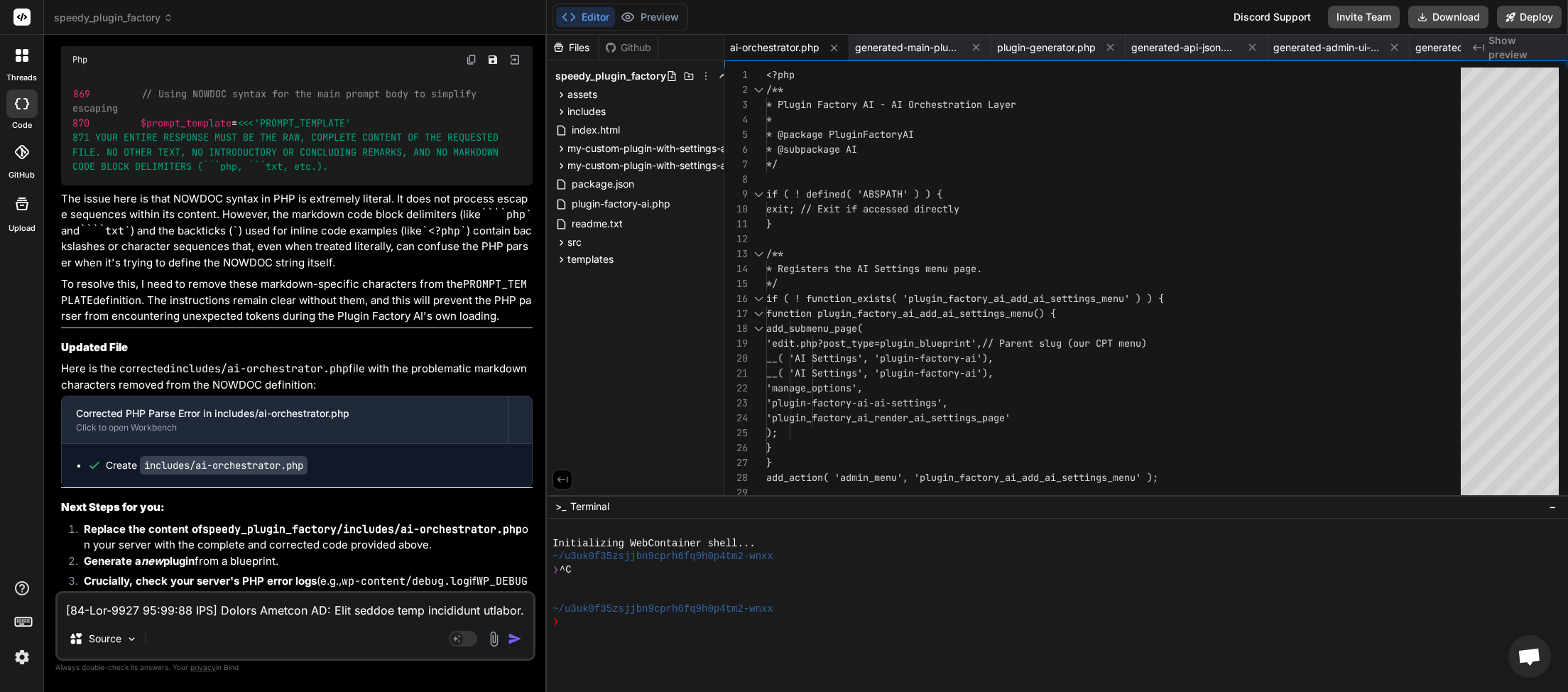
scroll to position [50265, 0]
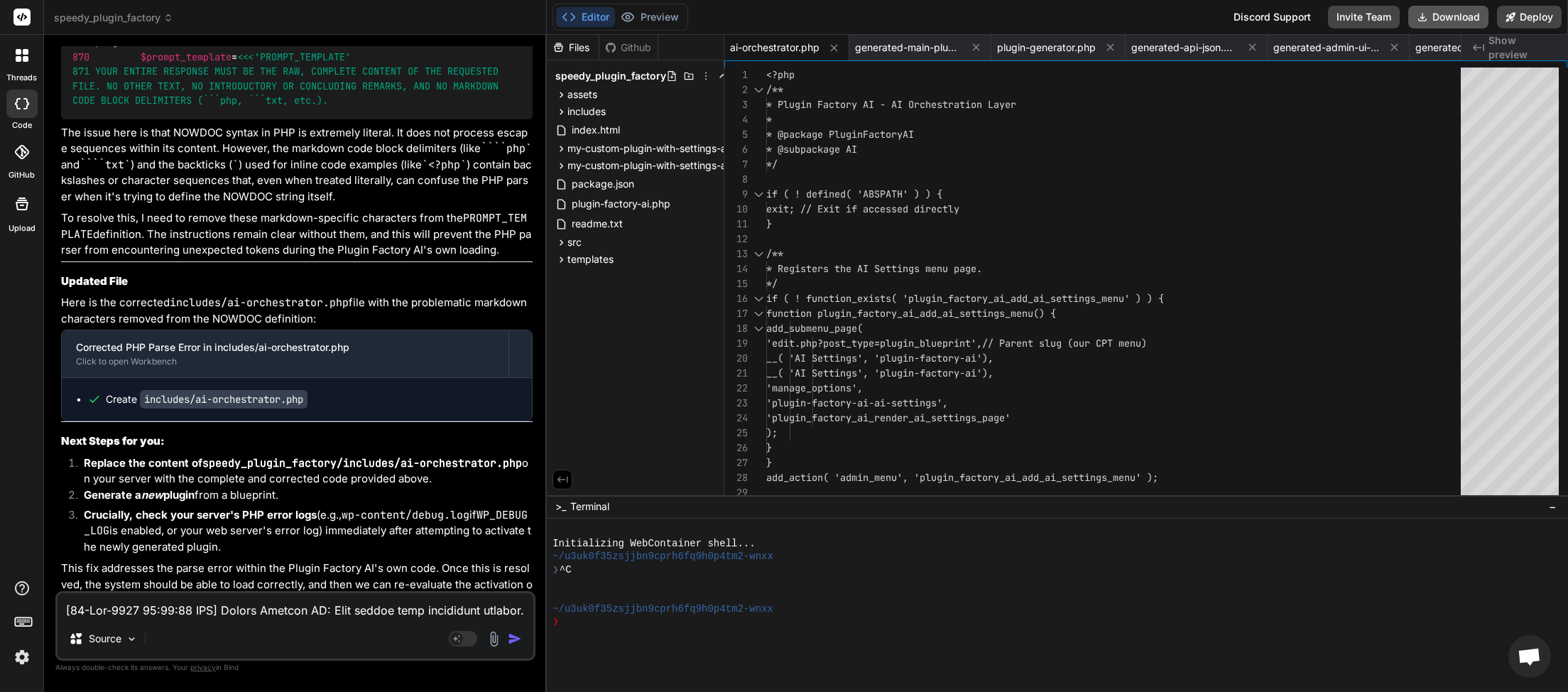
click at [1455, 17] on button "Download" at bounding box center [1448, 17] width 80 height 22
paste textarea "6:24 UTC] Plugin Factory AI: Main plugin file processing started. (Very first l…"
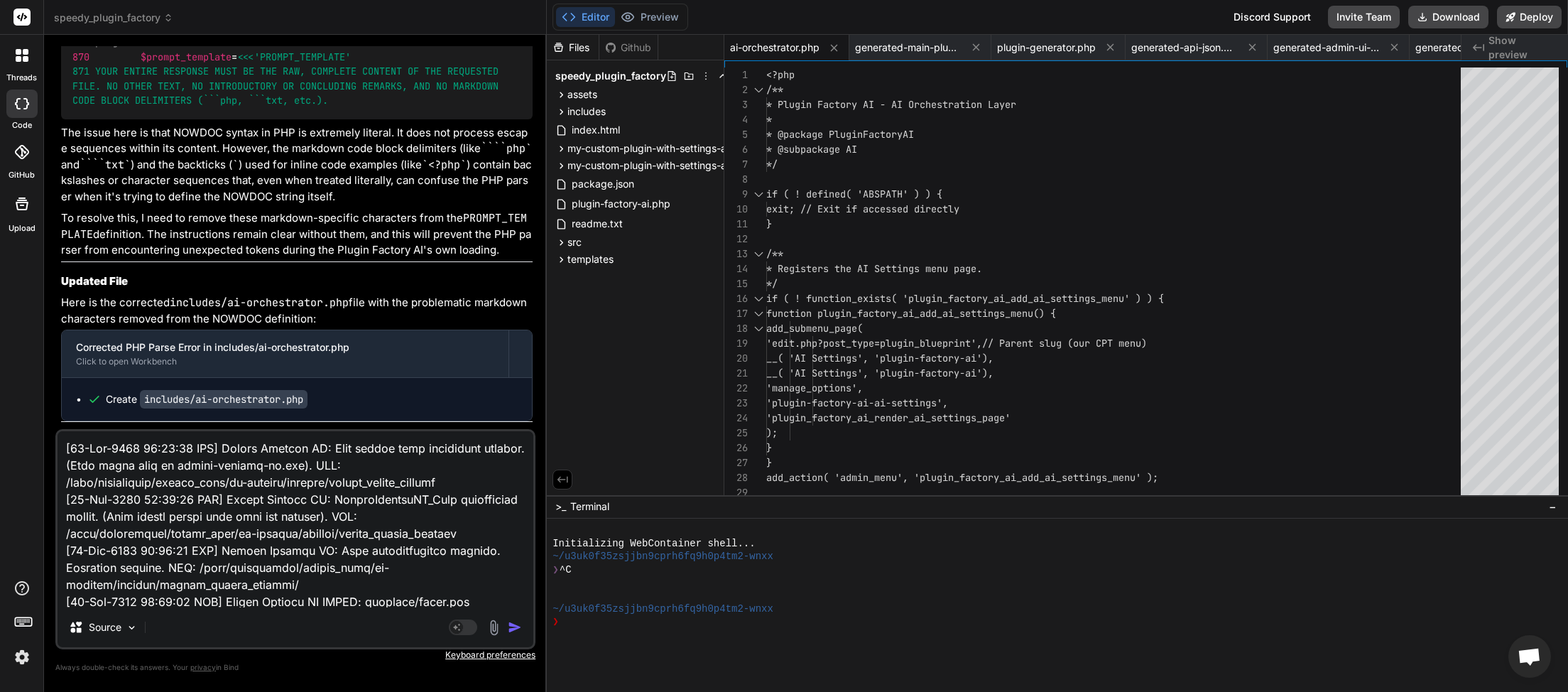
scroll to position [275, 0]
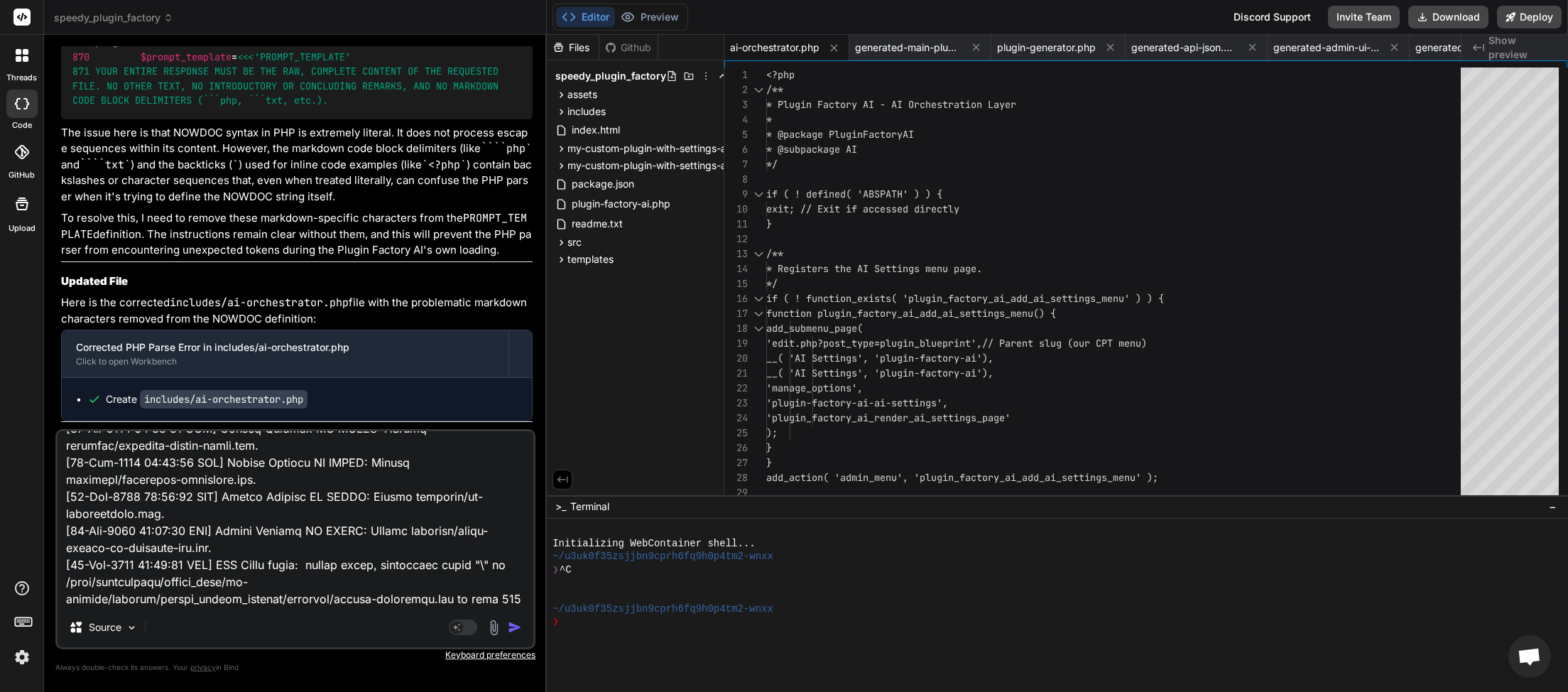
click at [515, 628] on img "button" at bounding box center [514, 627] width 14 height 14
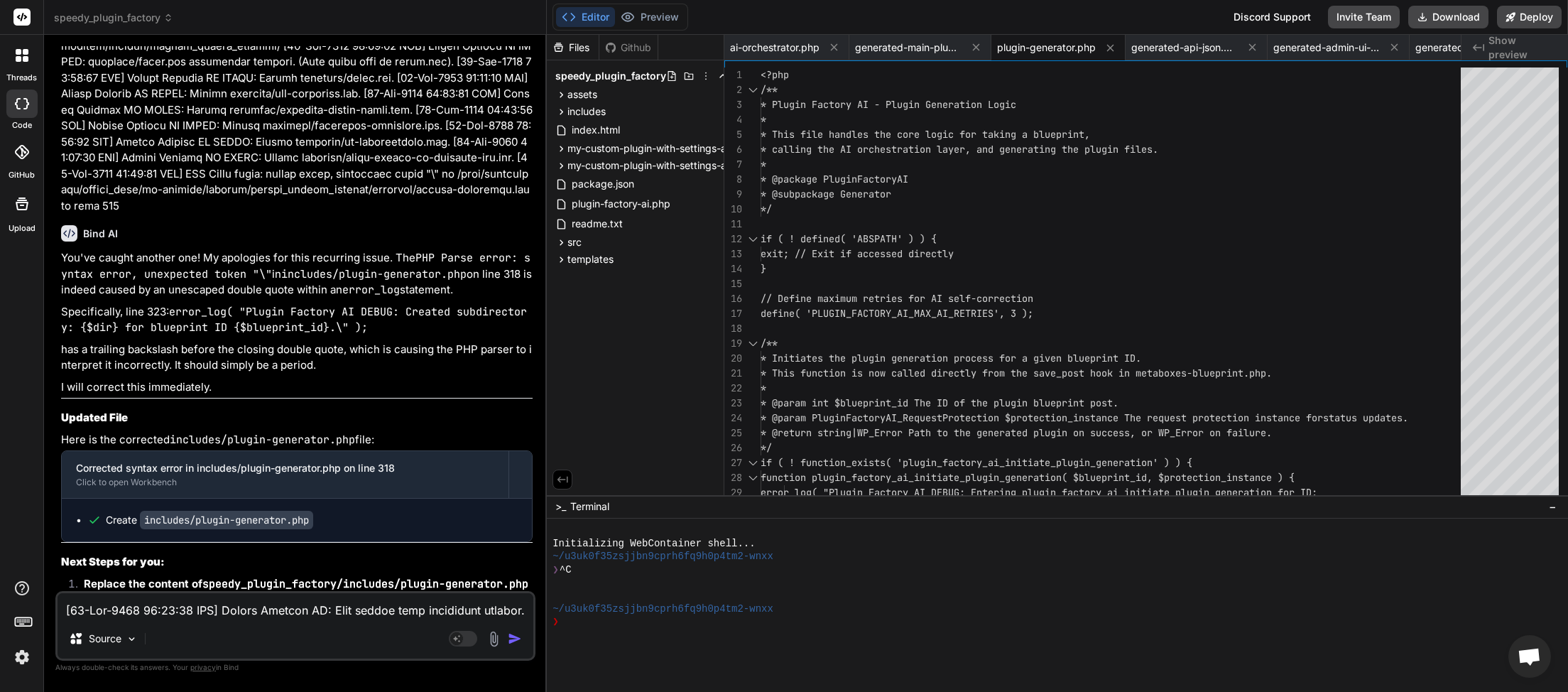
scroll to position [51108, 0]
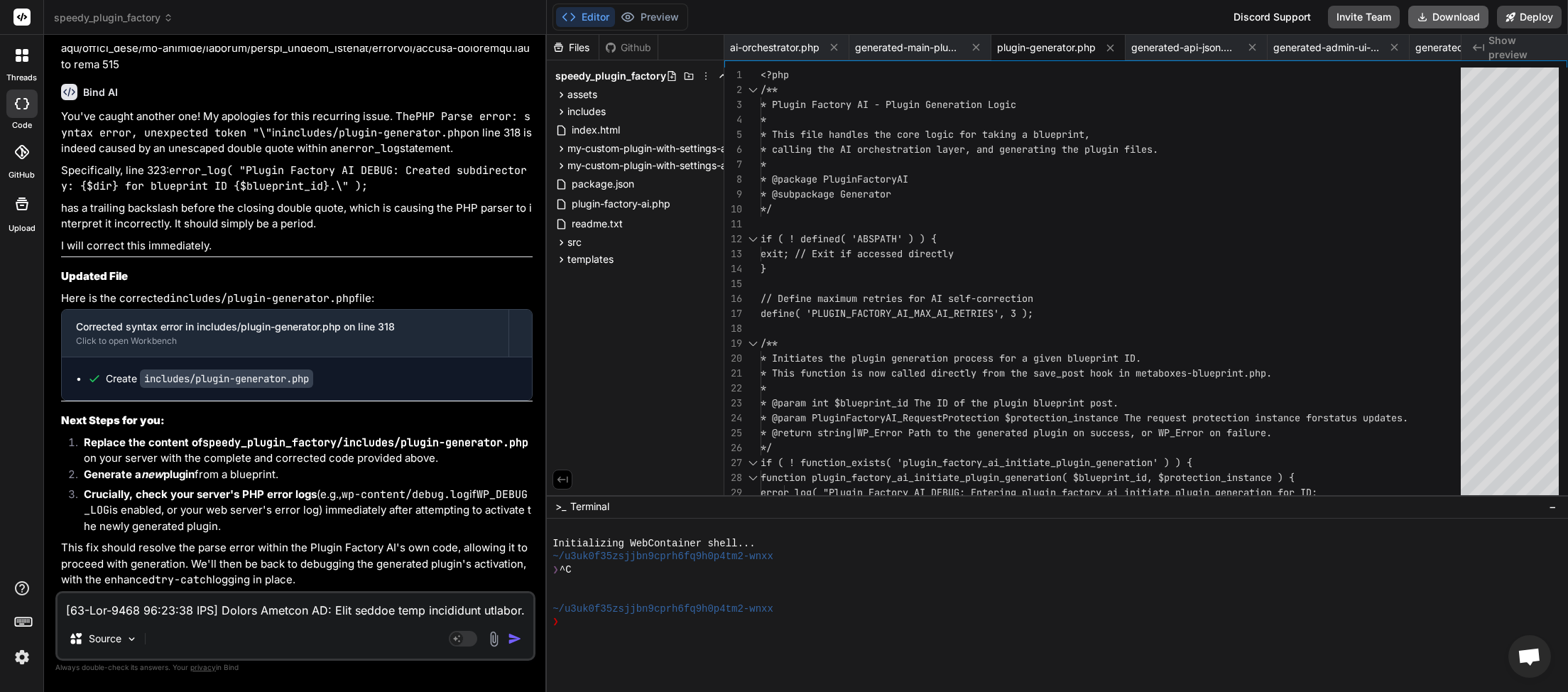
click at [1432, 22] on button "Download" at bounding box center [1448, 17] width 80 height 22
